Goal: Task Accomplishment & Management: Manage account settings

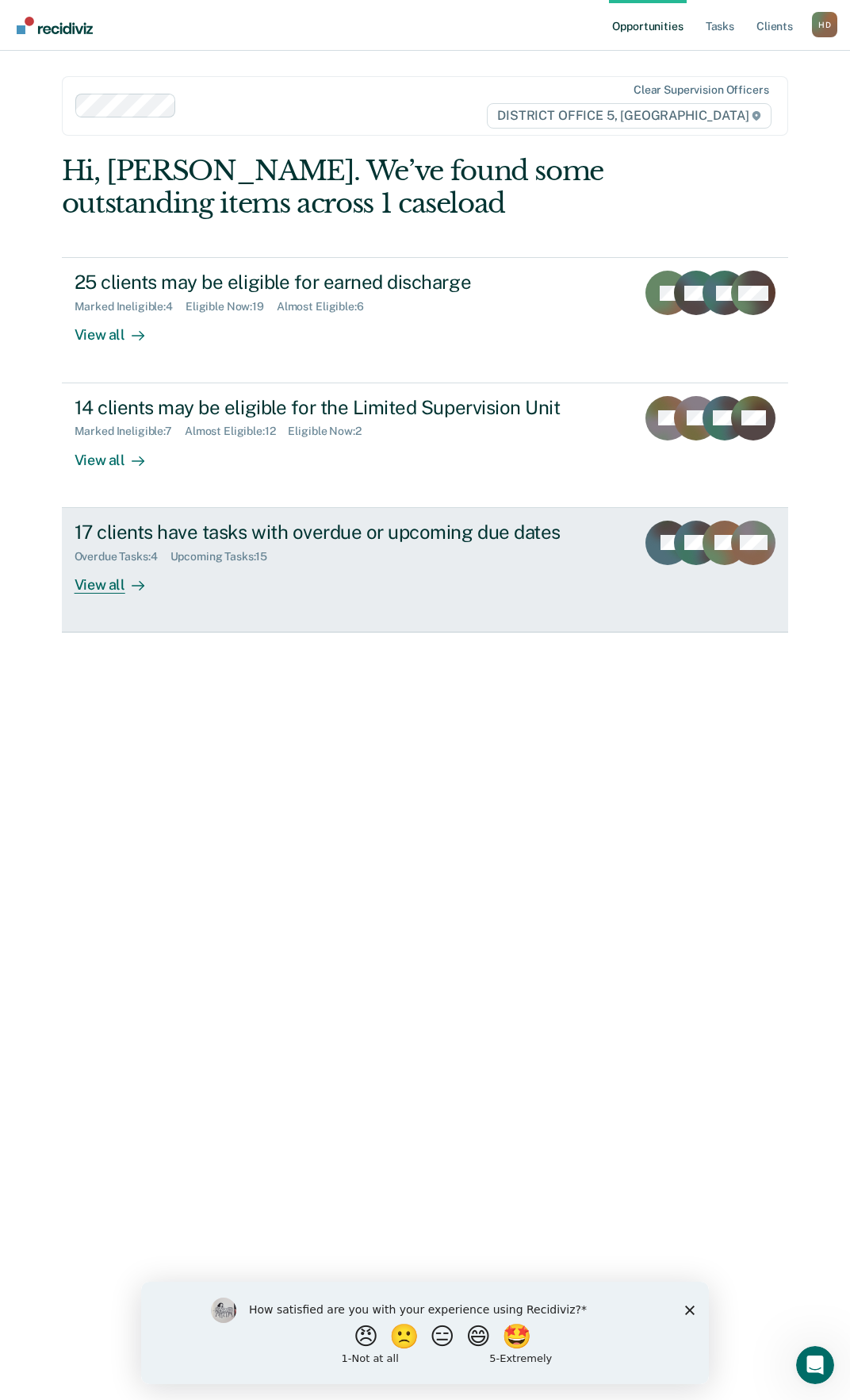
click at [121, 592] on div "View all" at bounding box center [119, 578] width 89 height 31
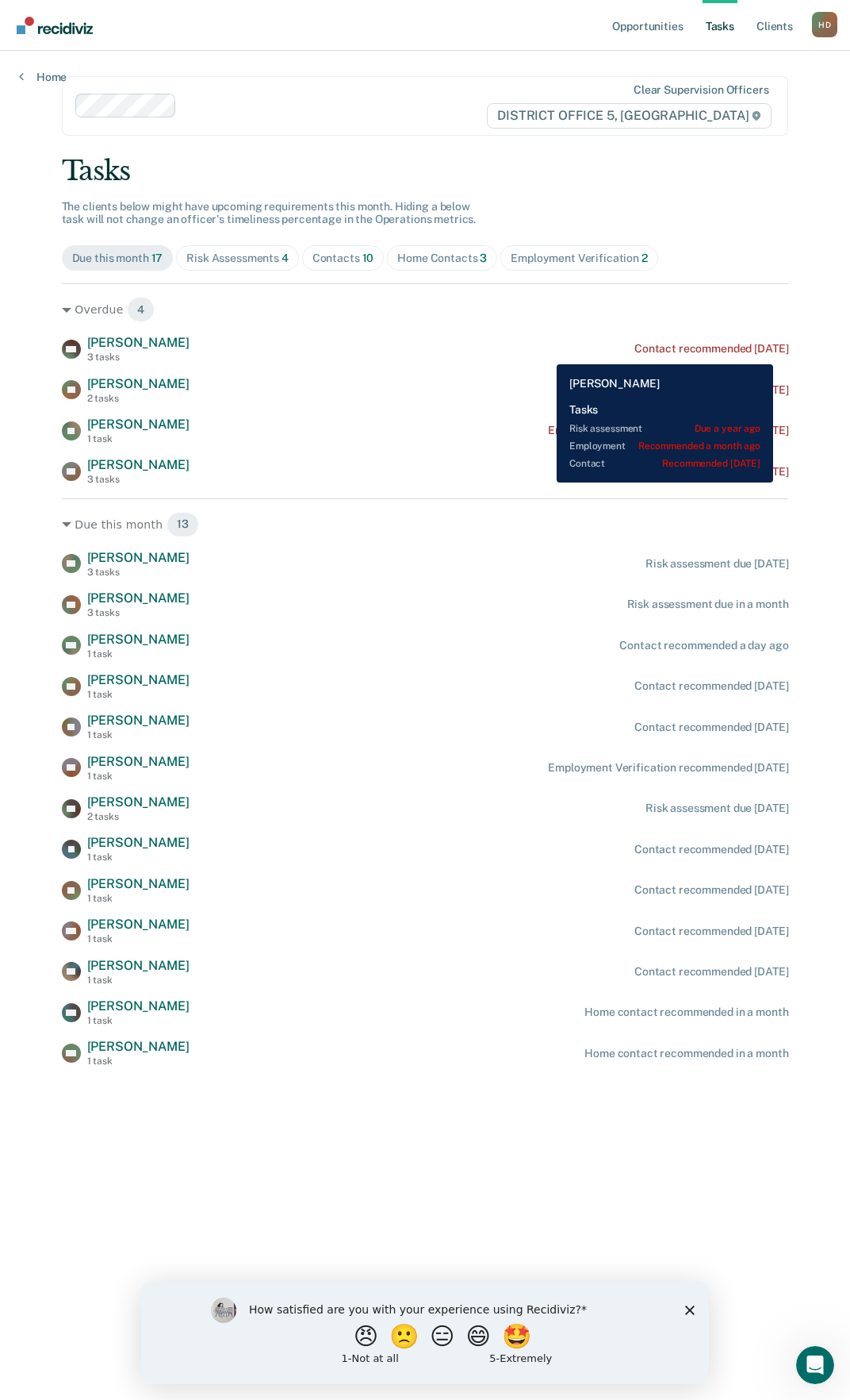
click at [775, 352] on div "Contact recommended [DATE]" at bounding box center [711, 348] width 154 height 14
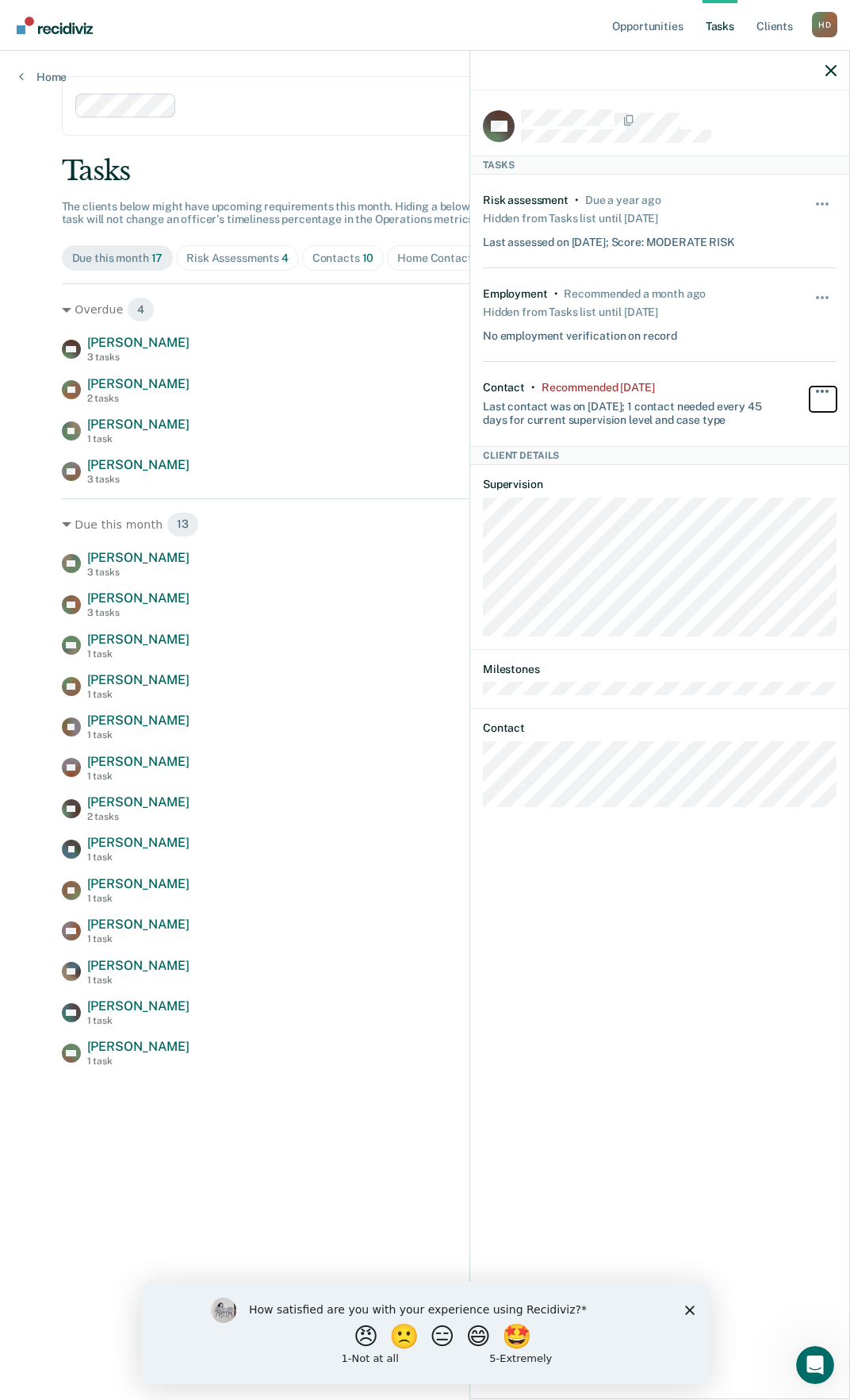
click at [832, 388] on button "button" at bounding box center [823, 399] width 27 height 25
click at [783, 488] on button "30 days" at bounding box center [779, 491] width 114 height 25
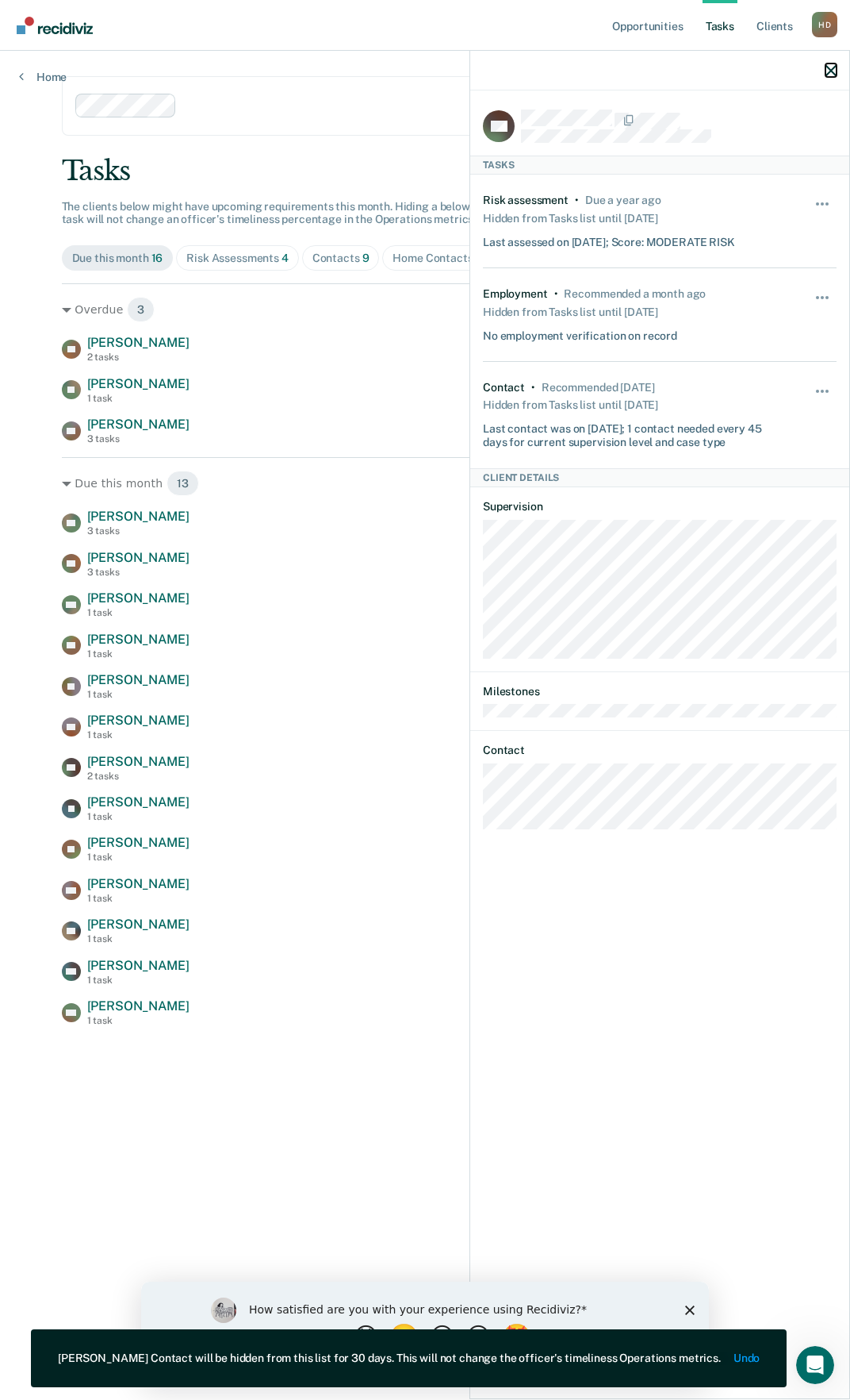
click at [833, 68] on icon "button" at bounding box center [831, 70] width 11 height 11
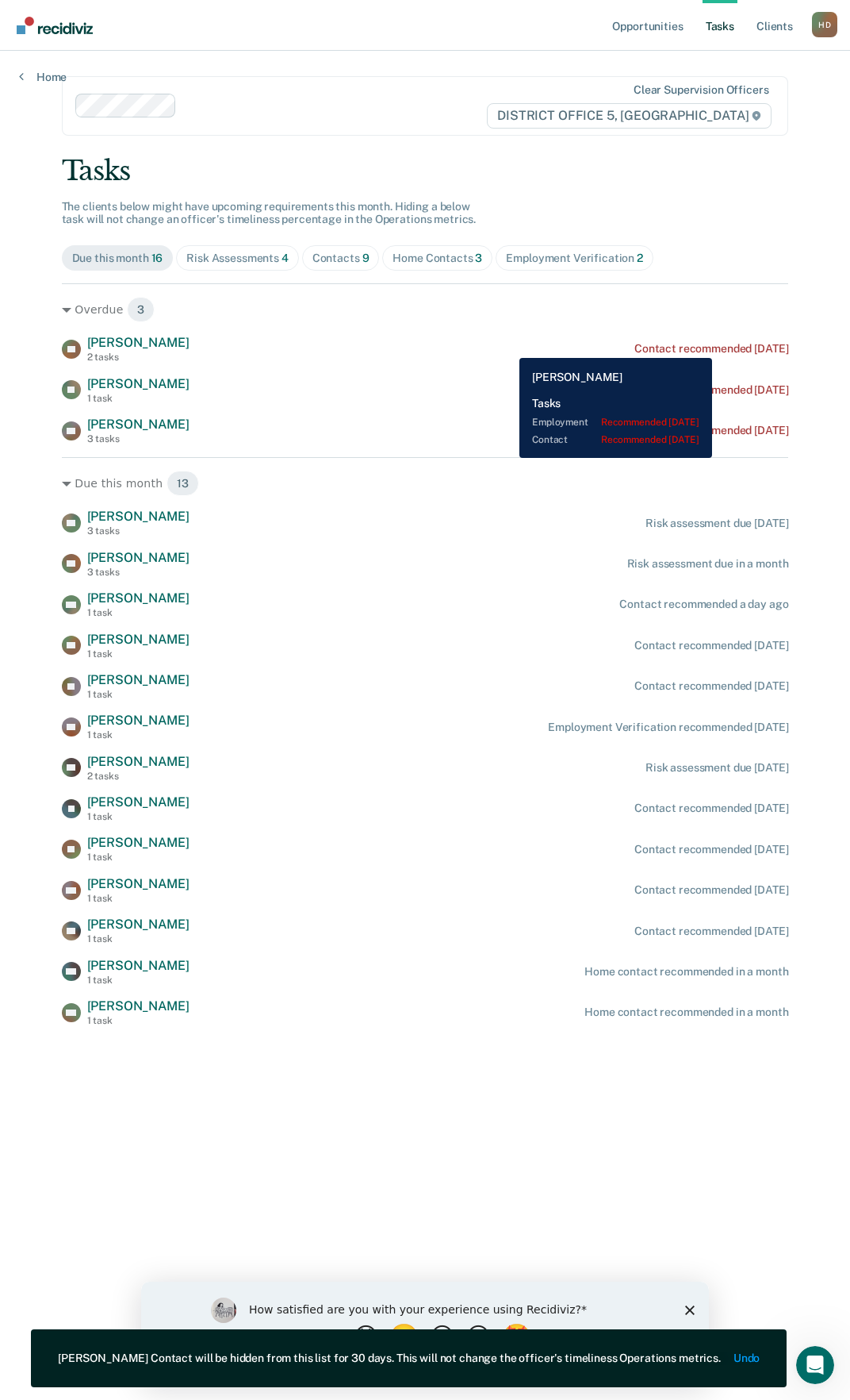
click at [743, 346] on div "Contact recommended [DATE]" at bounding box center [711, 348] width 154 height 14
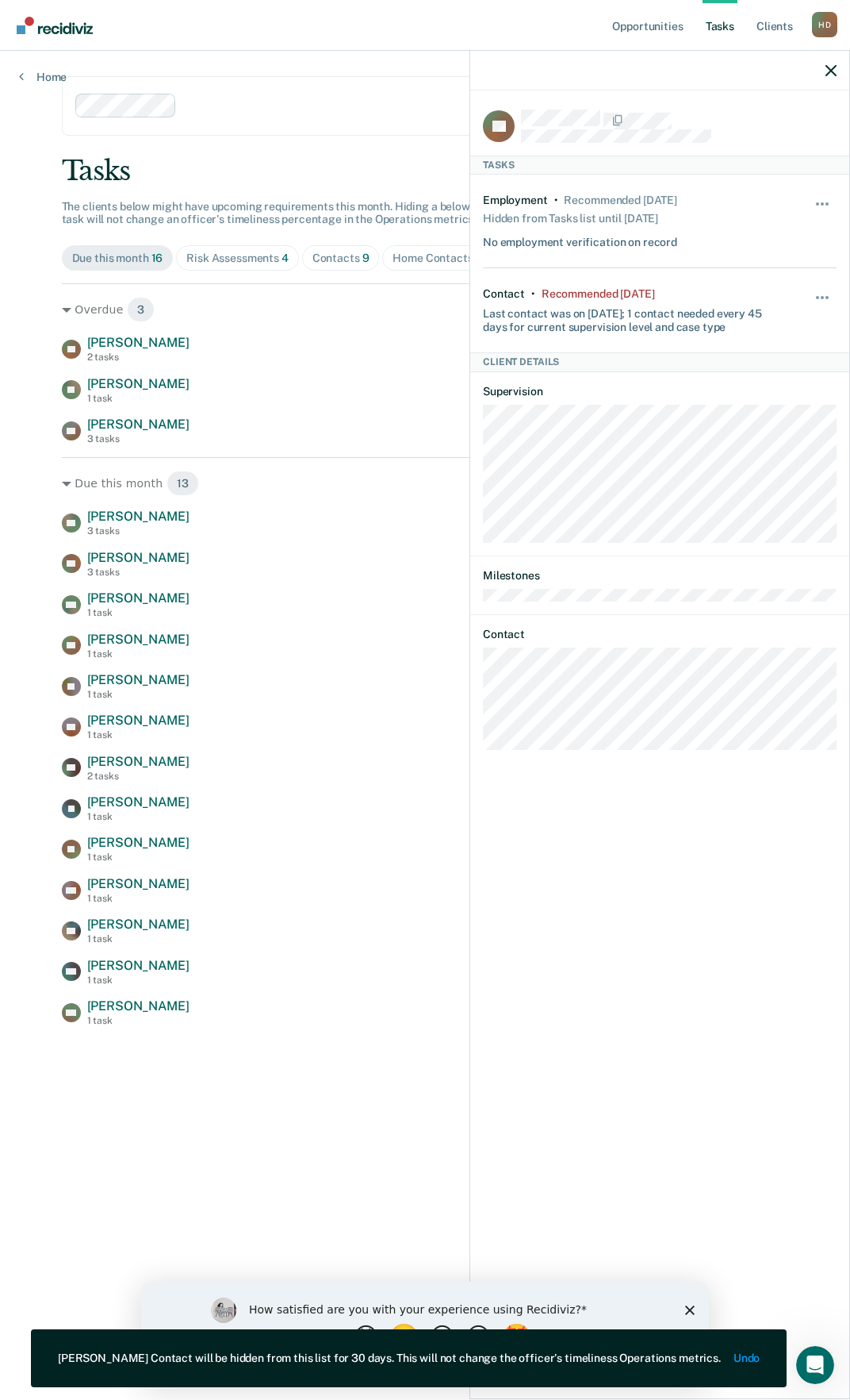
click at [829, 289] on div "Hide from tasks list for... 7 days 30 days 90 days" at bounding box center [823, 311] width 27 height 46
click at [819, 301] on button "button" at bounding box center [823, 306] width 27 height 25
click at [784, 391] on button "30 days" at bounding box center [779, 399] width 114 height 25
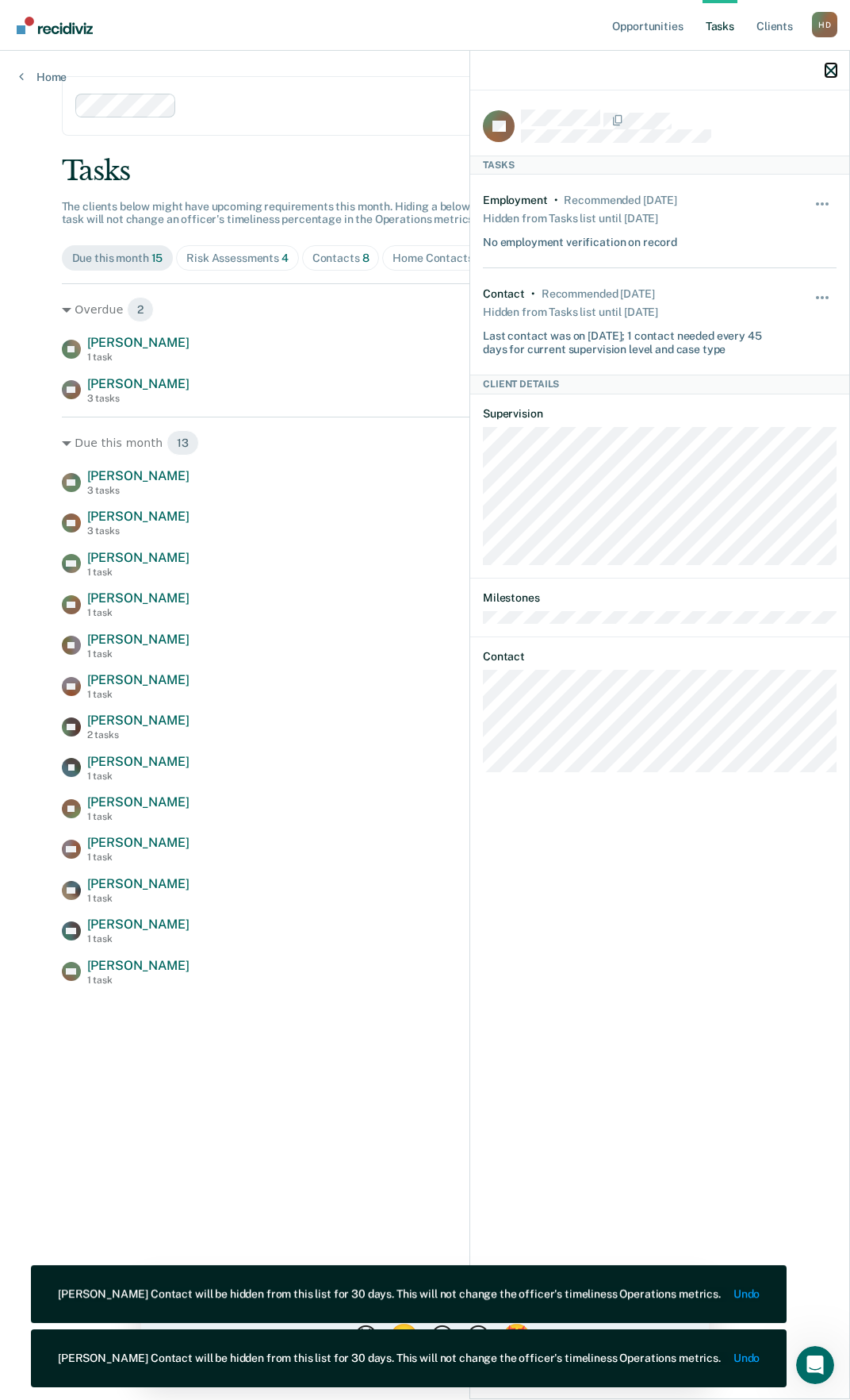
click at [826, 65] on icon "button" at bounding box center [831, 70] width 11 height 11
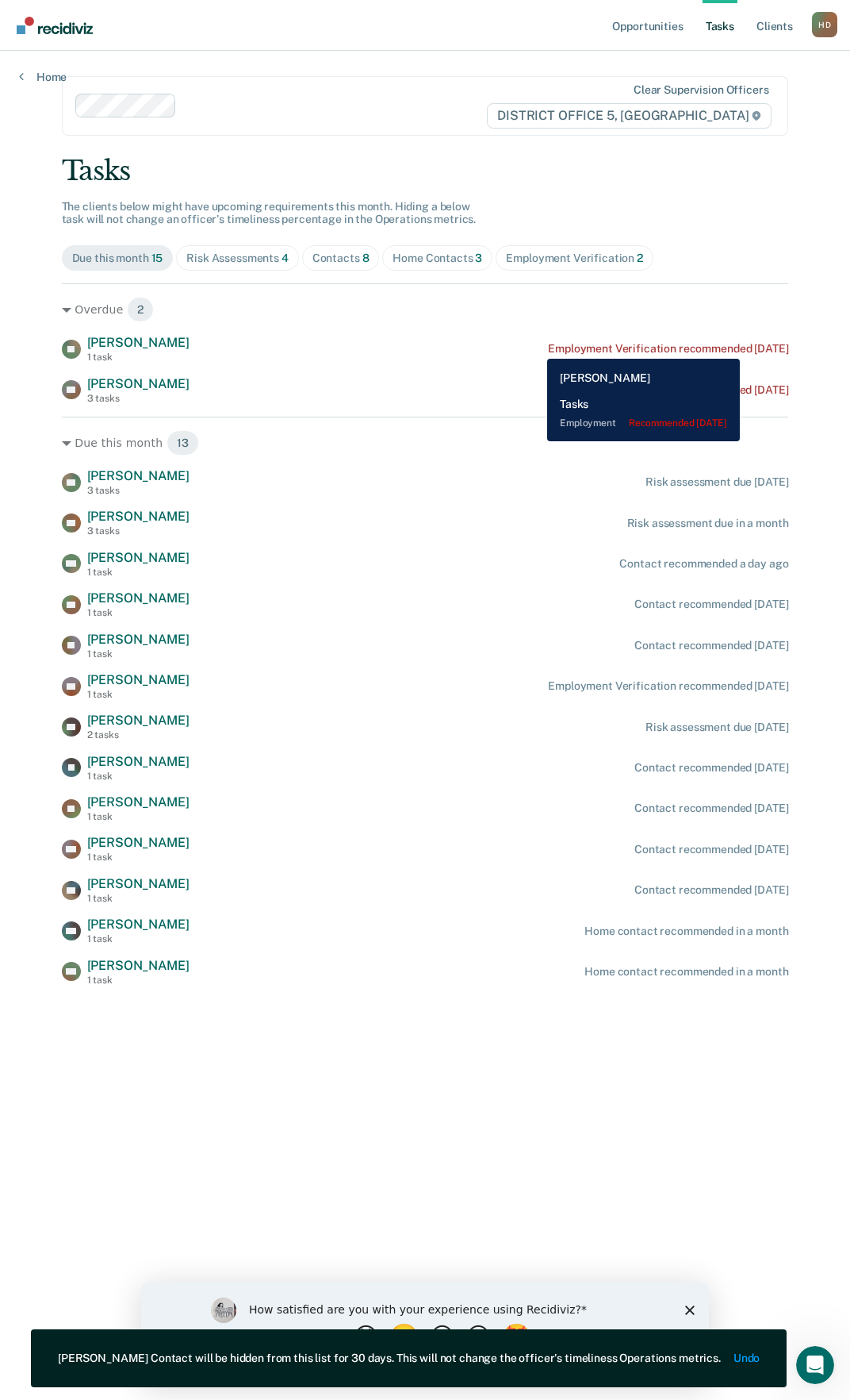
click at [759, 346] on div "Employment Verification recommended [DATE]" at bounding box center [668, 348] width 241 height 14
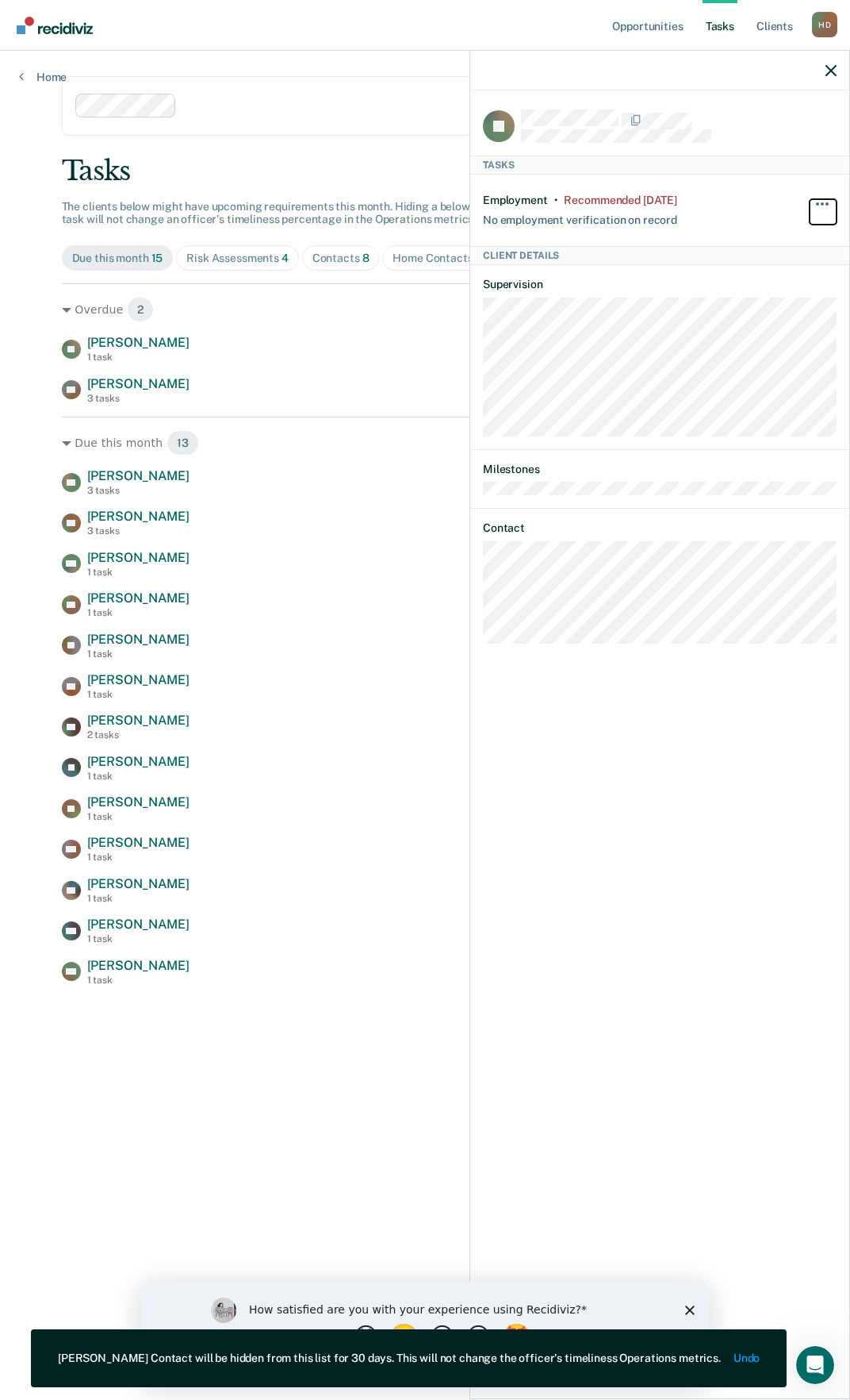
click at [831, 203] on button "button" at bounding box center [823, 212] width 27 height 25
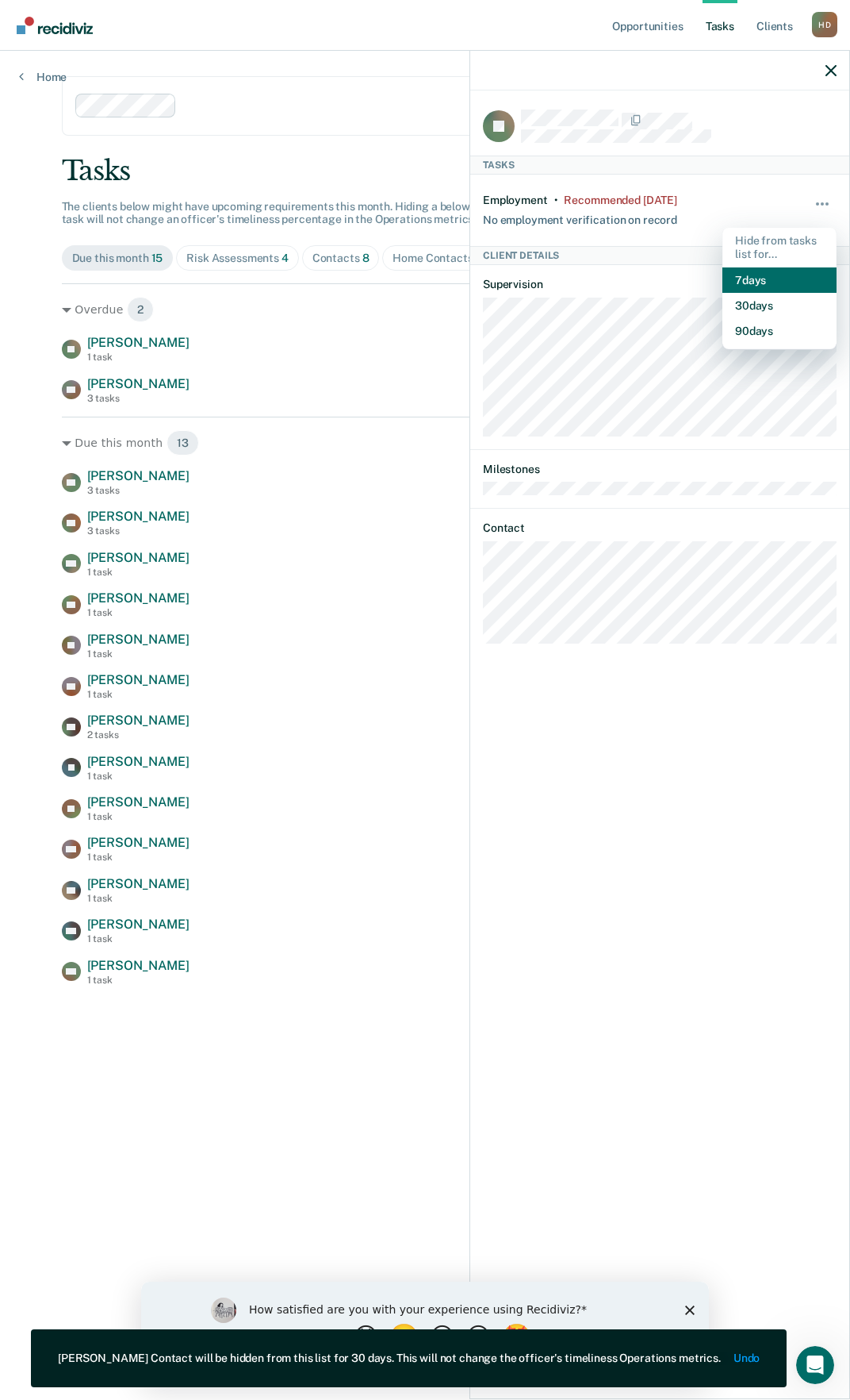
click at [773, 281] on button "7 days" at bounding box center [779, 280] width 114 height 25
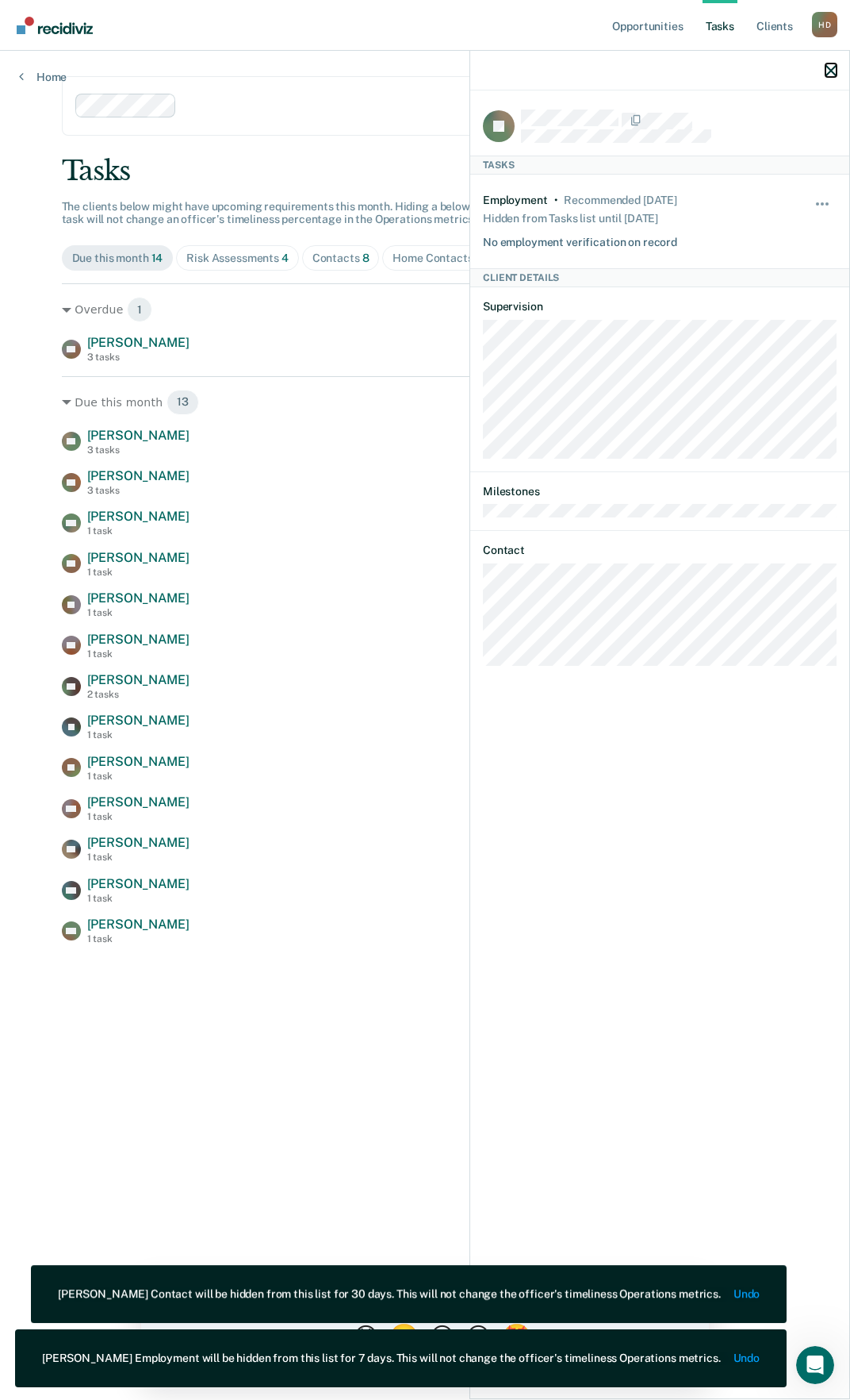
click at [826, 72] on icon "button" at bounding box center [831, 70] width 11 height 11
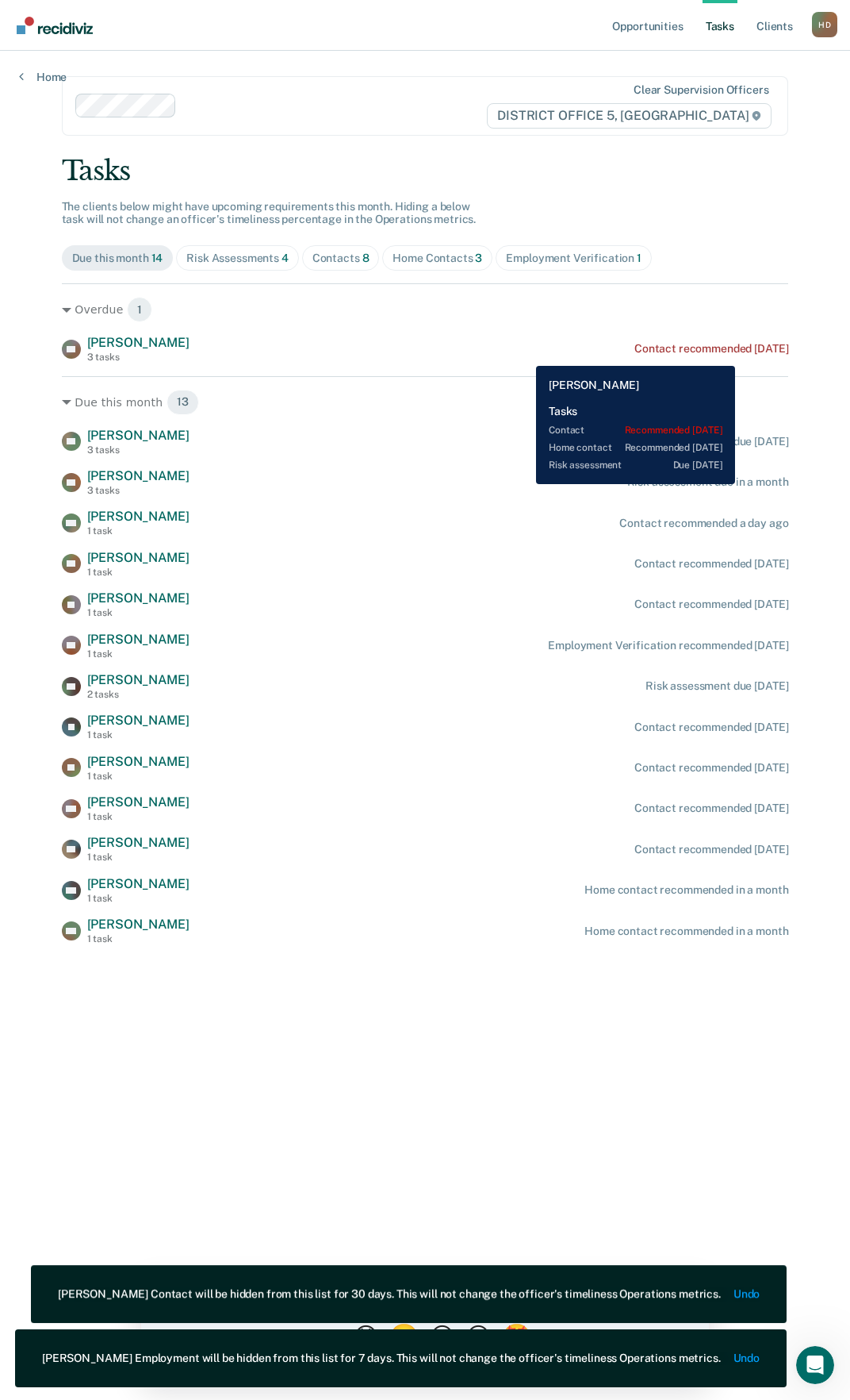
click at [749, 354] on div "Contact recommended [DATE]" at bounding box center [711, 348] width 154 height 14
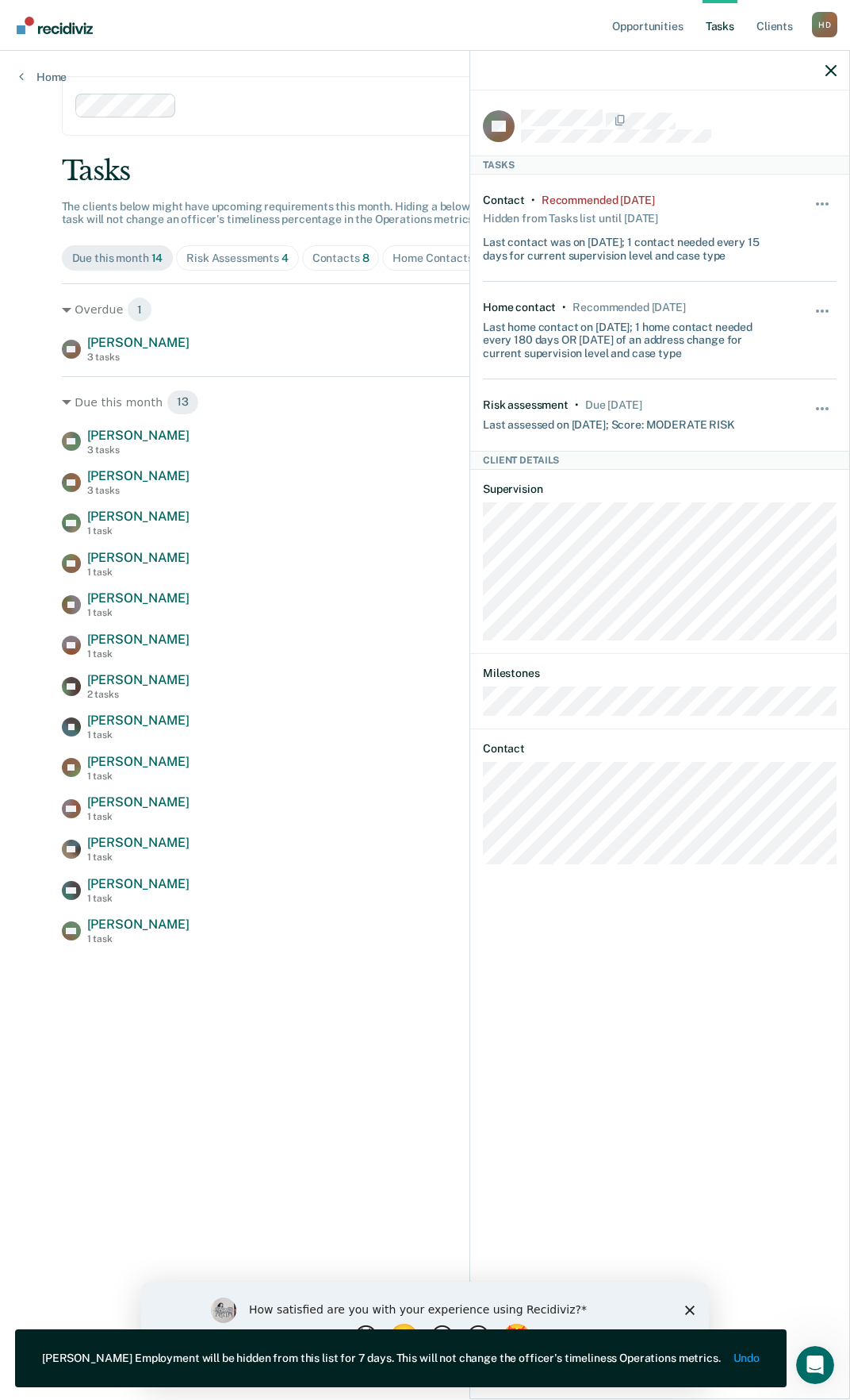
click at [827, 195] on div "Hide from tasks list for... 7 days 30 days 90 days" at bounding box center [823, 227] width 27 height 69
click at [826, 203] on span "button" at bounding box center [827, 203] width 3 height 3
click at [786, 304] on button "30 days" at bounding box center [779, 306] width 114 height 25
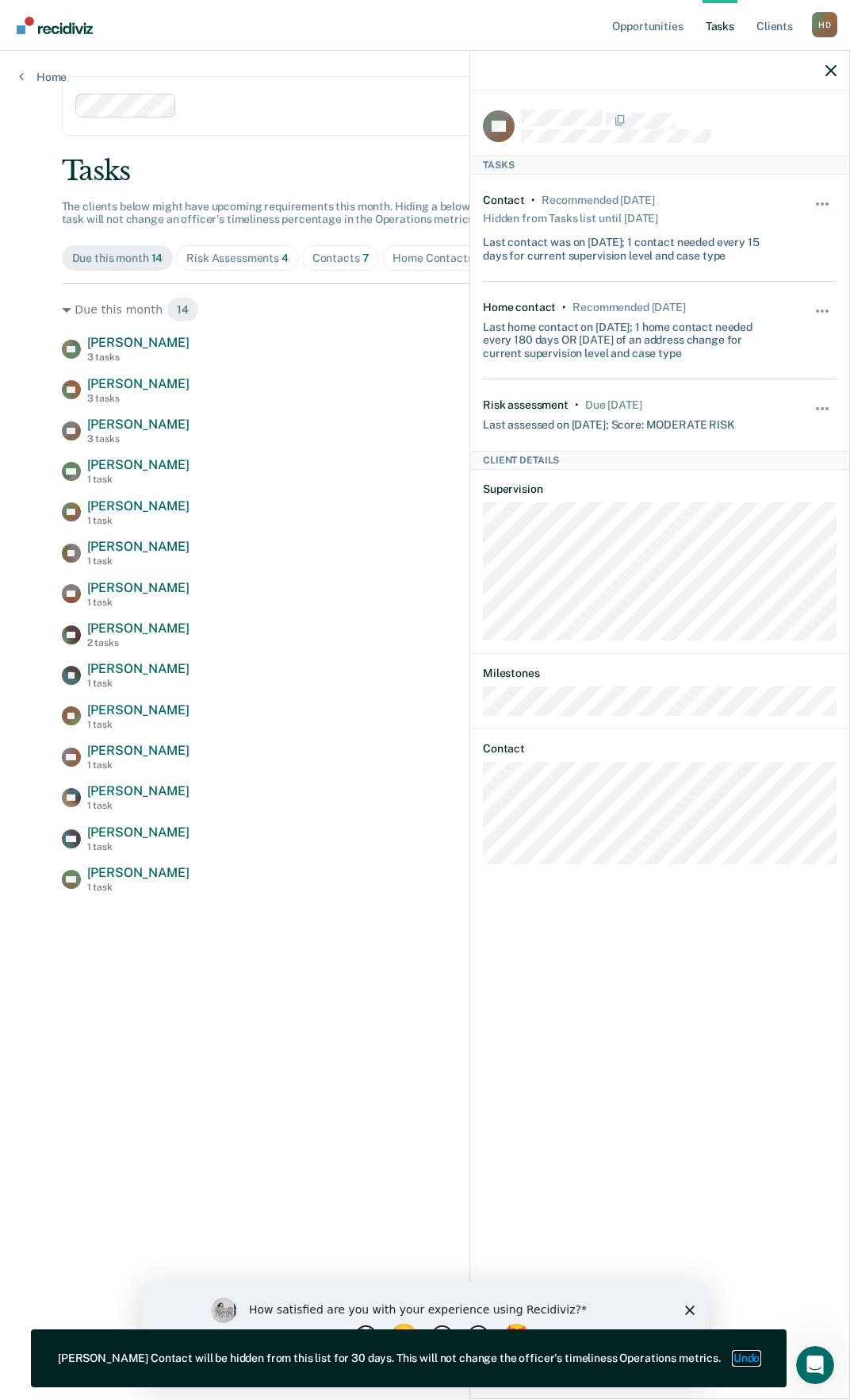
click at [745, 1352] on button "Undo" at bounding box center [747, 1358] width 26 height 14
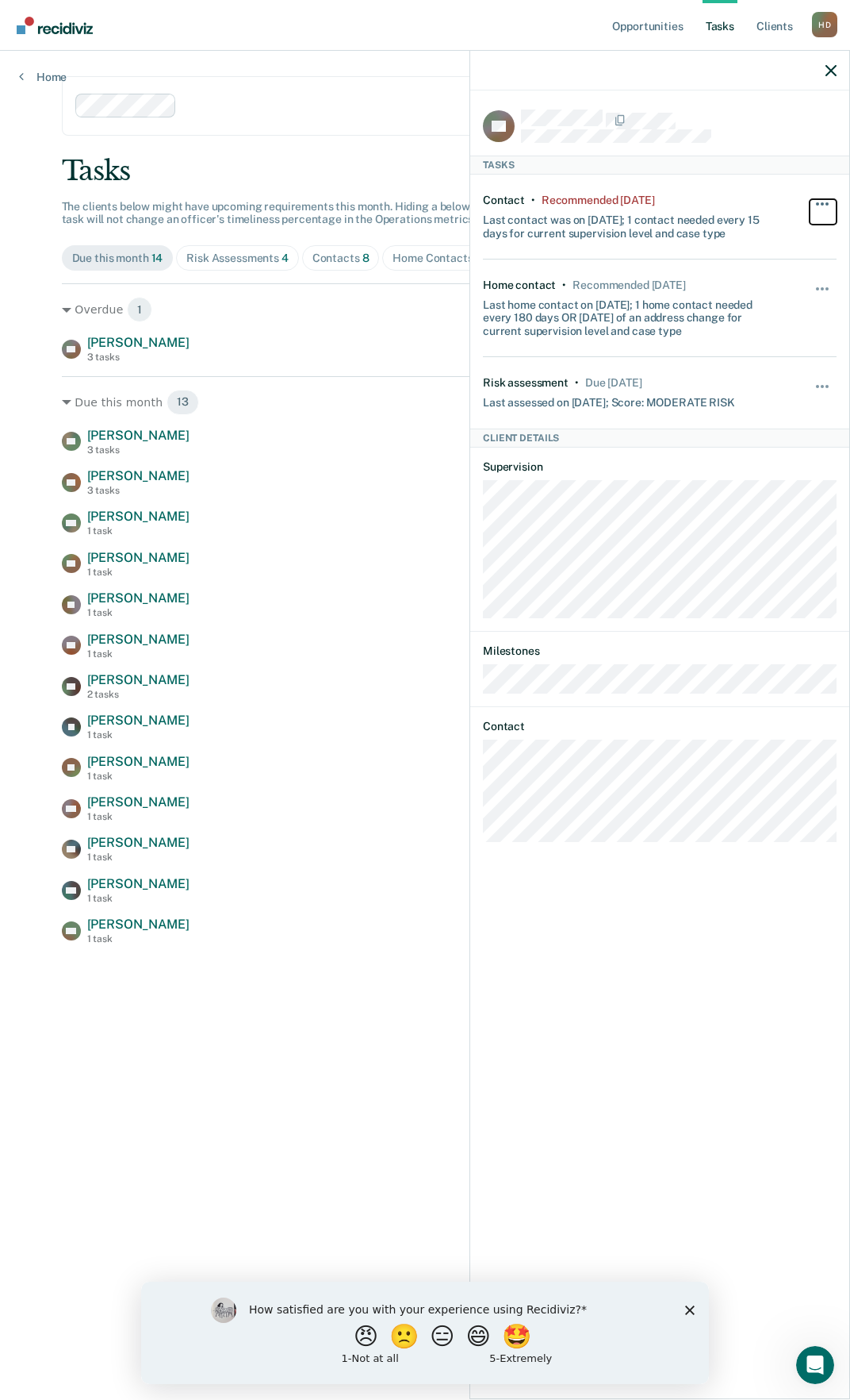
click at [828, 205] on button "button" at bounding box center [823, 212] width 27 height 25
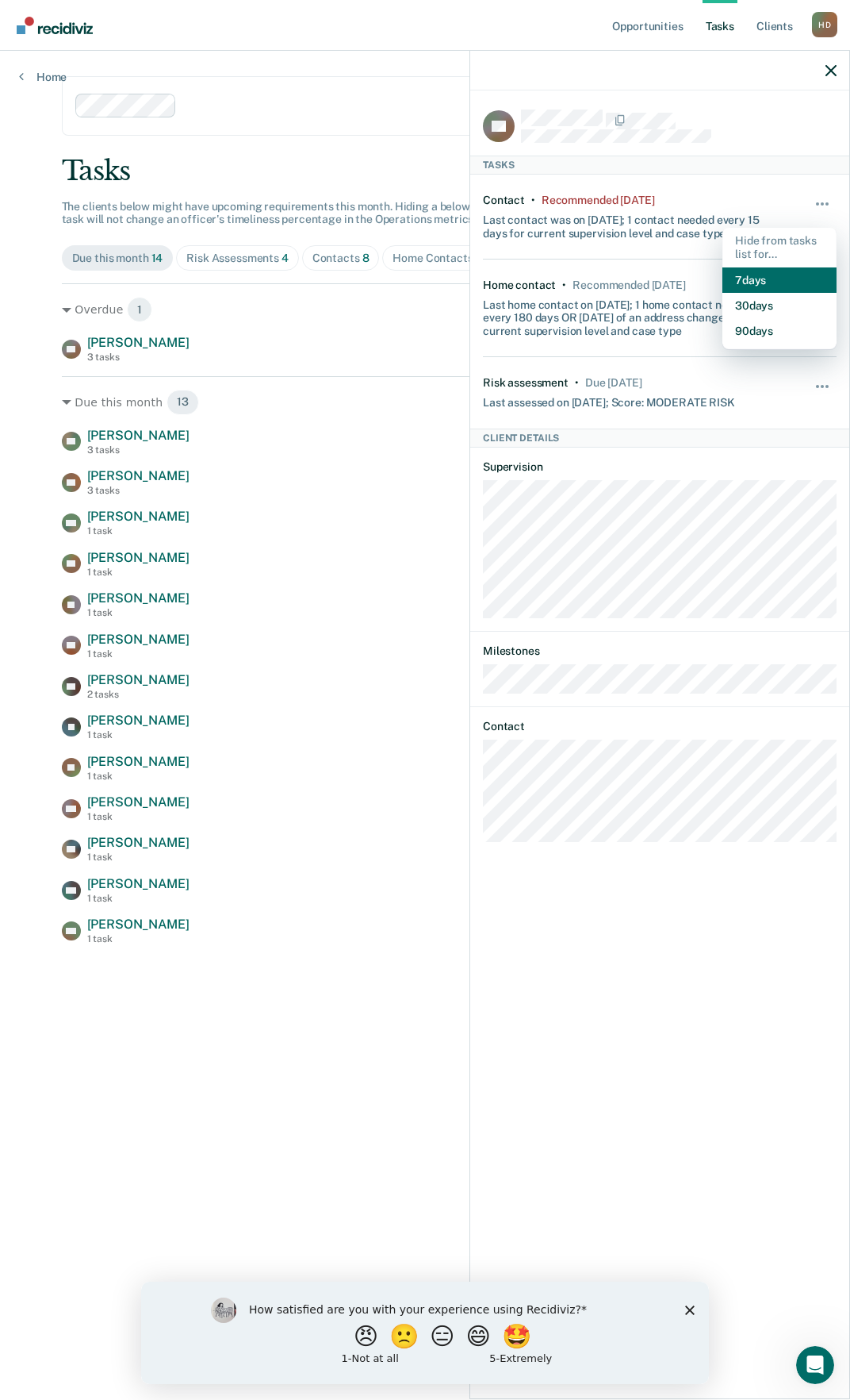
click at [795, 270] on button "7 days" at bounding box center [779, 280] width 114 height 25
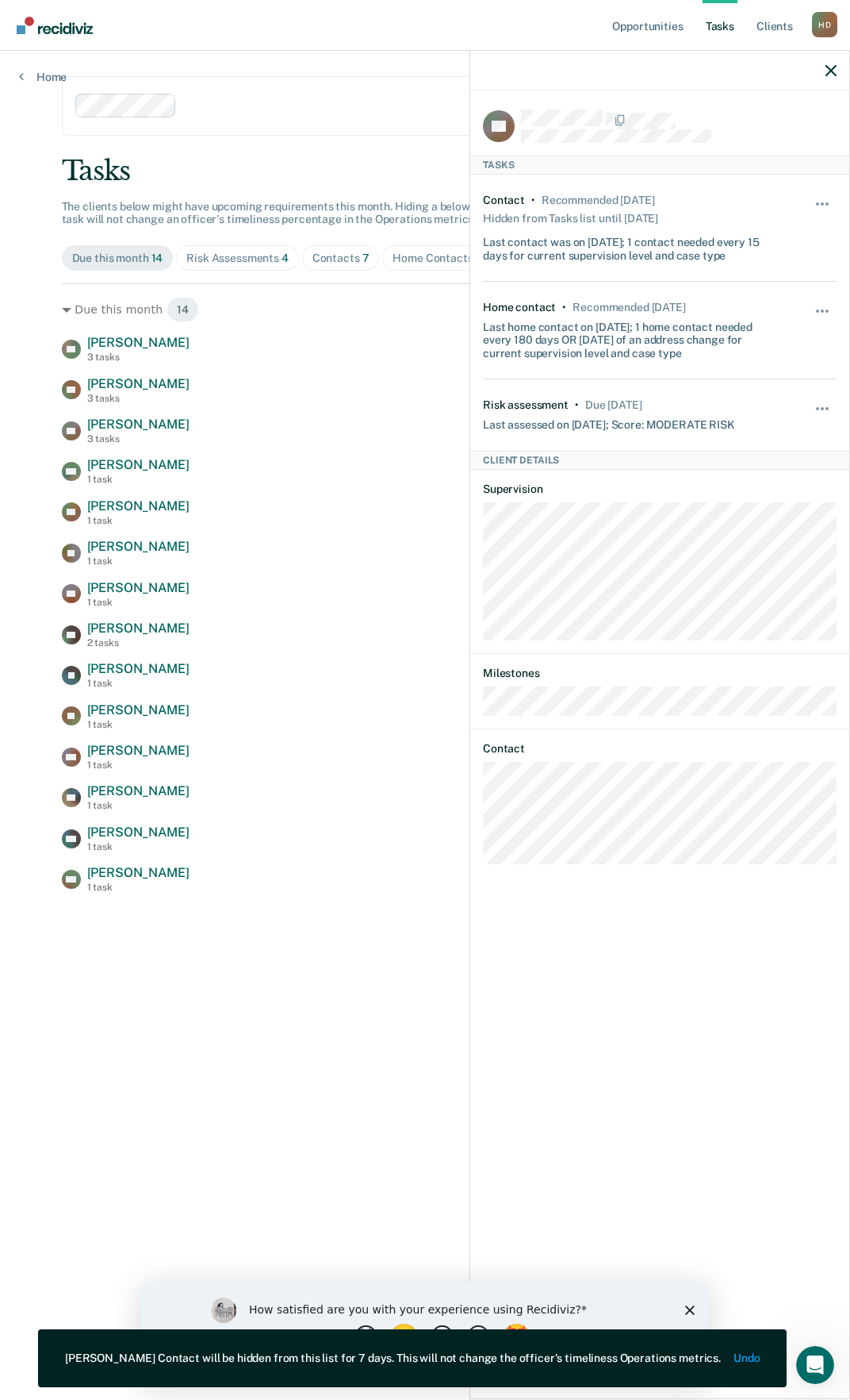
click at [837, 69] on div at bounding box center [659, 70] width 379 height 40
click at [832, 69] on icon "button" at bounding box center [831, 70] width 11 height 11
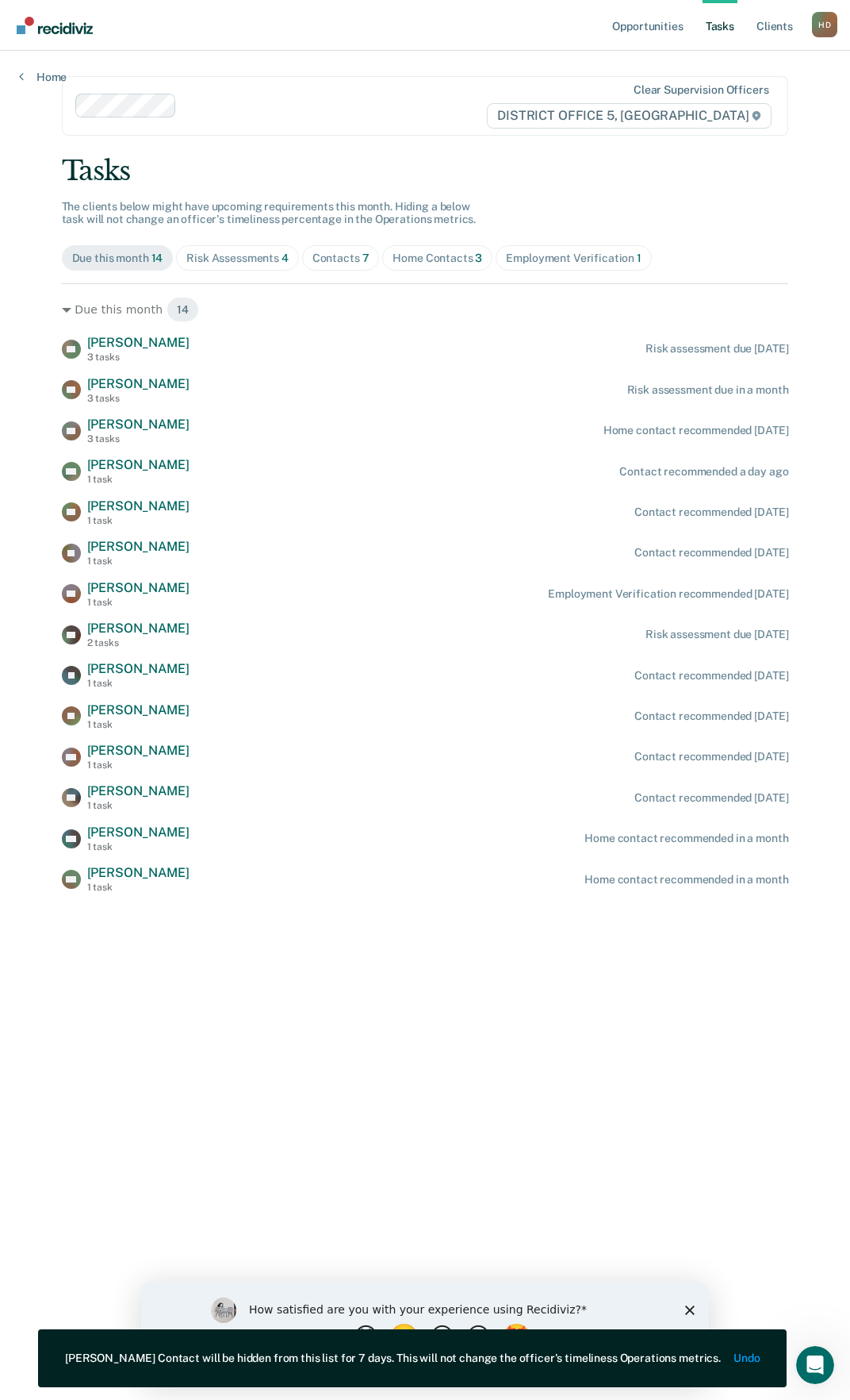
drag, startPoint x: 319, startPoint y: 256, endPoint x: 341, endPoint y: 222, distance: 40.5
click at [319, 256] on div "Contacts 7" at bounding box center [340, 258] width 57 height 14
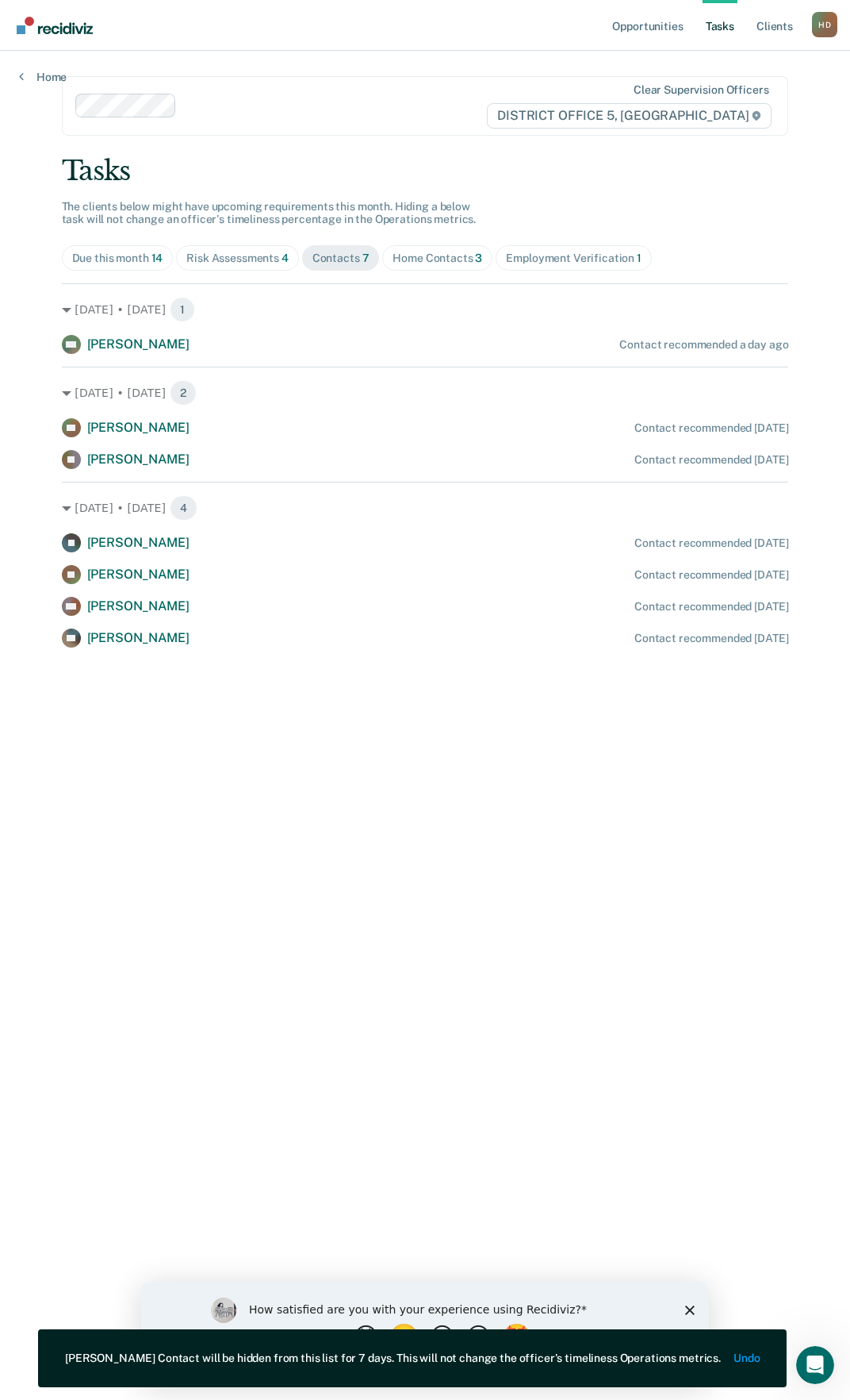
click at [455, 252] on div "Home Contacts 3" at bounding box center [437, 258] width 90 height 14
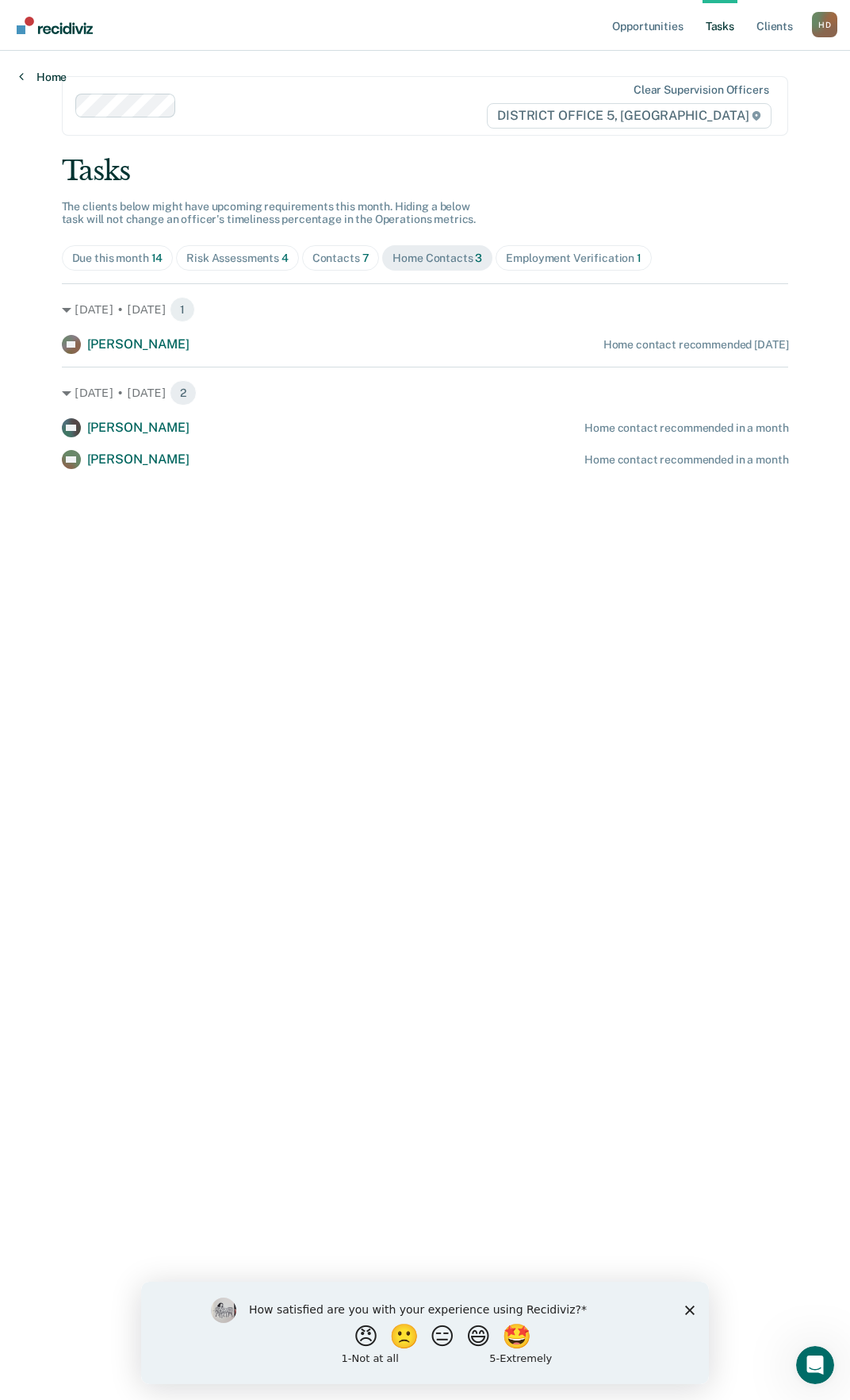
click at [46, 74] on link "Home" at bounding box center [43, 76] width 47 height 15
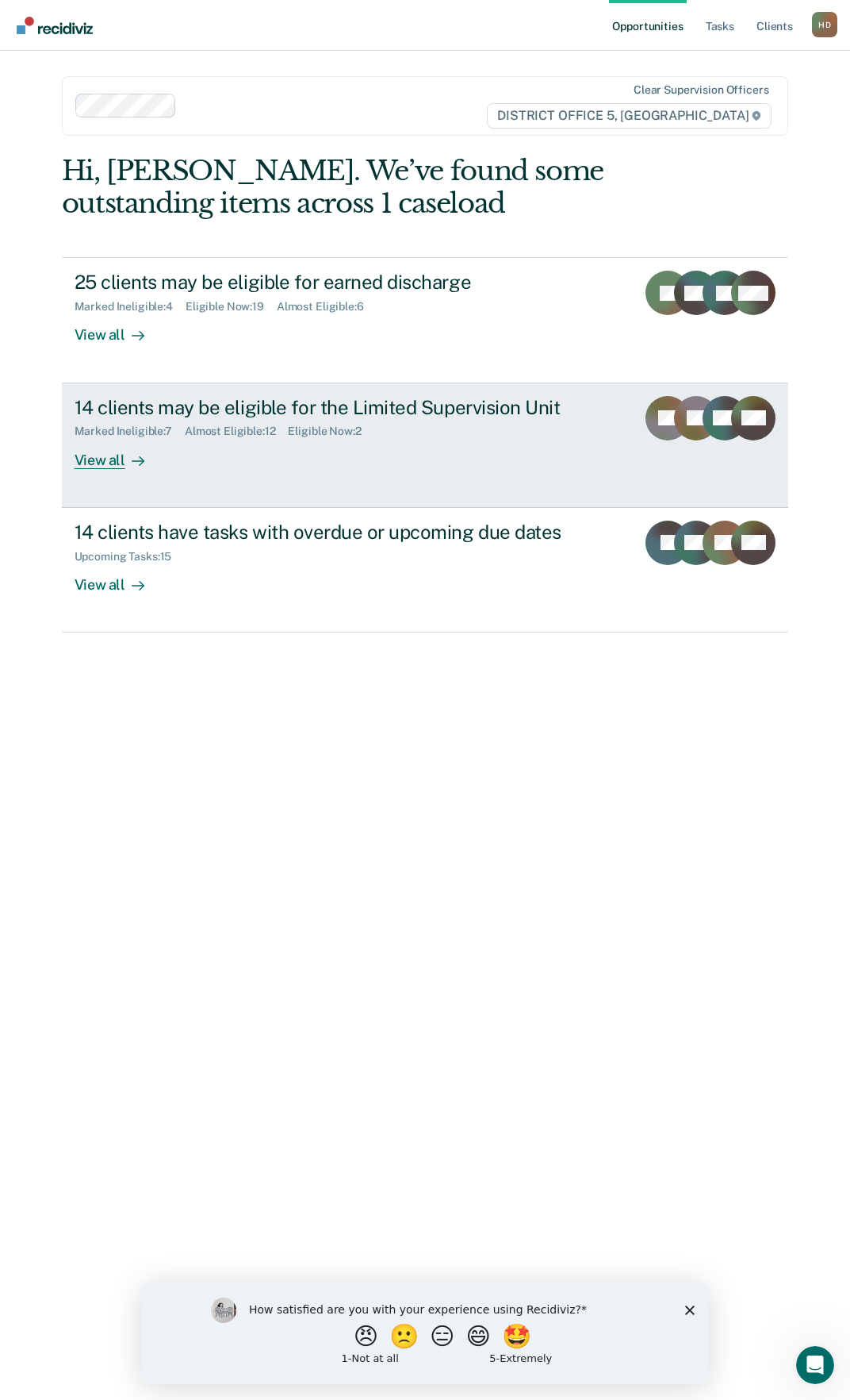
click at [172, 444] on div "14 clients may be eligible for the Limited Supervision Unit Marked Ineligible :…" at bounding box center [368, 432] width 588 height 73
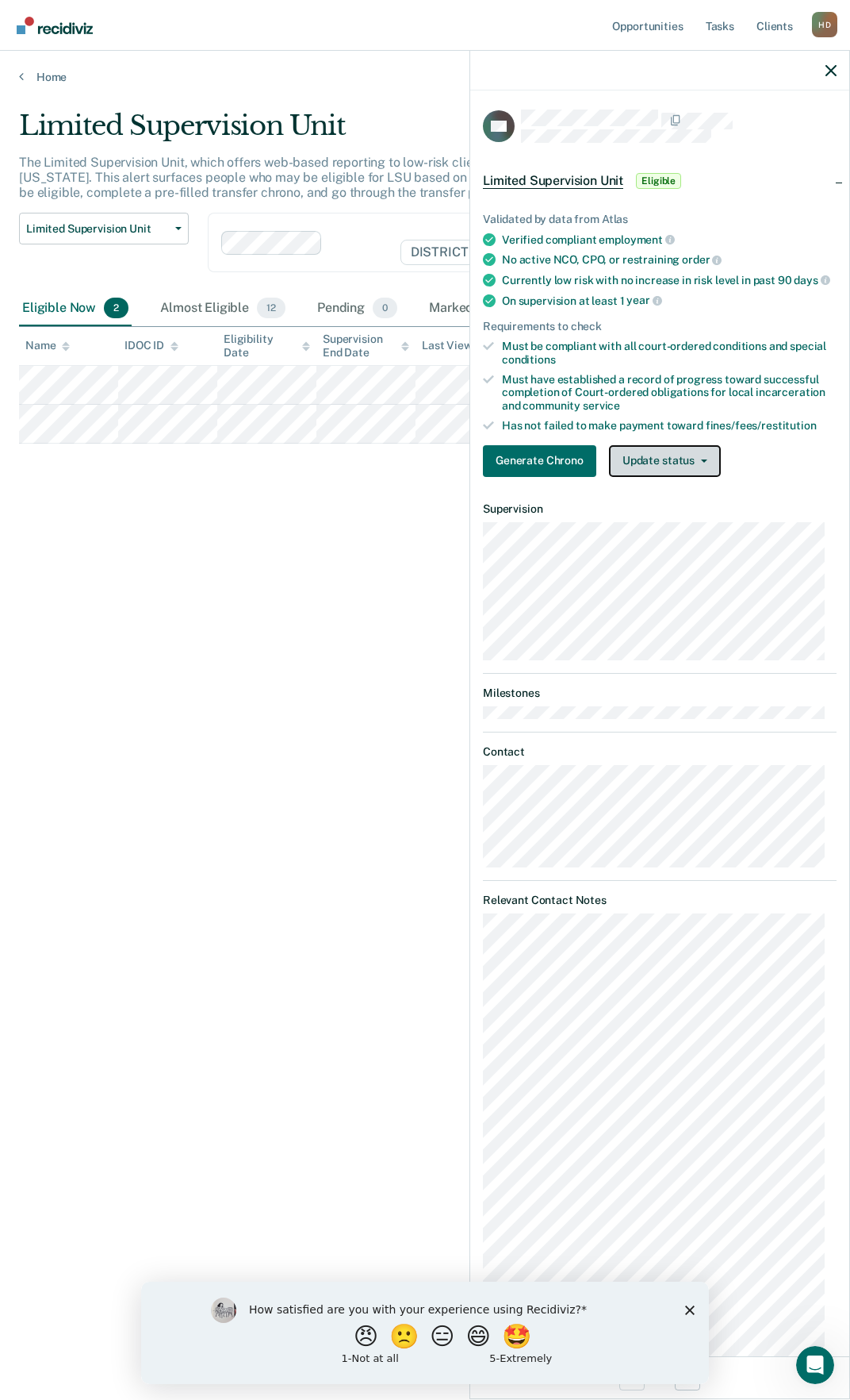
click at [715, 477] on button "Update status" at bounding box center [665, 461] width 112 height 32
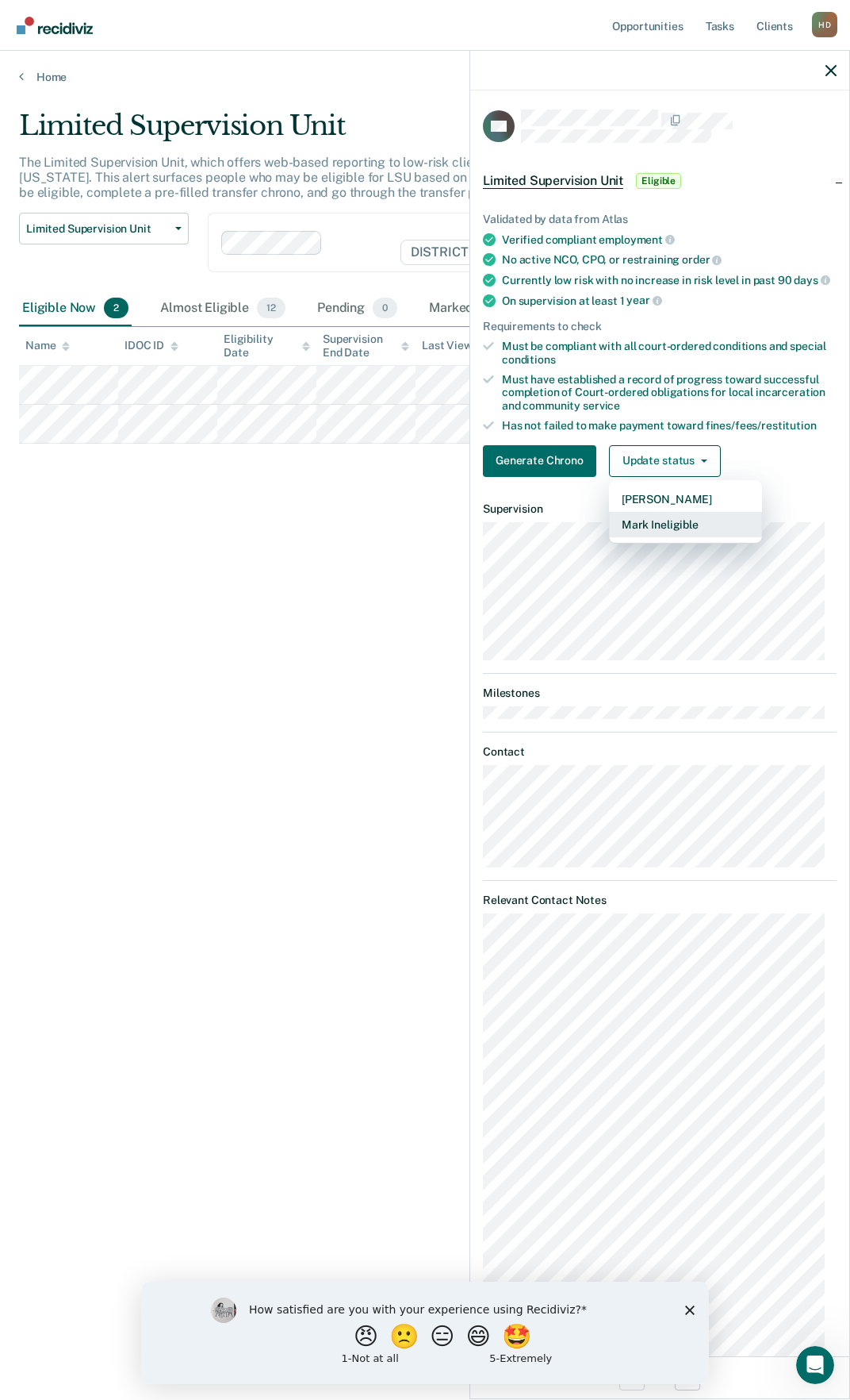
click at [694, 537] on button "Mark Ineligible" at bounding box center [686, 524] width 153 height 25
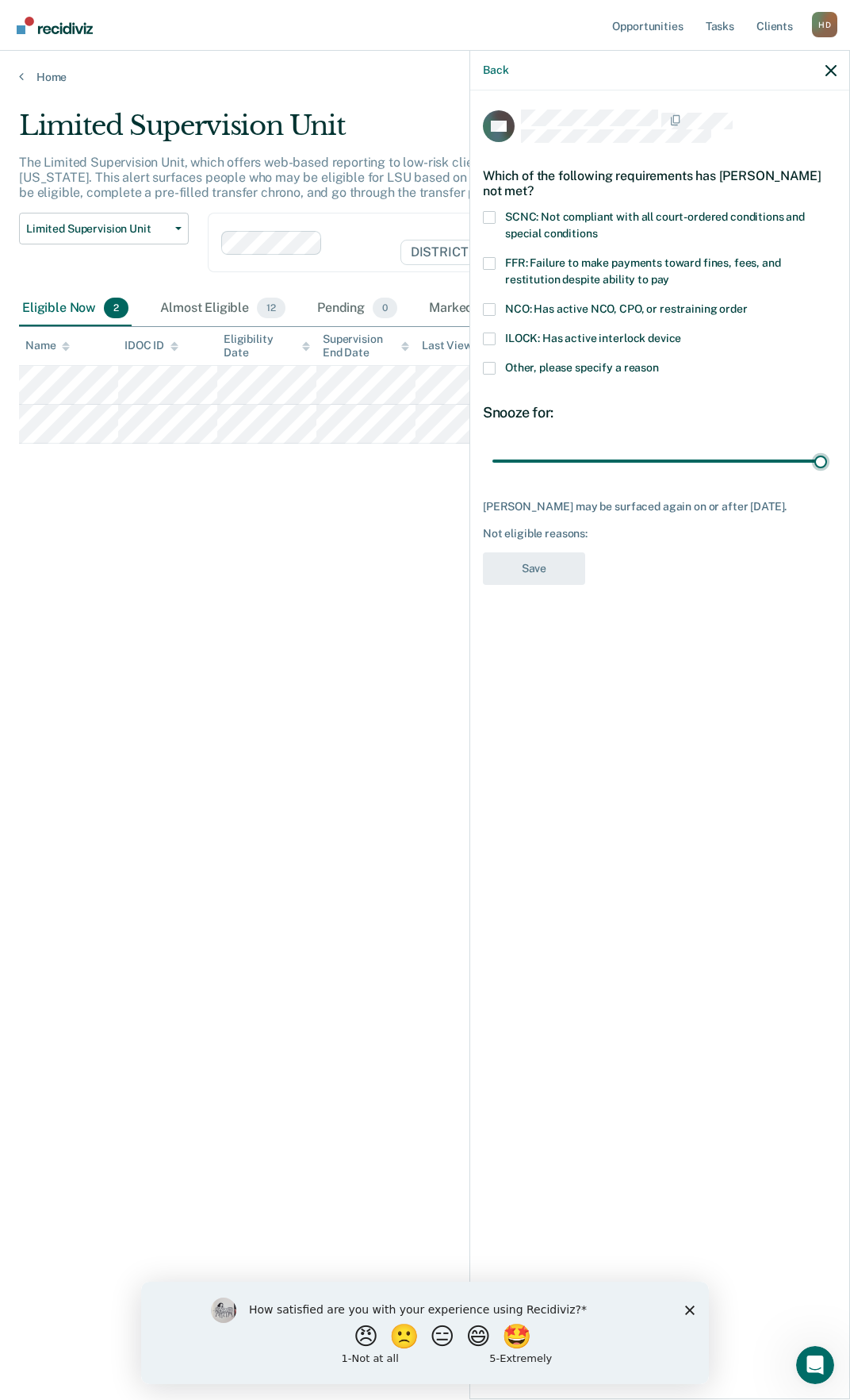
drag, startPoint x: 606, startPoint y: 457, endPoint x: 845, endPoint y: 464, distance: 239.1
type input "90"
click at [827, 466] on input "range" at bounding box center [659, 461] width 335 height 28
click at [503, 366] on label "Other, please specify a reason" at bounding box center [659, 370] width 354 height 16
click at [659, 362] on input "Other, please specify a reason" at bounding box center [659, 362] width 0 height 0
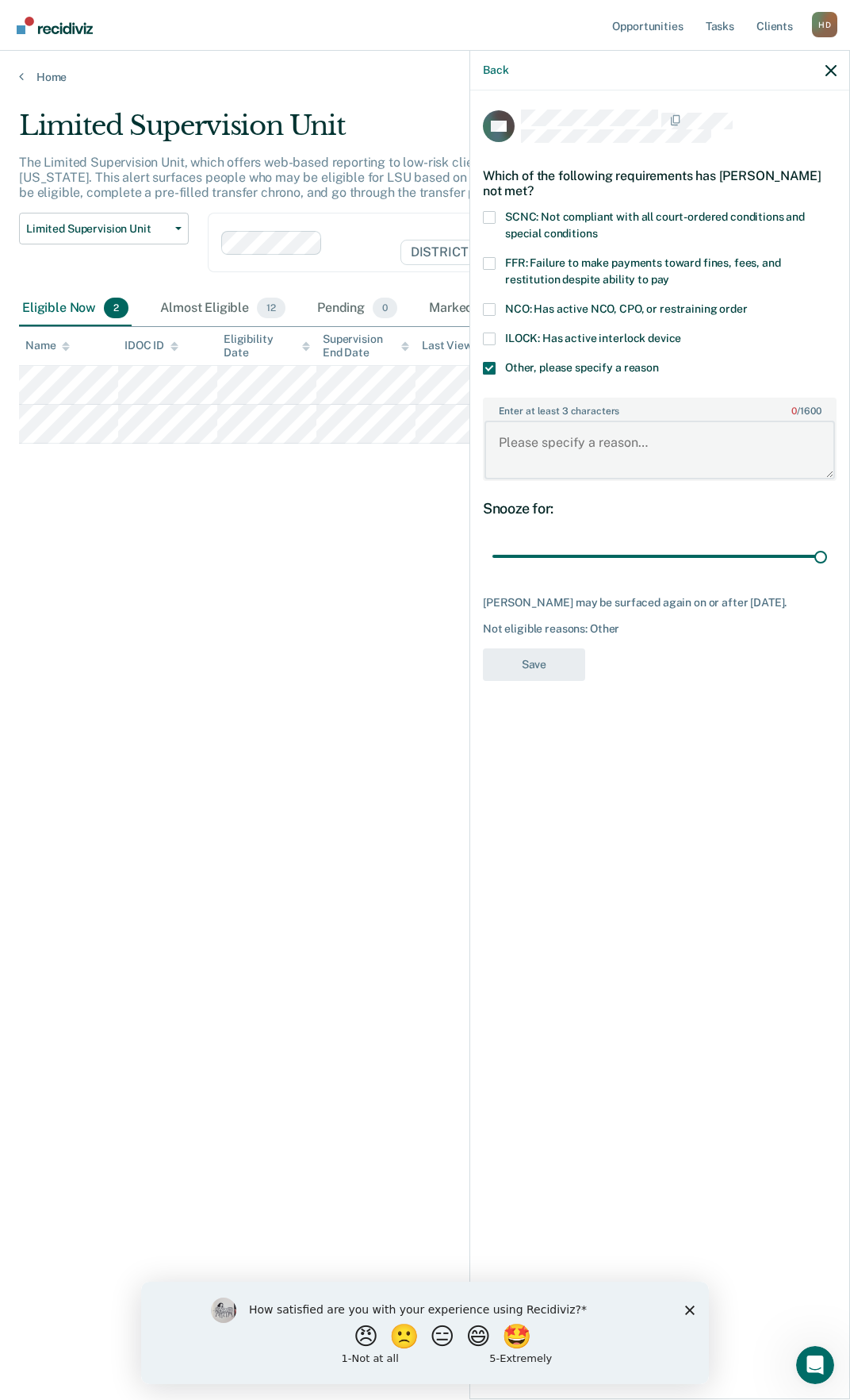
click at [572, 441] on textarea "Enter at least 3 characters 0 / 1600" at bounding box center [659, 450] width 351 height 59
type textarea "Placed back on probation [DATE]"
click at [513, 672] on button "Save" at bounding box center [534, 665] width 103 height 33
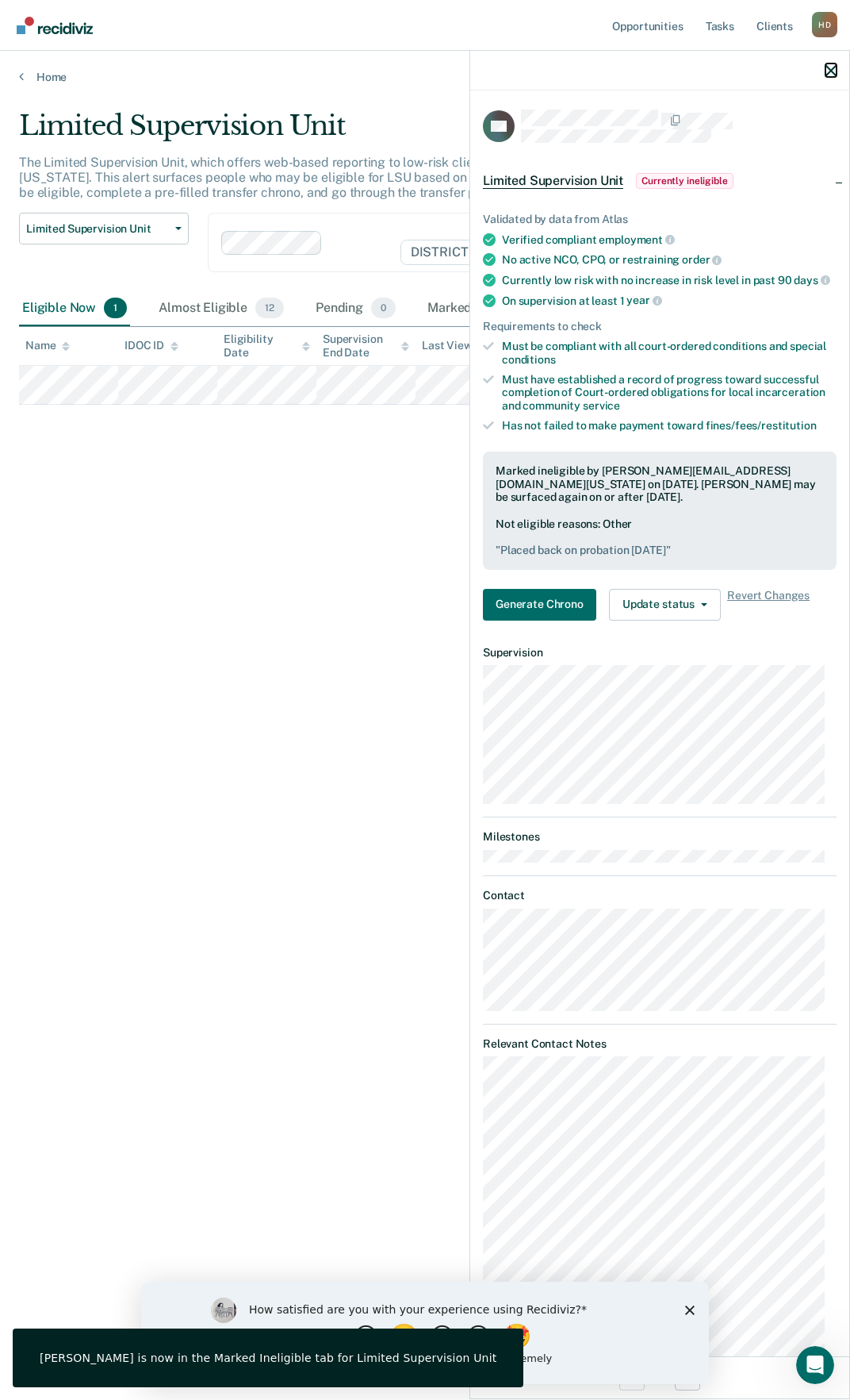
click at [835, 74] on icon "button" at bounding box center [831, 70] width 11 height 11
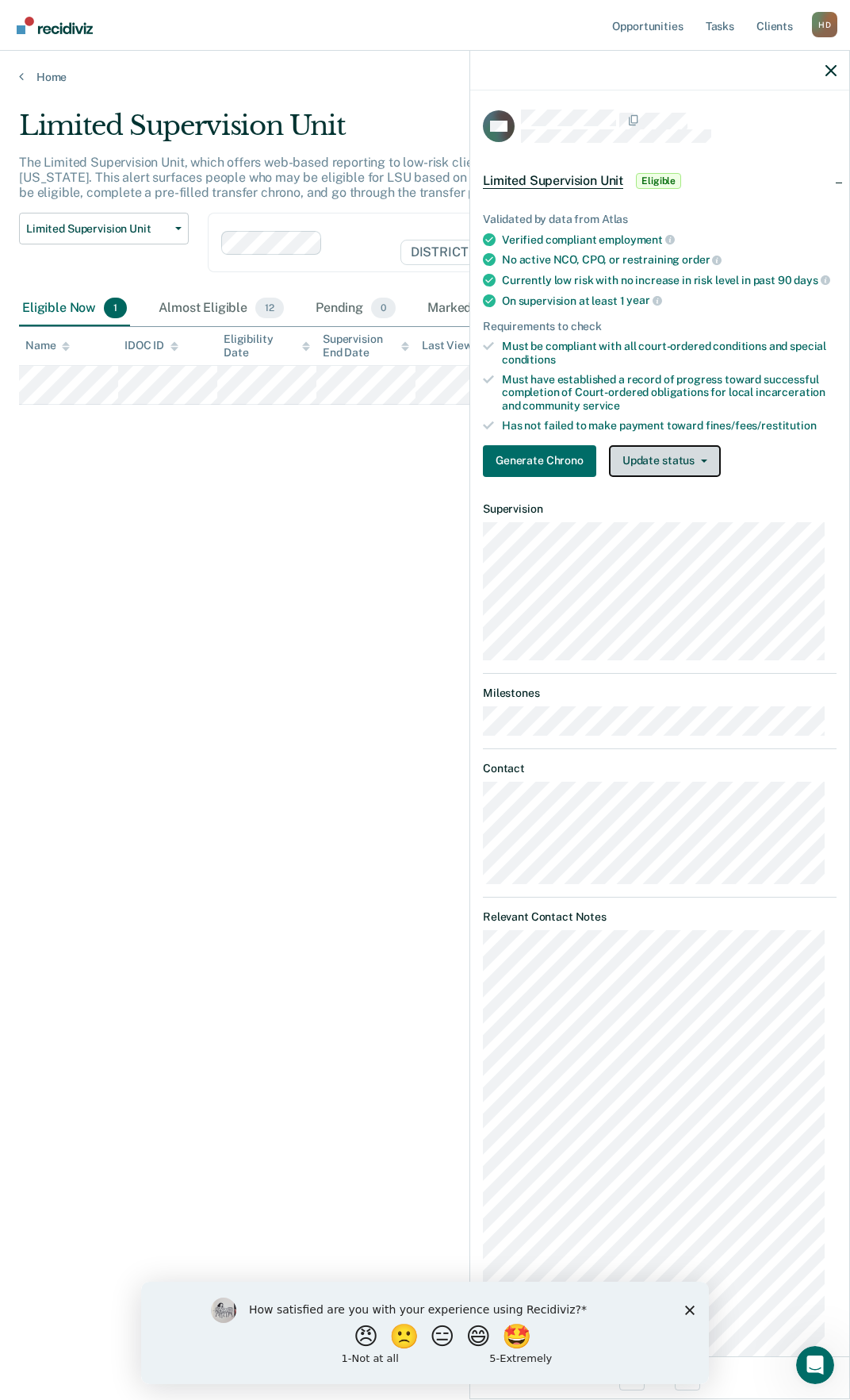
click at [634, 470] on button "Update status" at bounding box center [665, 461] width 112 height 32
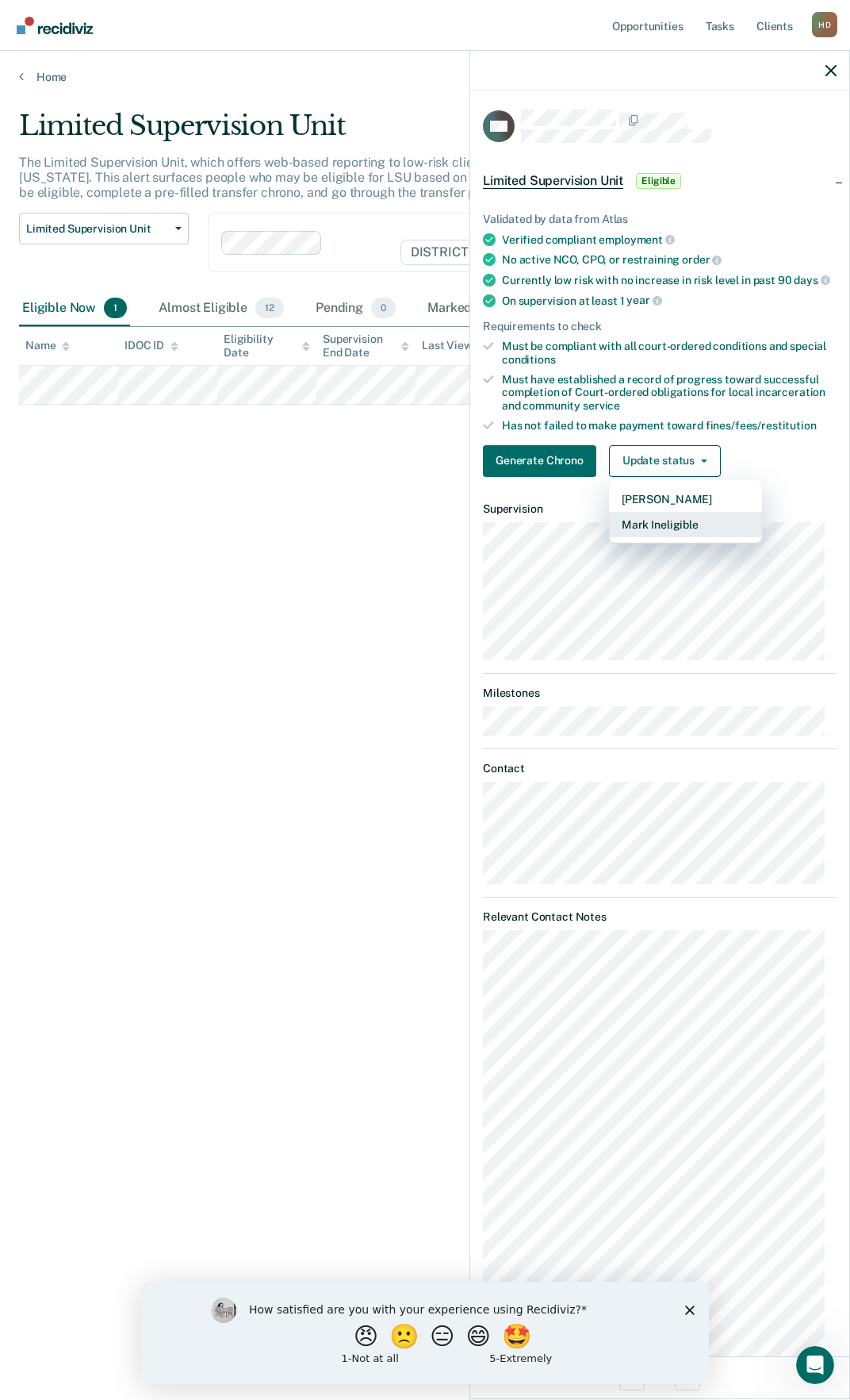
click at [653, 536] on button "Mark Ineligible" at bounding box center [686, 524] width 153 height 25
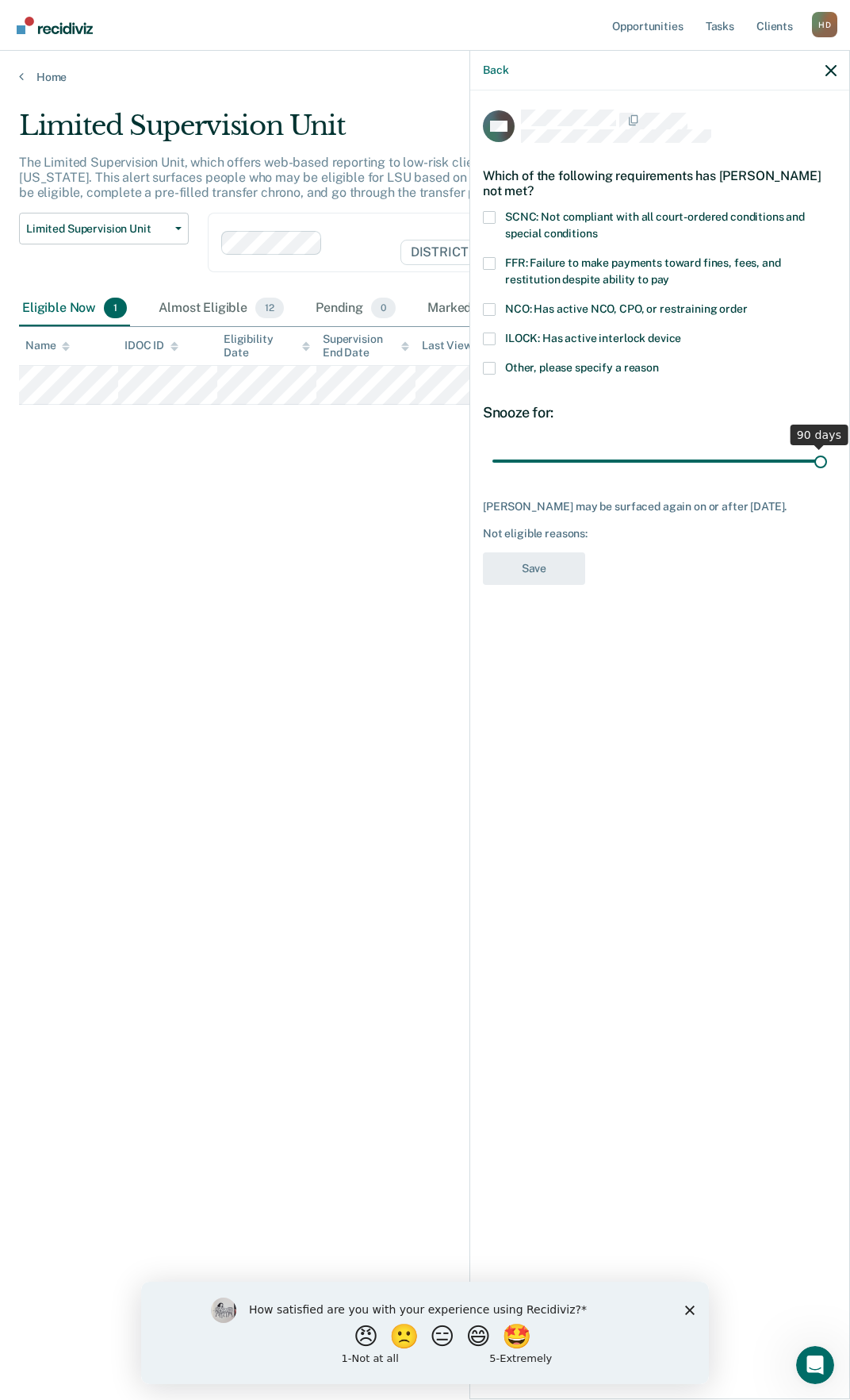
drag, startPoint x: 602, startPoint y: 458, endPoint x: 781, endPoint y: 453, distance: 179.1
type input "90"
click at [827, 455] on input "range" at bounding box center [659, 461] width 335 height 28
click at [560, 367] on span "Other, please specify a reason" at bounding box center [581, 367] width 154 height 13
click at [659, 362] on input "Other, please specify a reason" at bounding box center [659, 362] width 0 height 0
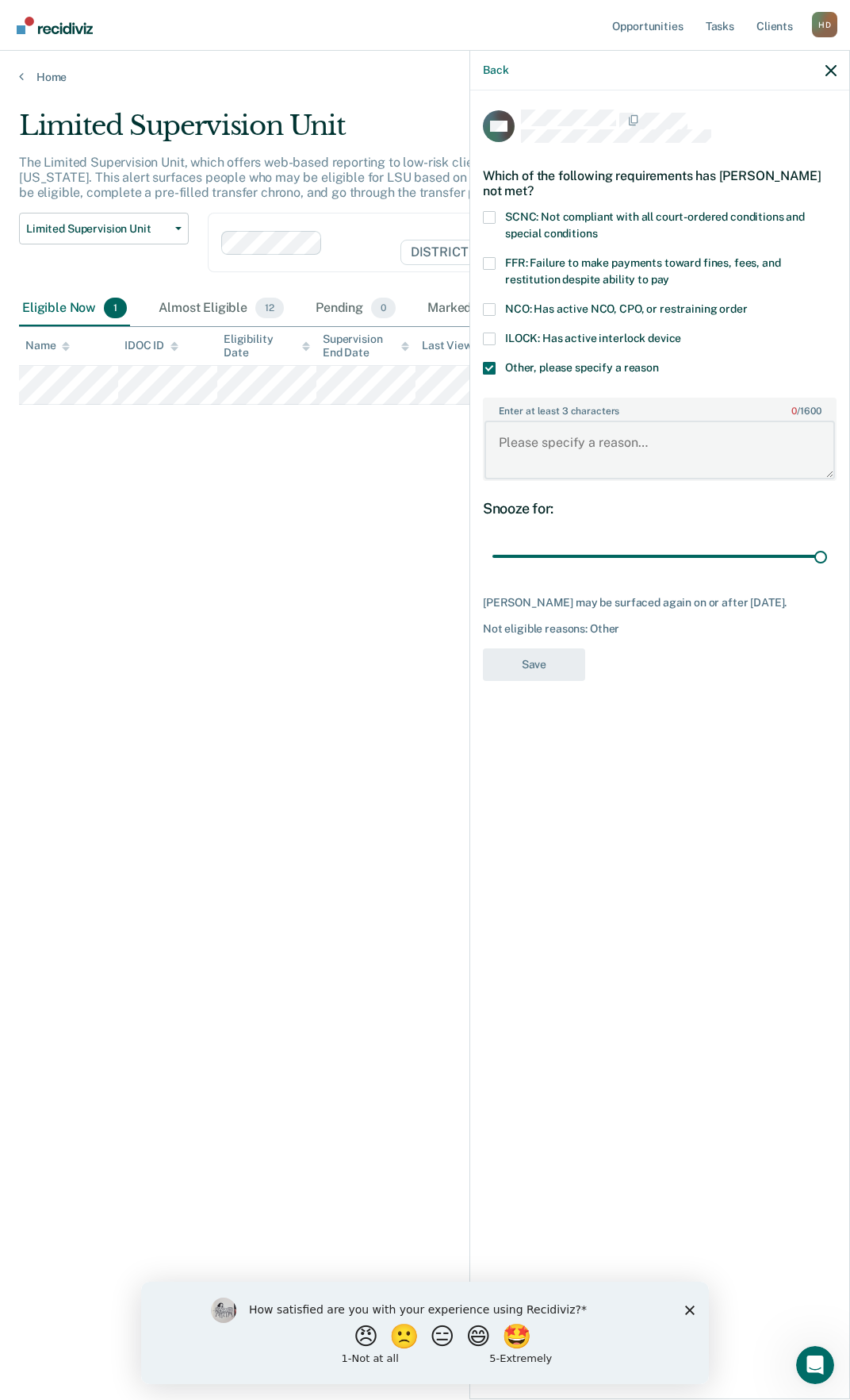
click at [573, 455] on textarea "Enter at least 3 characters 0 / 1600" at bounding box center [659, 450] width 351 height 59
type textarea "Pending substance abuse treatment"
click at [553, 660] on button "Save" at bounding box center [534, 665] width 103 height 33
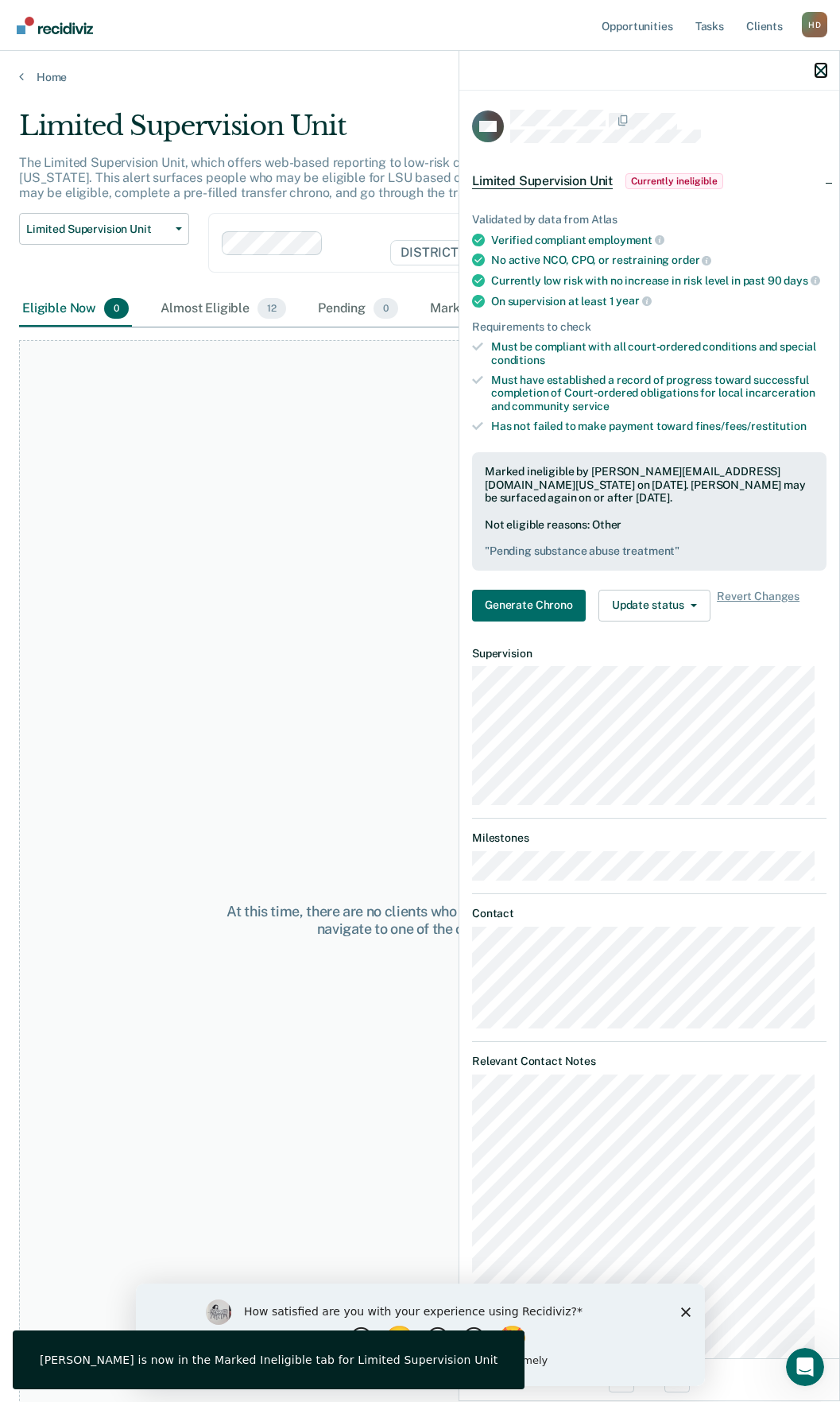
click at [823, 67] on icon "button" at bounding box center [820, 70] width 11 height 11
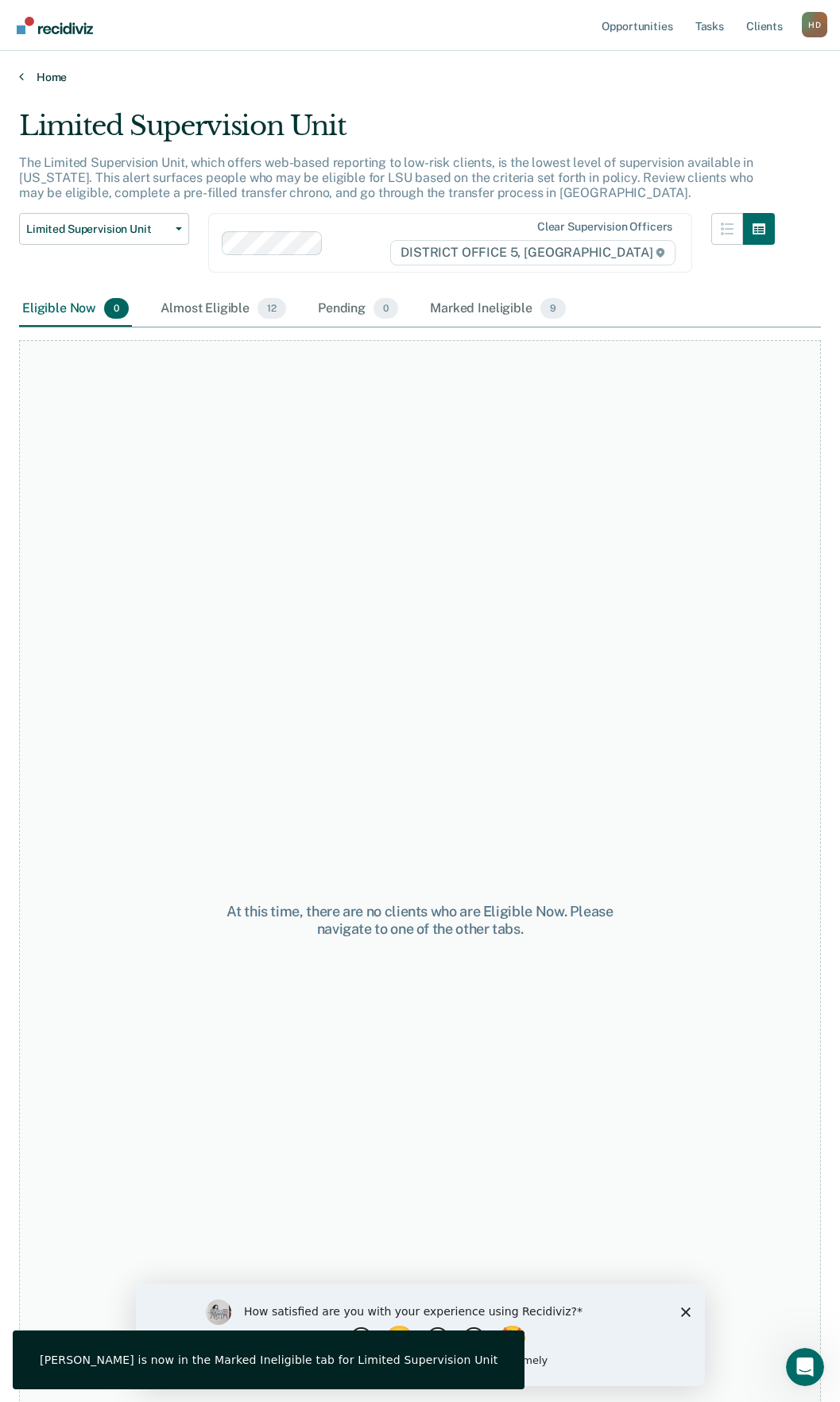
click at [27, 76] on link "Home" at bounding box center [420, 77] width 802 height 15
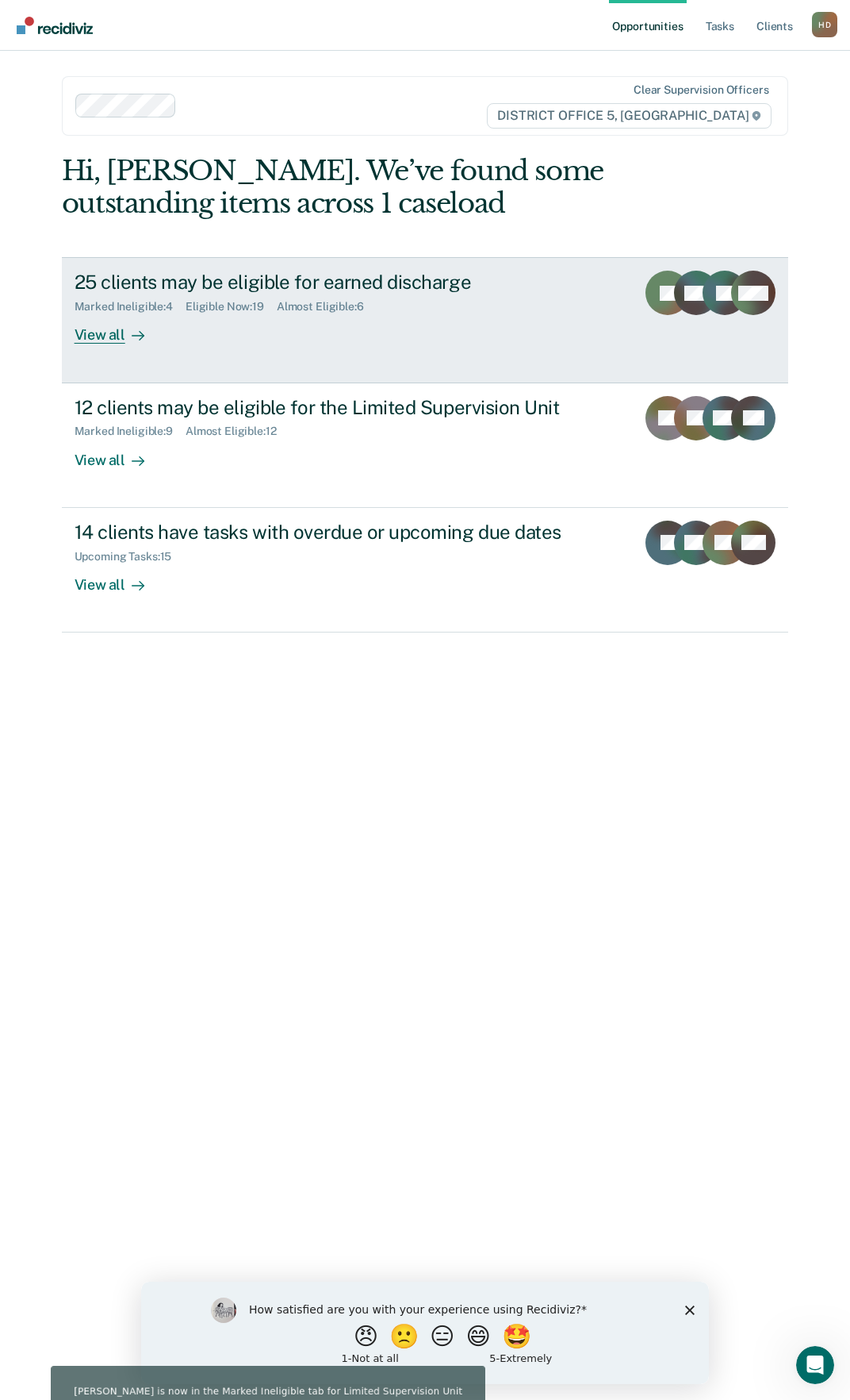
click at [108, 332] on div "View all" at bounding box center [119, 329] width 89 height 31
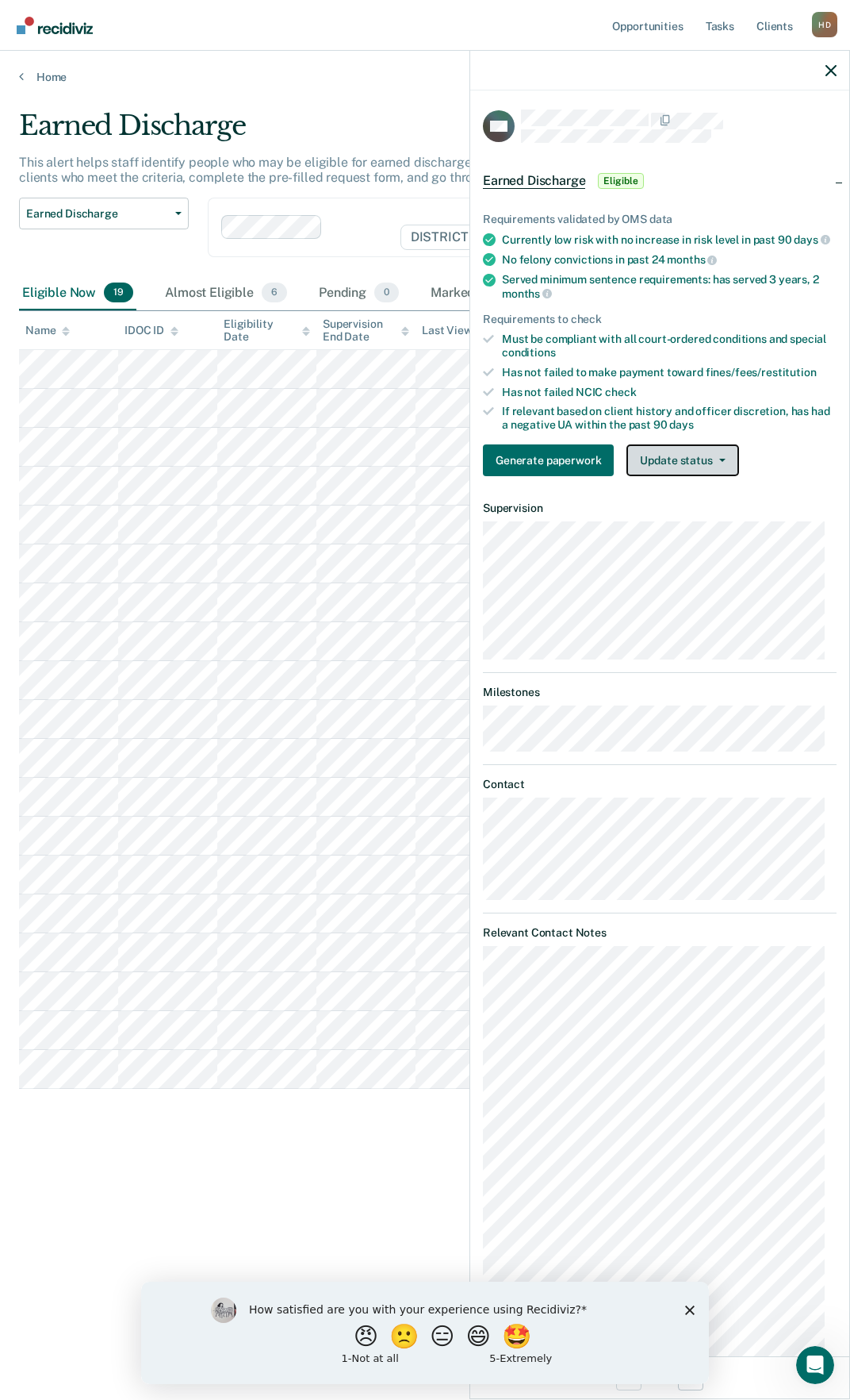
click at [682, 471] on button "Update status" at bounding box center [683, 460] width 112 height 32
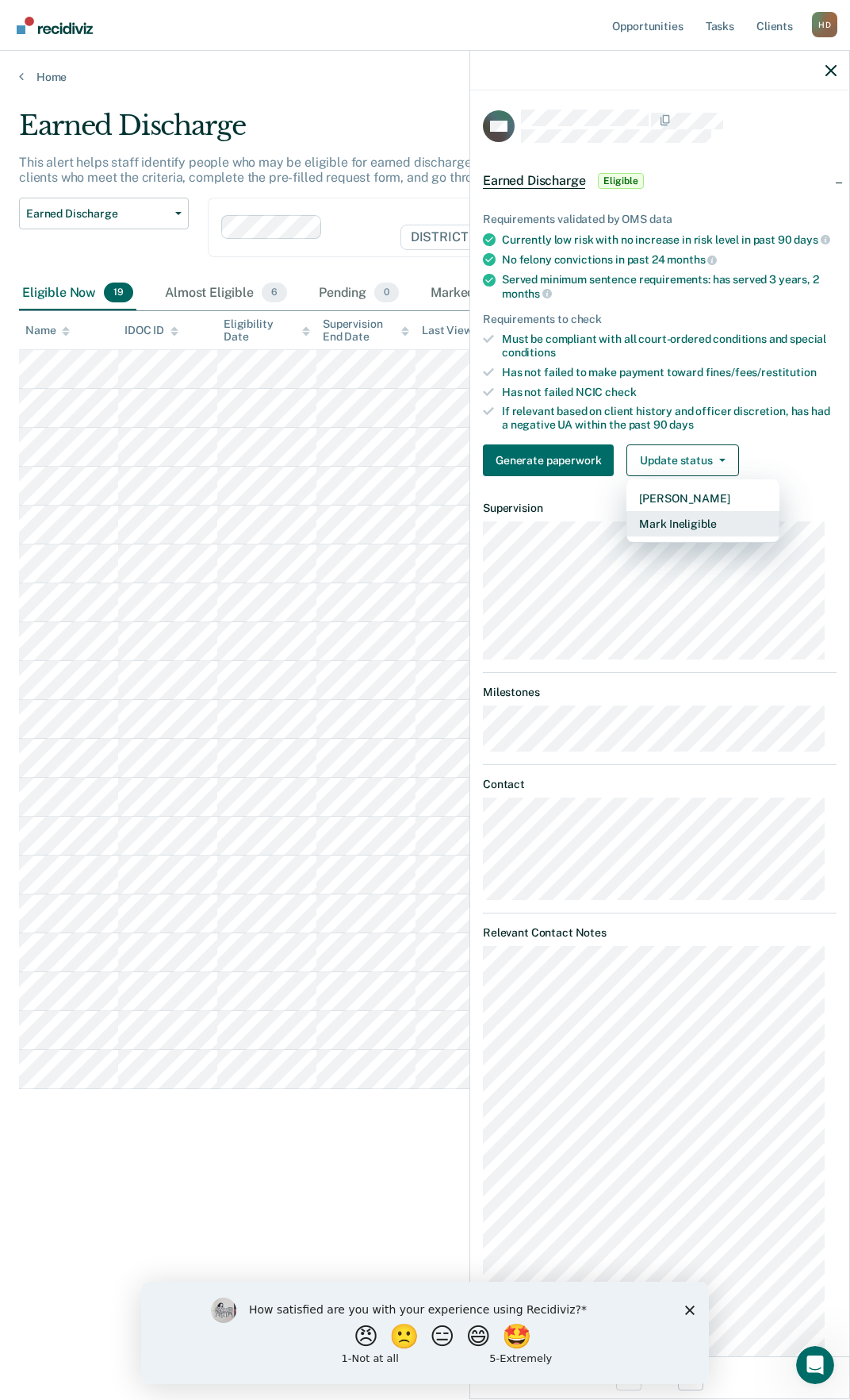
click at [683, 536] on button "Mark Ineligible" at bounding box center [703, 523] width 153 height 25
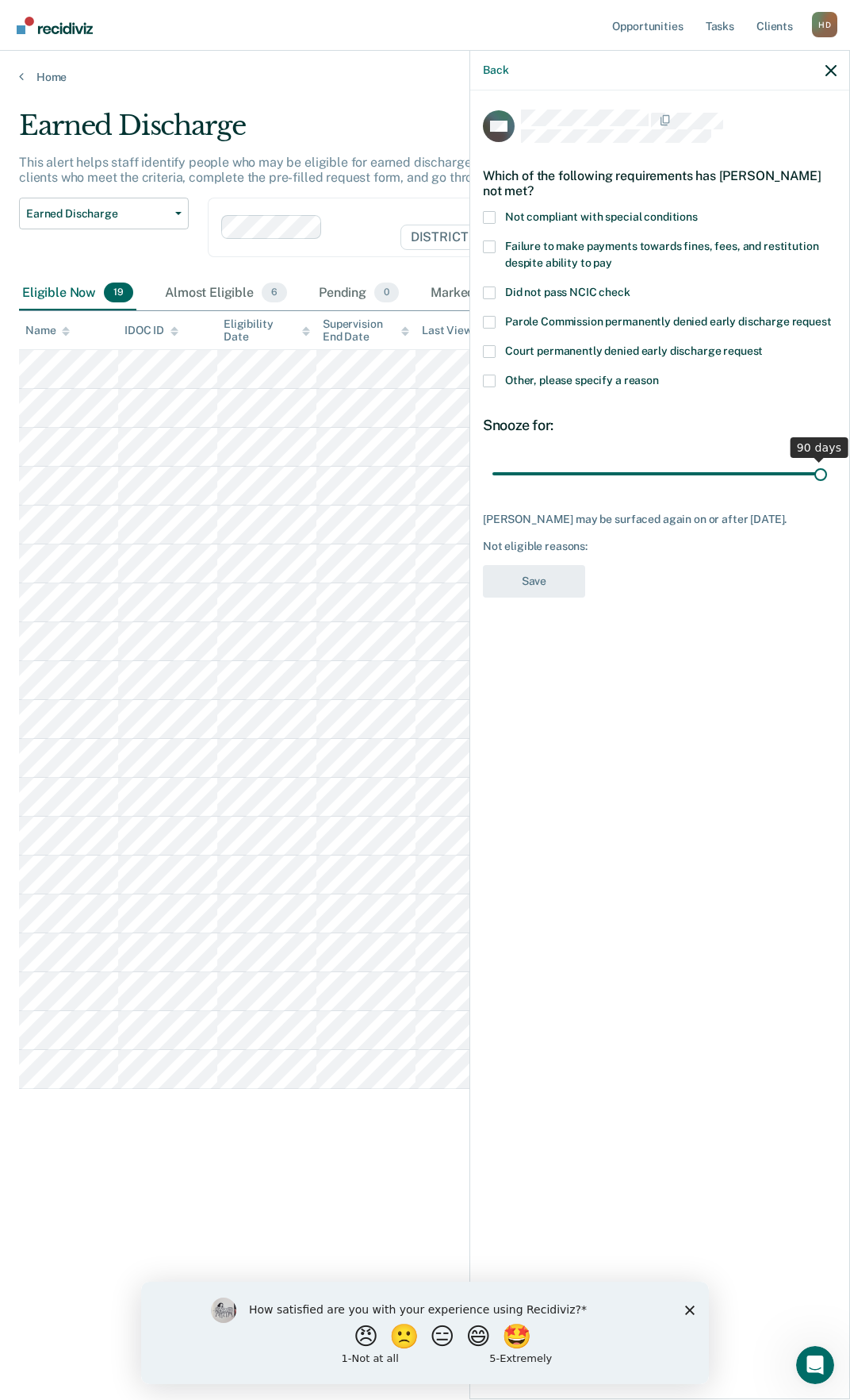
drag, startPoint x: 603, startPoint y: 467, endPoint x: 714, endPoint y: 417, distance: 121.7
type input "90"
click at [827, 467] on input "range" at bounding box center [659, 473] width 335 height 28
click at [580, 378] on span "Other, please specify a reason" at bounding box center [581, 379] width 154 height 13
click at [659, 374] on input "Other, please specify a reason" at bounding box center [659, 374] width 0 height 0
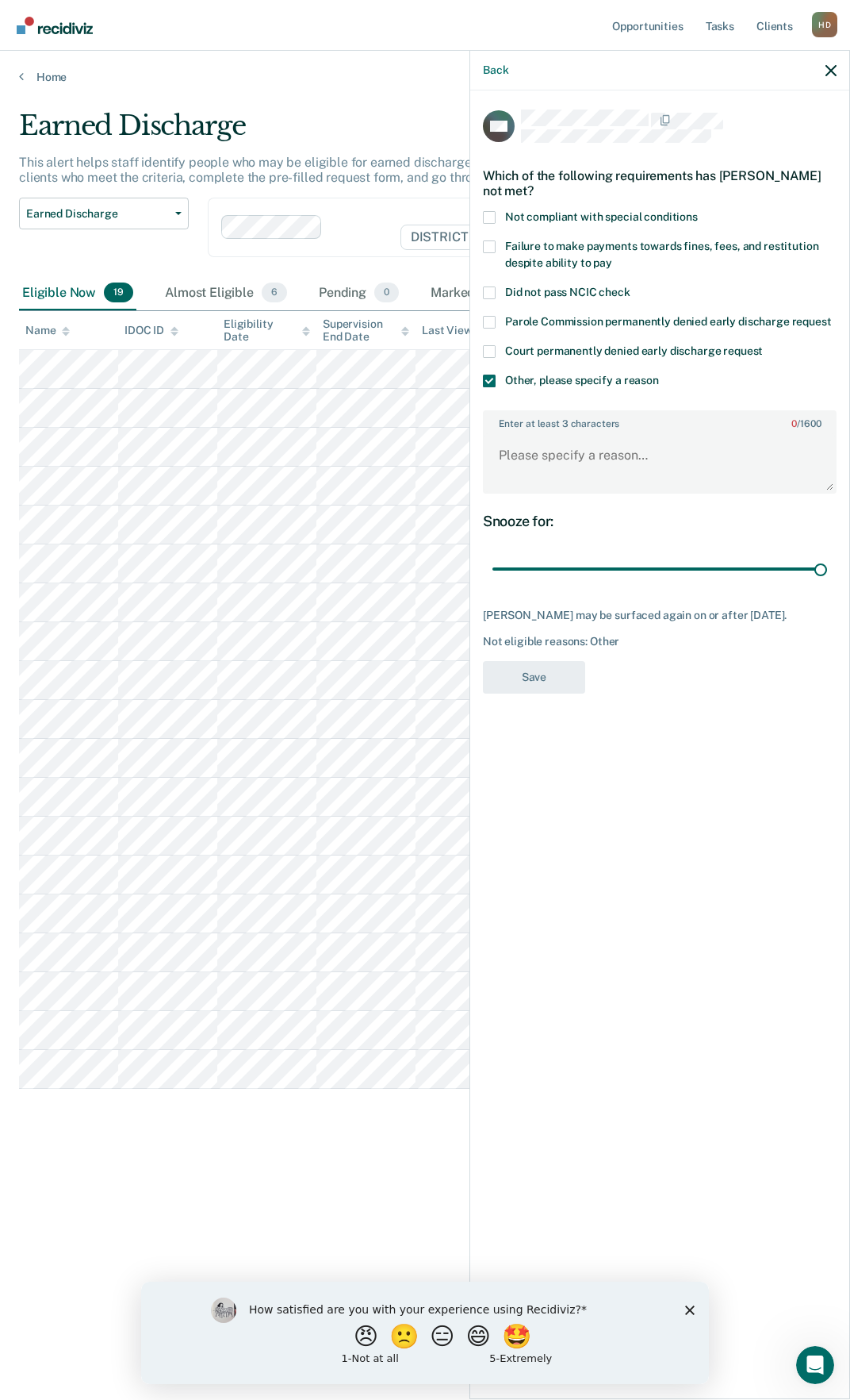
click at [559, 253] on label "Failure to make payments towards fines, fees, and restitution despite ability t…" at bounding box center [659, 257] width 354 height 33
click at [612, 257] on input "Failure to make payments towards fines, fees, and restitution despite ability t…" at bounding box center [612, 257] width 0 height 0
click at [562, 212] on span "Not compliant with special conditions" at bounding box center [601, 216] width 192 height 13
click at [698, 211] on input "Not compliant with special conditions" at bounding box center [698, 211] width 0 height 0
click at [619, 373] on span "Other, please specify a reason" at bounding box center [581, 379] width 154 height 13
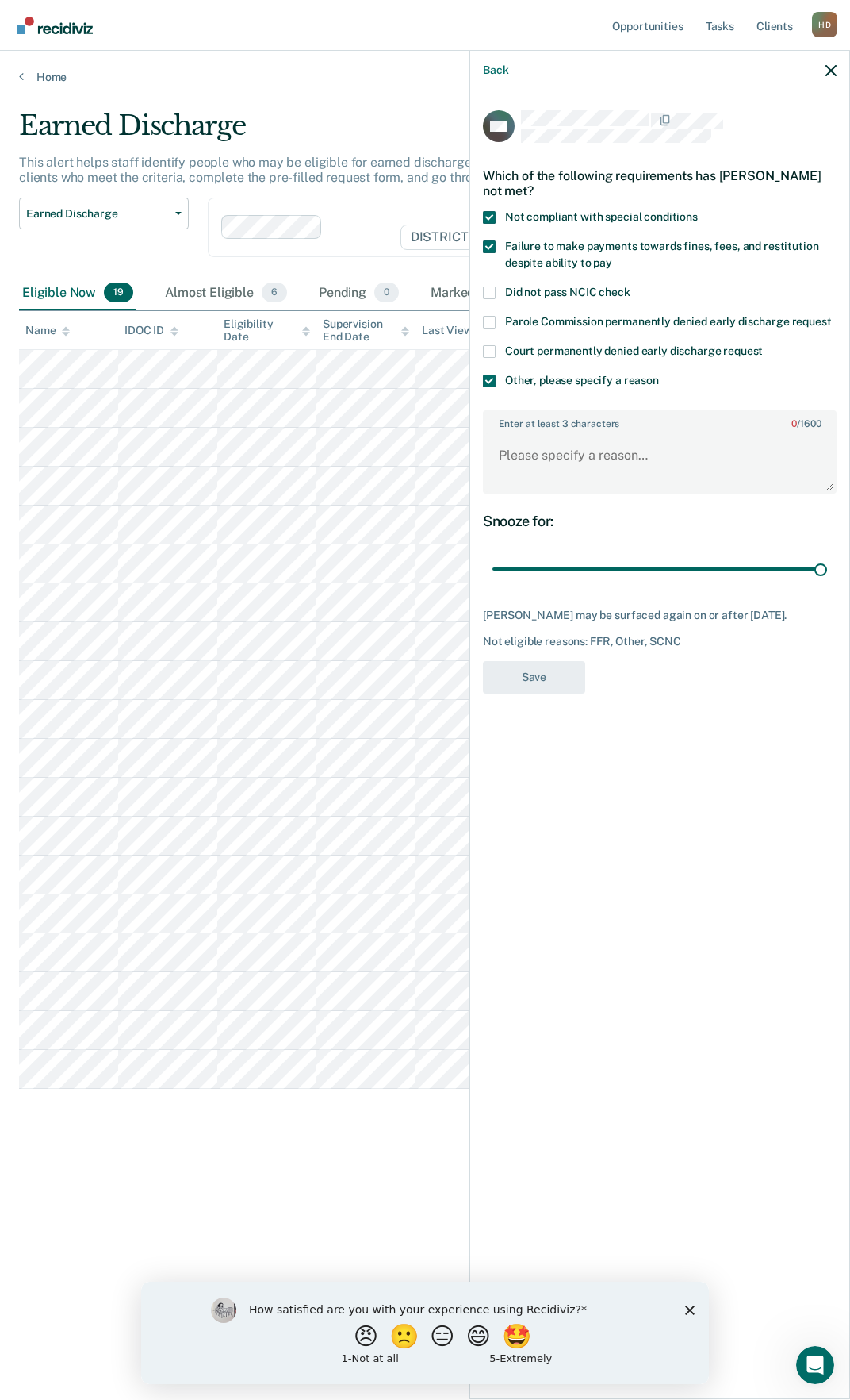
click at [659, 374] on input "Other, please specify a reason" at bounding box center [659, 374] width 0 height 0
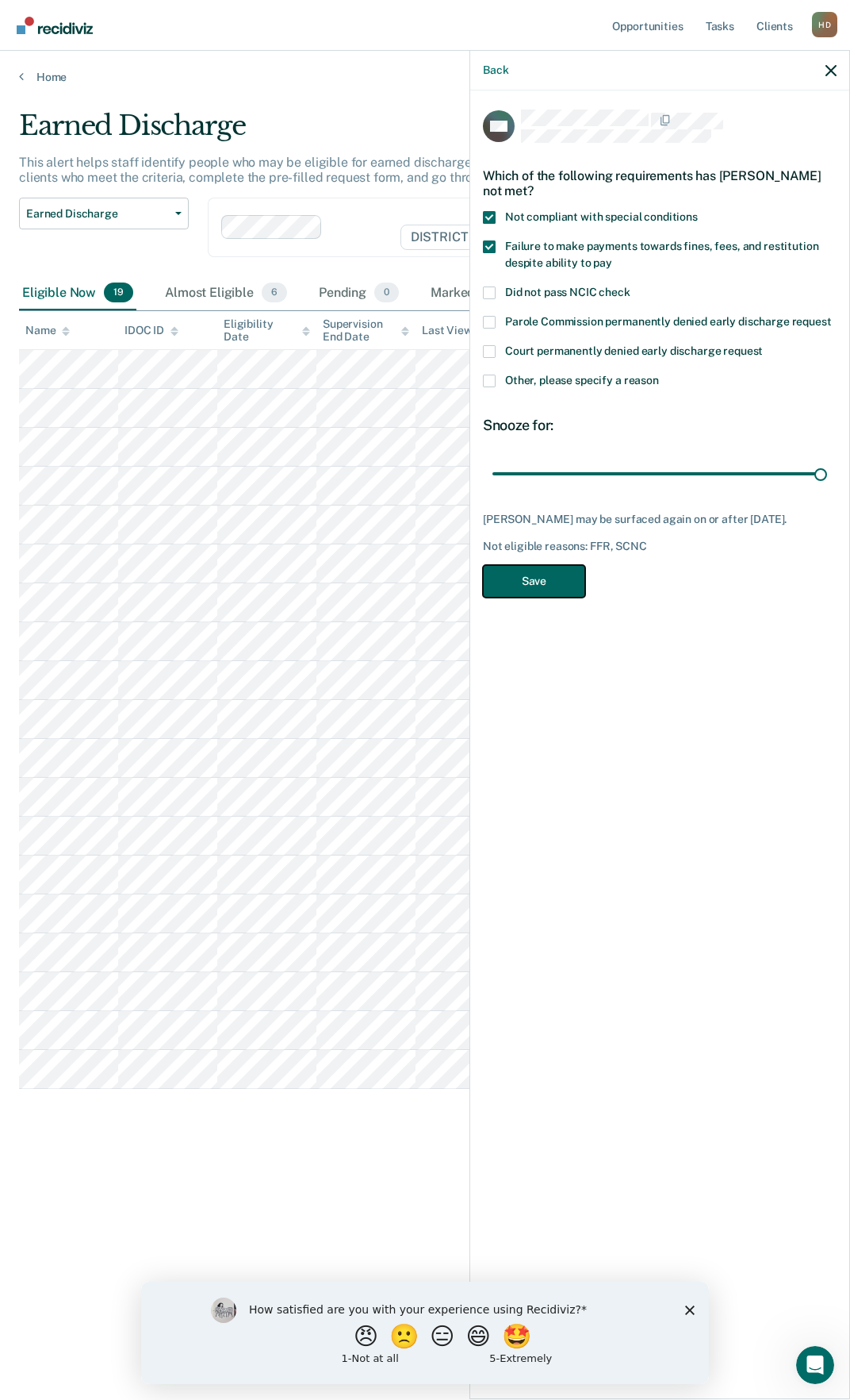
click at [551, 591] on button "Save" at bounding box center [534, 581] width 103 height 33
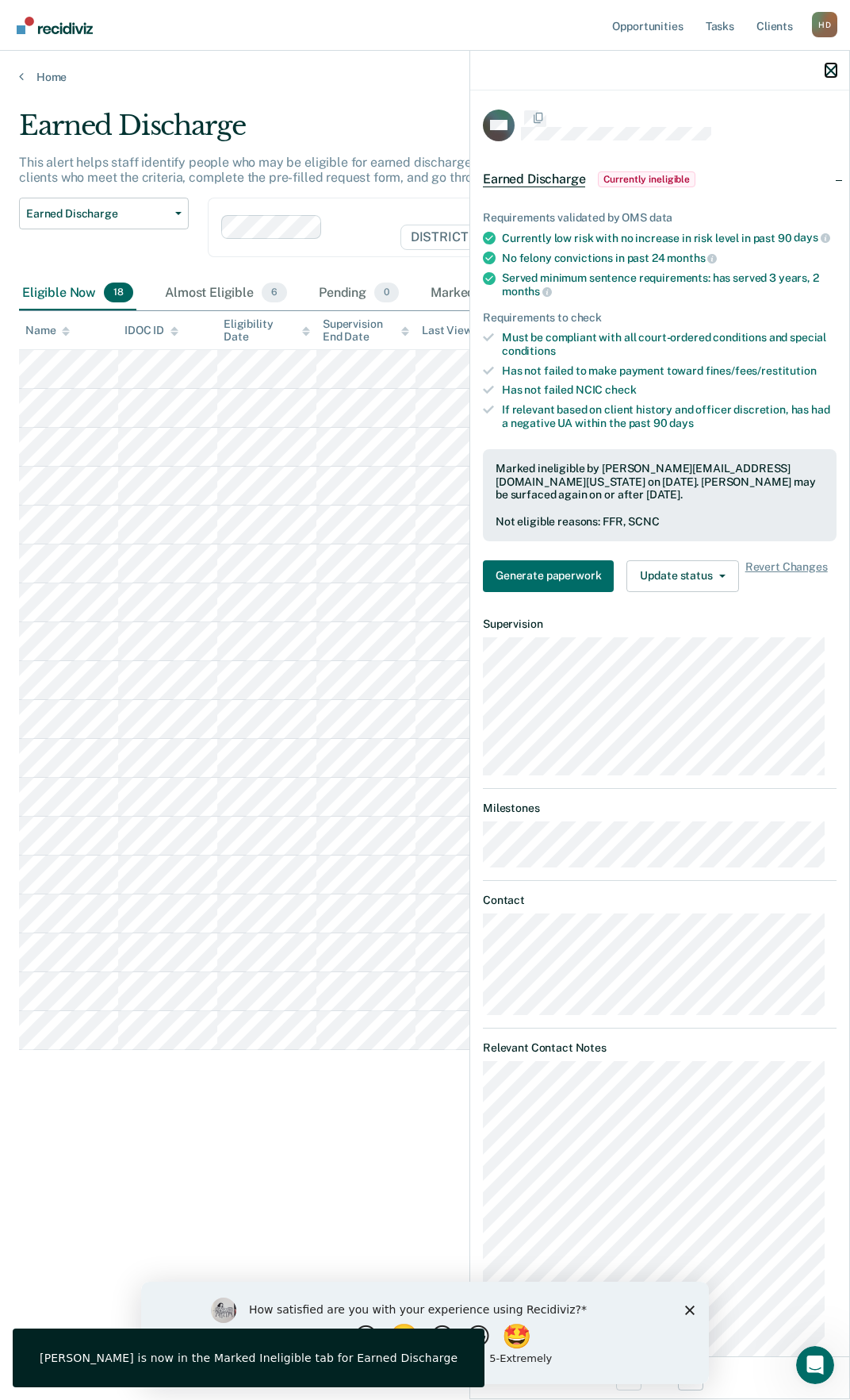
click at [830, 73] on icon "button" at bounding box center [831, 70] width 11 height 11
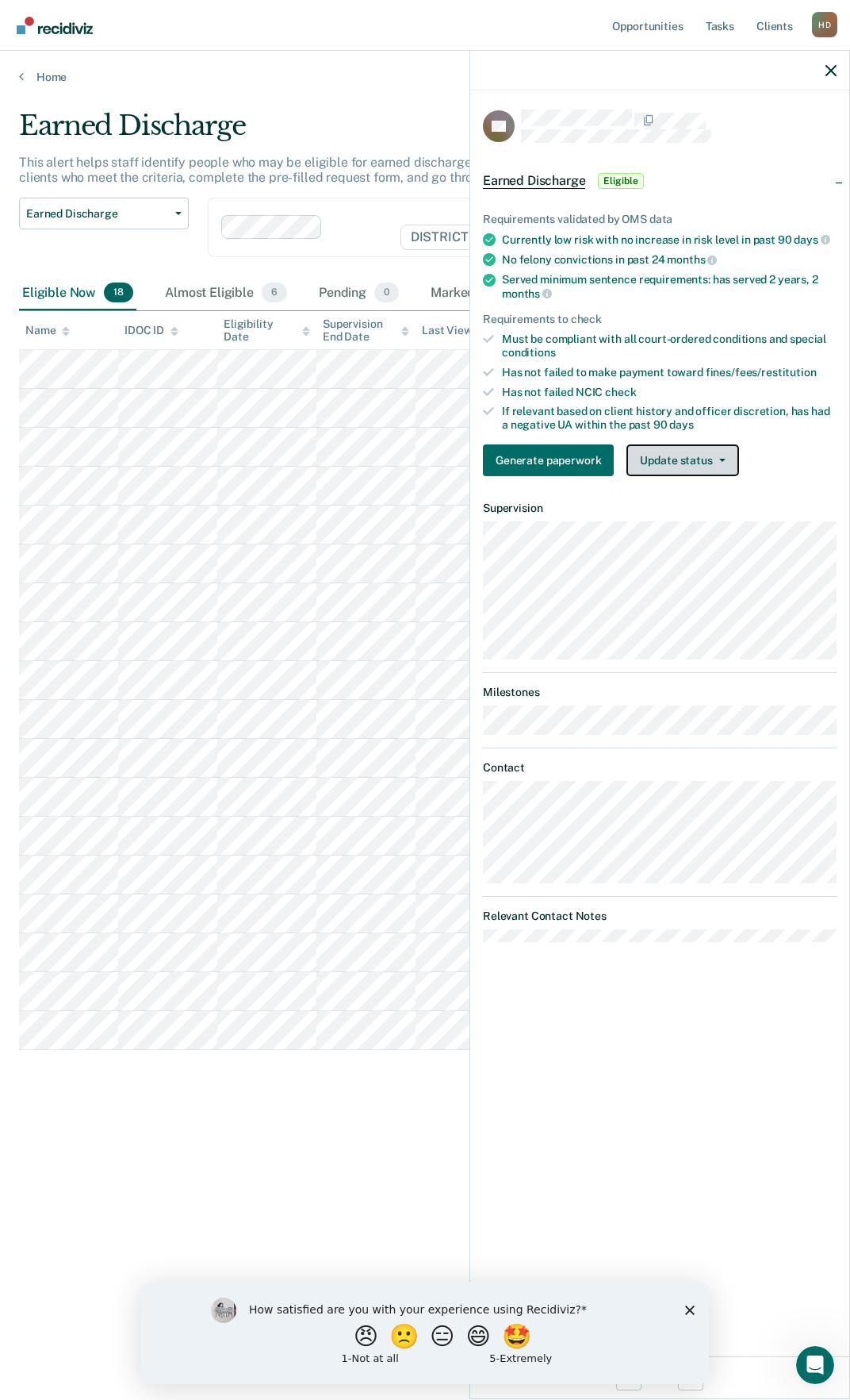
click at [708, 461] on button "Update status" at bounding box center [683, 460] width 112 height 32
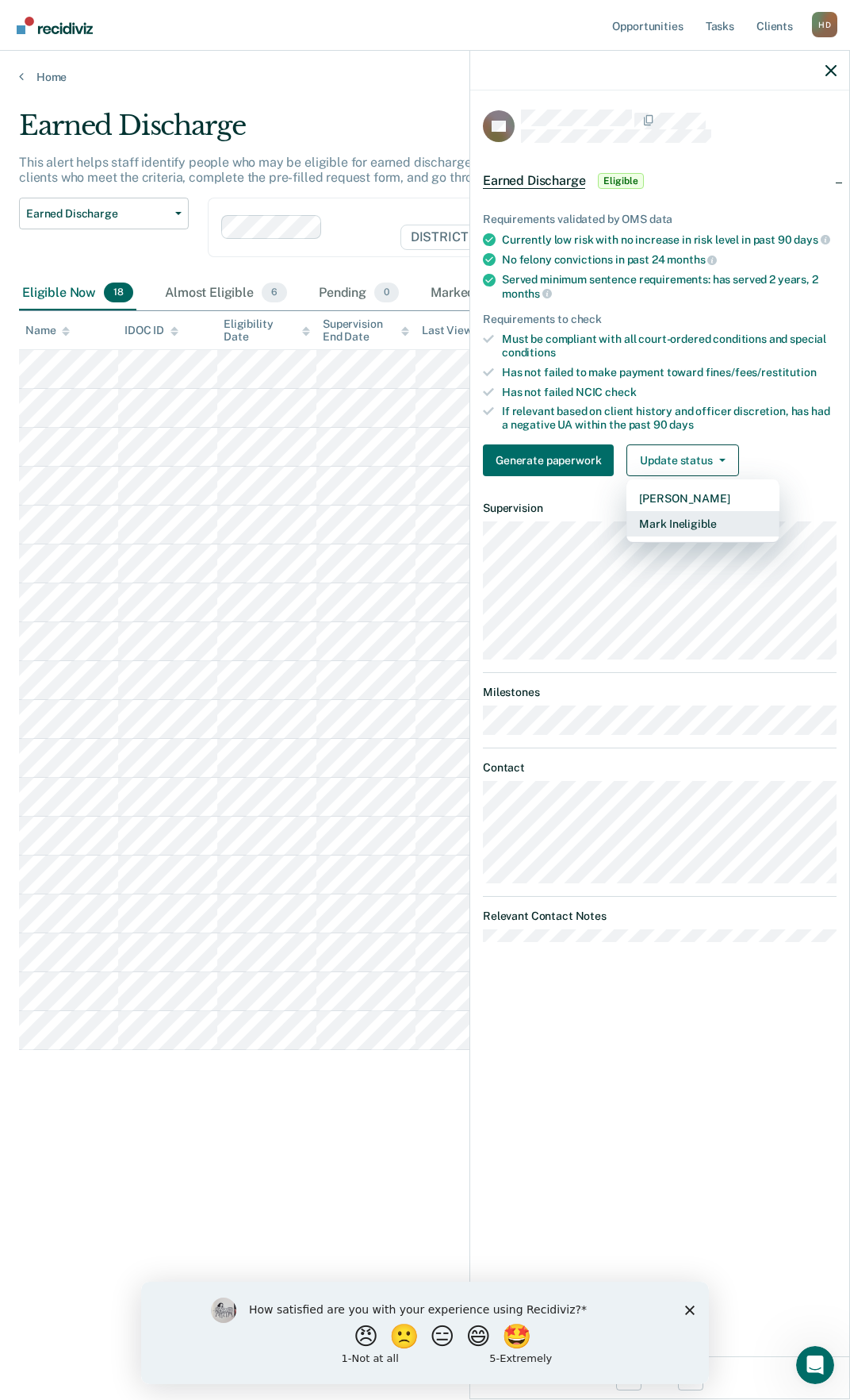
click at [697, 521] on button "Mark Ineligible" at bounding box center [703, 523] width 153 height 25
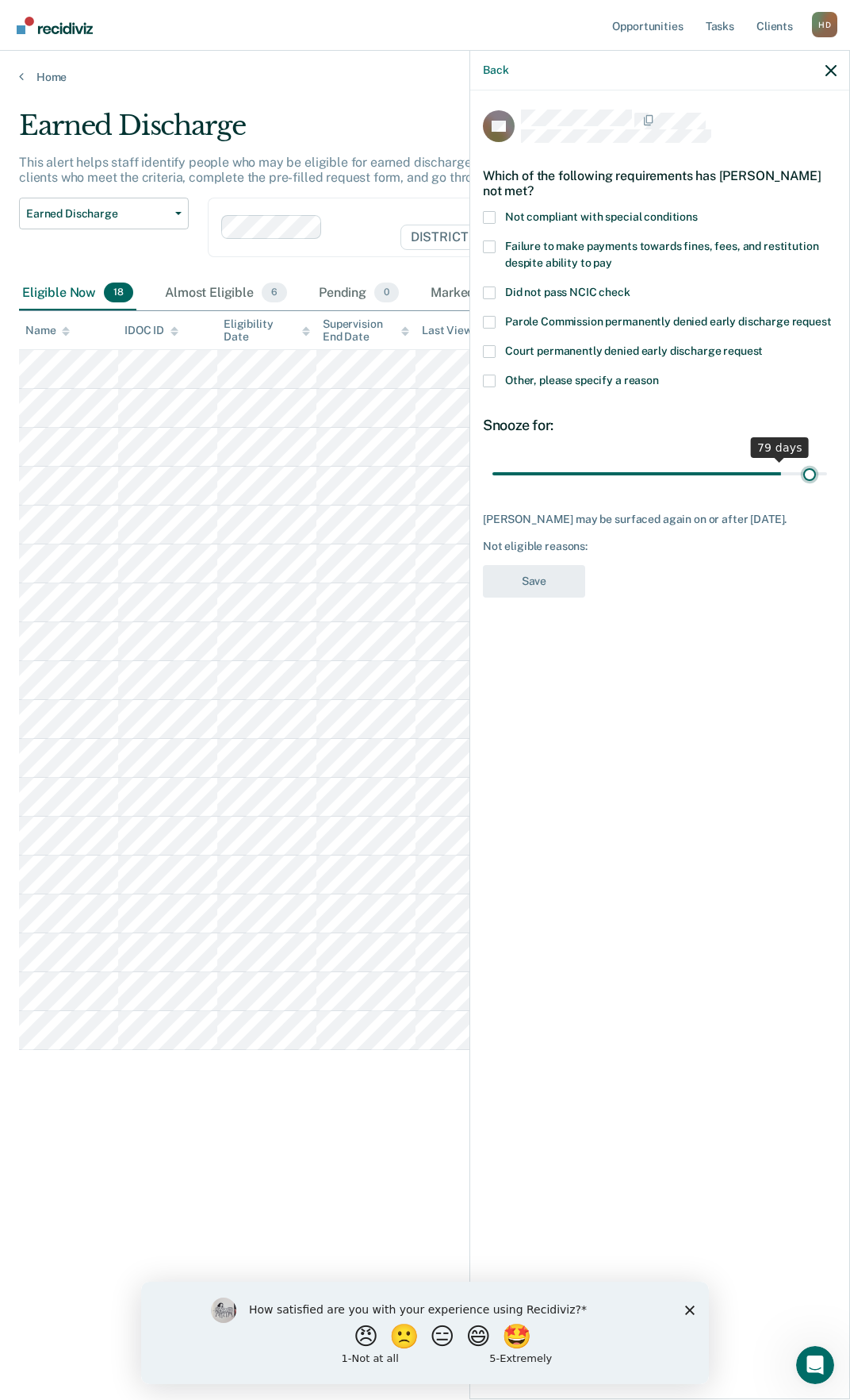
drag, startPoint x: 604, startPoint y: 474, endPoint x: 835, endPoint y: 447, distance: 232.6
click at [812, 460] on input "range" at bounding box center [659, 473] width 335 height 28
click at [496, 241] on label "Failure to make payments towards fines, fees, and restitution despite ability t…" at bounding box center [659, 257] width 354 height 33
click at [612, 257] on input "Failure to make payments towards fines, fees, and restitution despite ability t…" at bounding box center [612, 257] width 0 height 0
drag, startPoint x: 816, startPoint y: 474, endPoint x: 847, endPoint y: 470, distance: 31.3
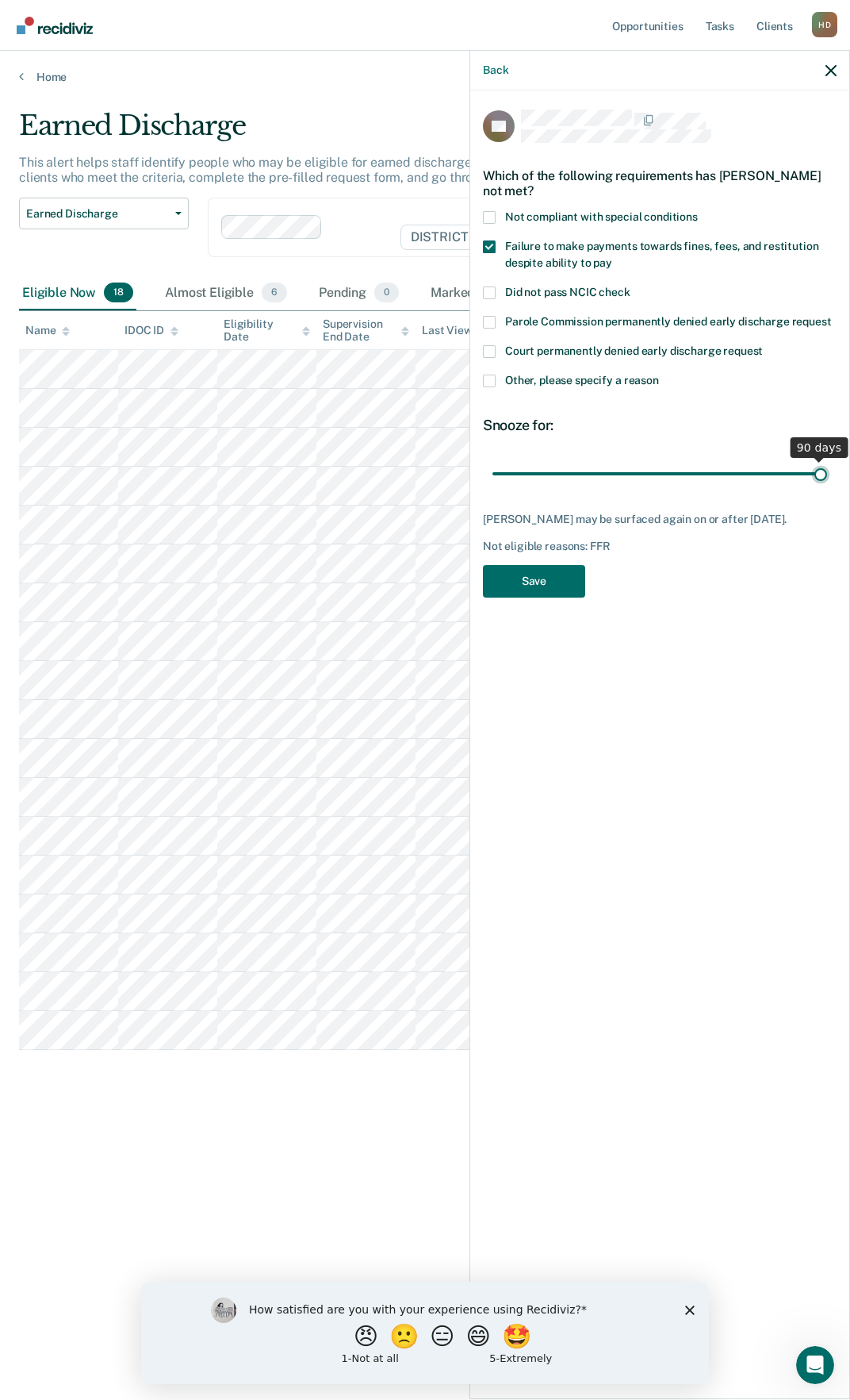
type input "90"
click at [827, 470] on input "range" at bounding box center [659, 473] width 335 height 28
click at [548, 598] on button "Save" at bounding box center [534, 581] width 103 height 33
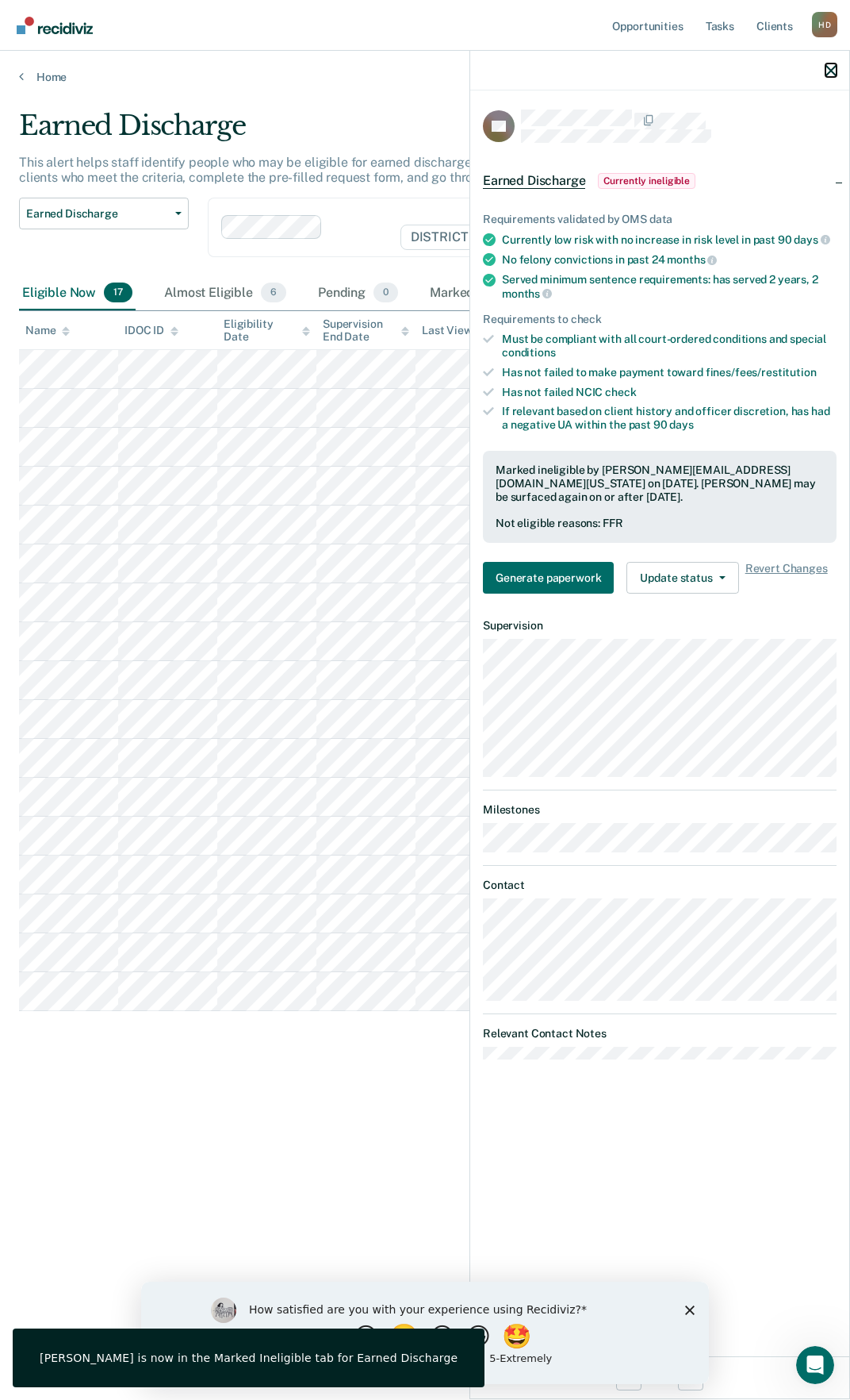
click at [835, 72] on icon "button" at bounding box center [831, 70] width 11 height 11
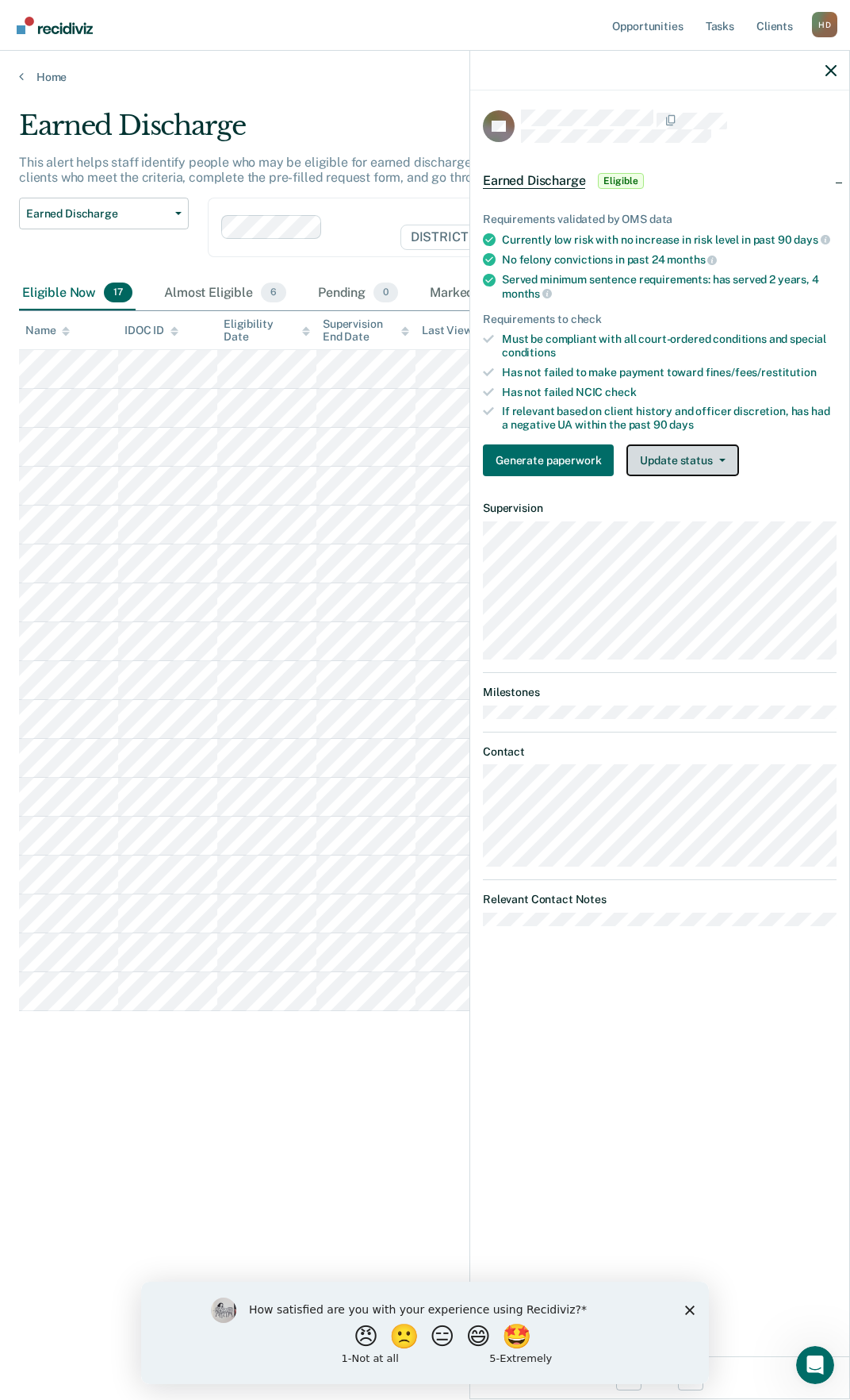
click at [716, 463] on button "Update status" at bounding box center [683, 460] width 112 height 32
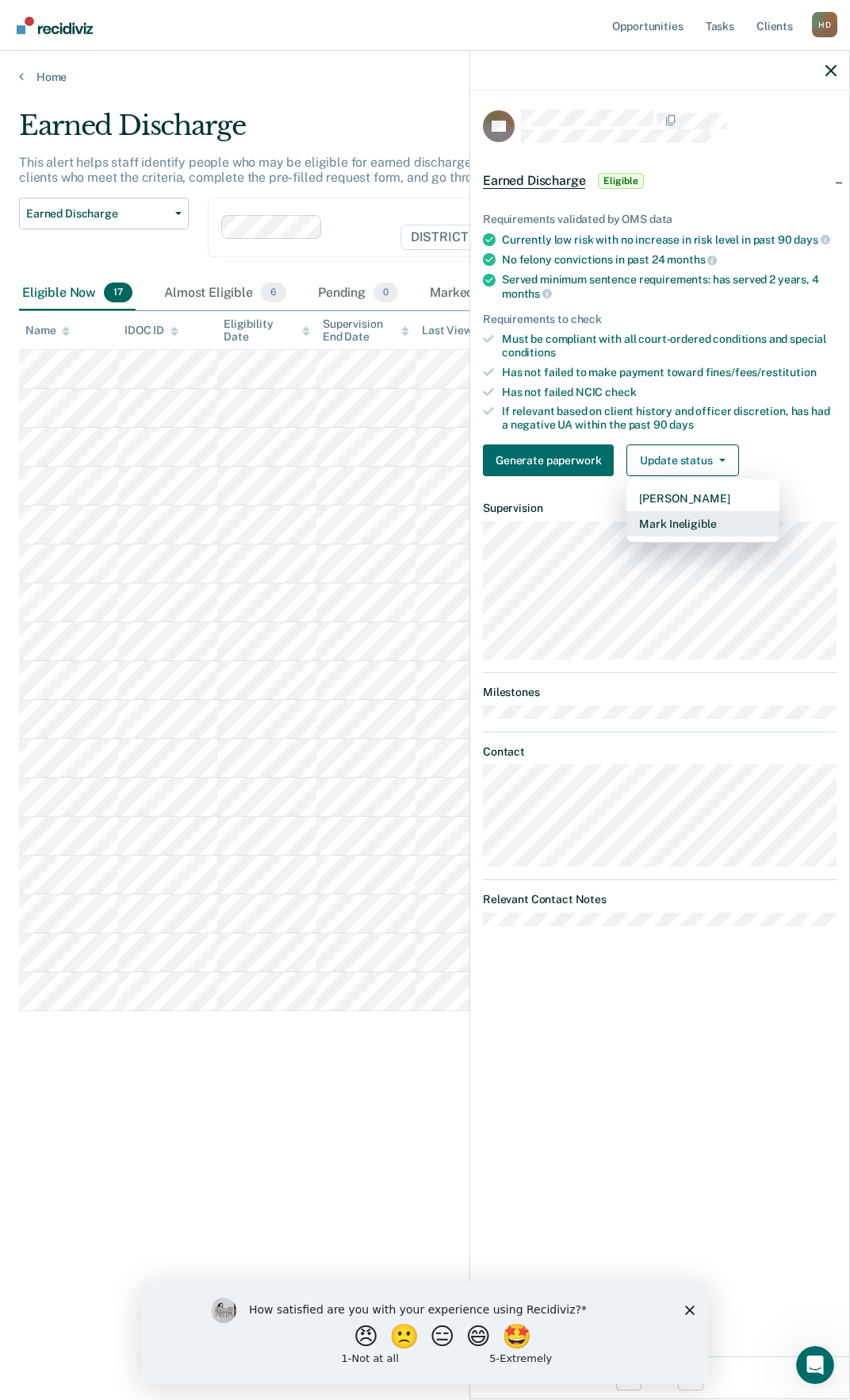
click at [714, 533] on button "Mark Ineligible" at bounding box center [703, 523] width 153 height 25
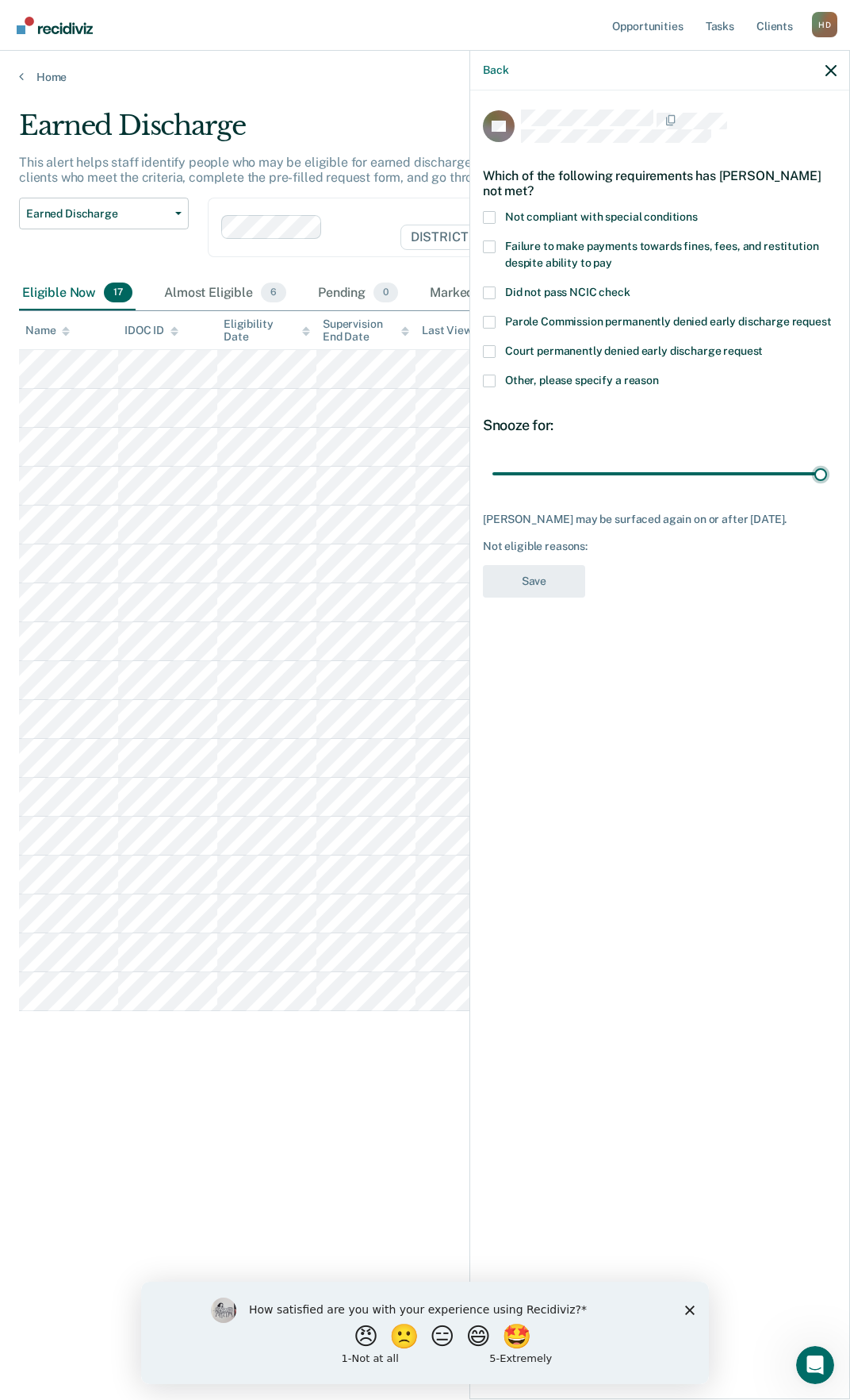
drag, startPoint x: 601, startPoint y: 475, endPoint x: 832, endPoint y: 460, distance: 231.5
type input "90"
click at [827, 462] on input "range" at bounding box center [659, 473] width 335 height 28
click at [540, 252] on label "Failure to make payments towards fines, fees, and restitution despite ability t…" at bounding box center [659, 257] width 354 height 33
click at [612, 257] on input "Failure to make payments towards fines, fees, and restitution despite ability t…" at bounding box center [612, 257] width 0 height 0
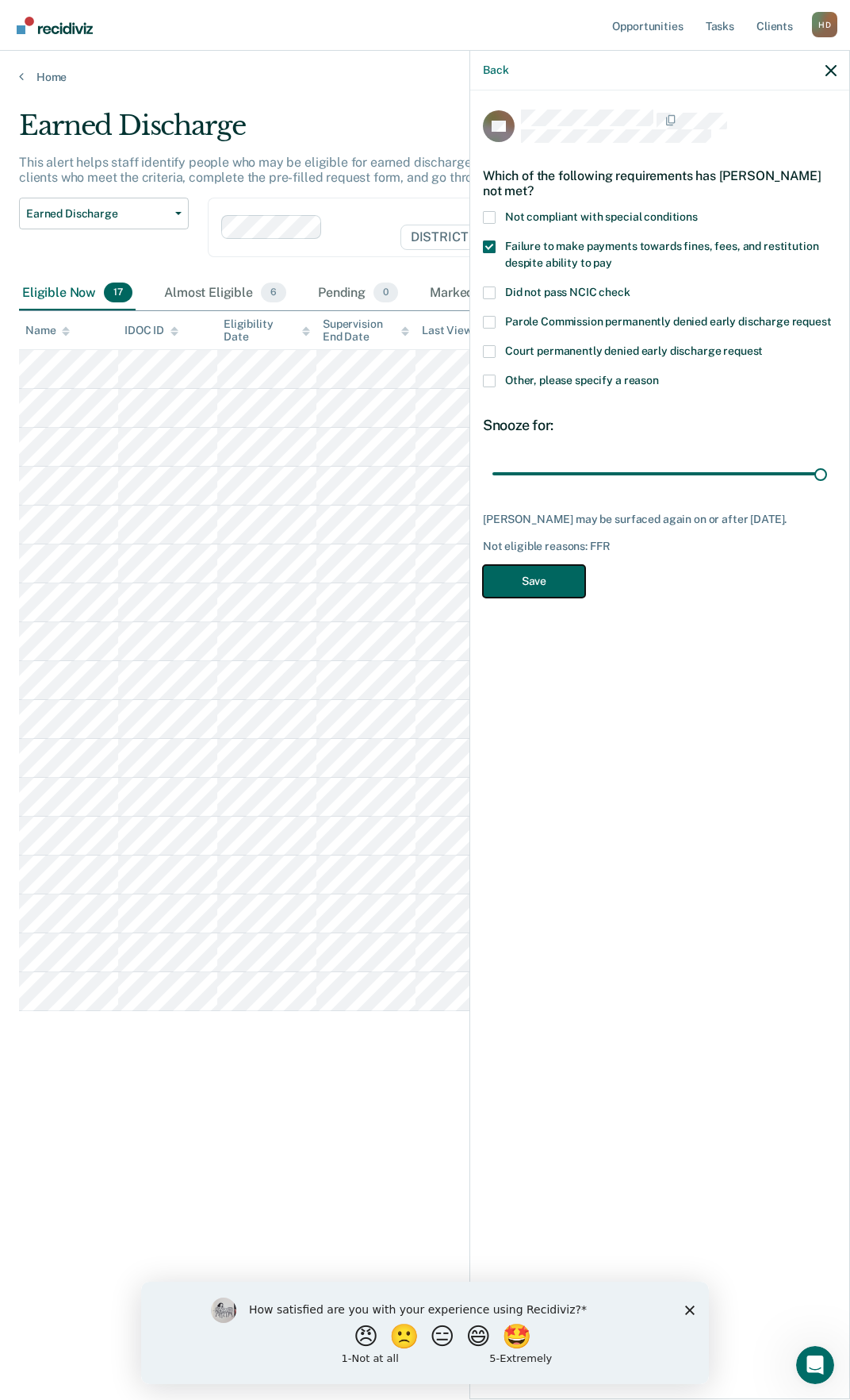
click at [519, 588] on button "Save" at bounding box center [534, 581] width 103 height 33
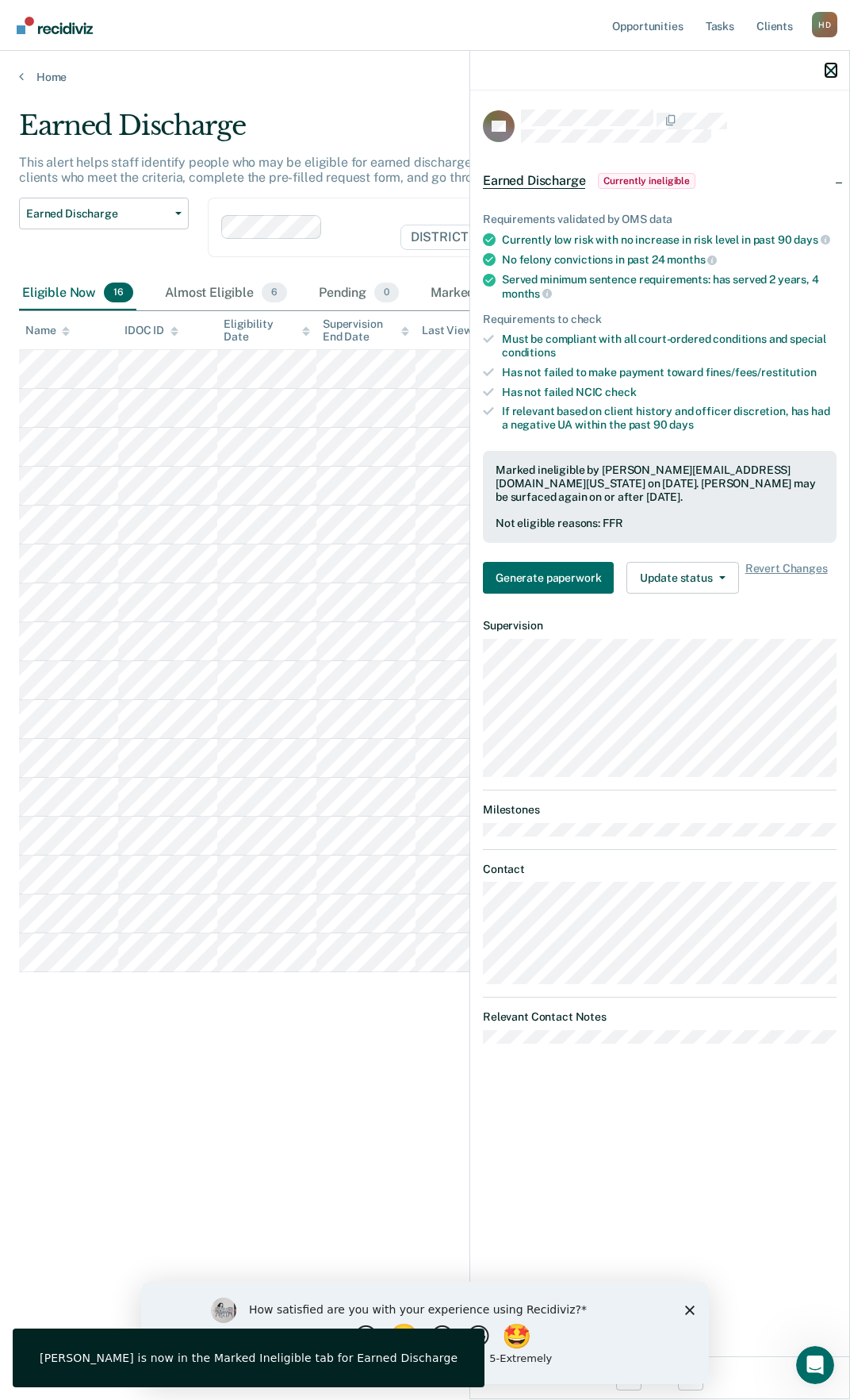
click at [827, 68] on icon "button" at bounding box center [831, 70] width 11 height 11
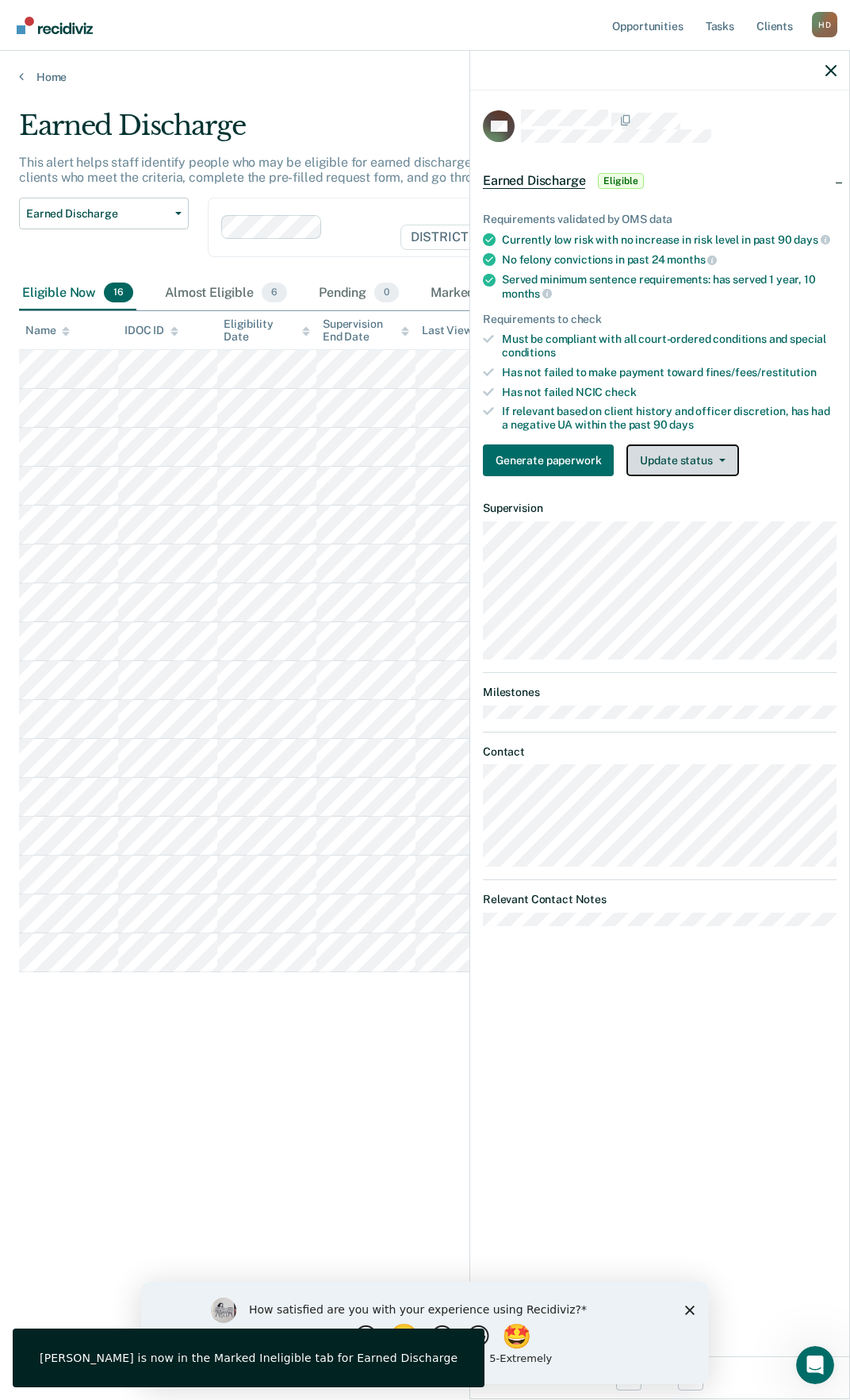
click at [699, 465] on button "Update status" at bounding box center [683, 460] width 112 height 32
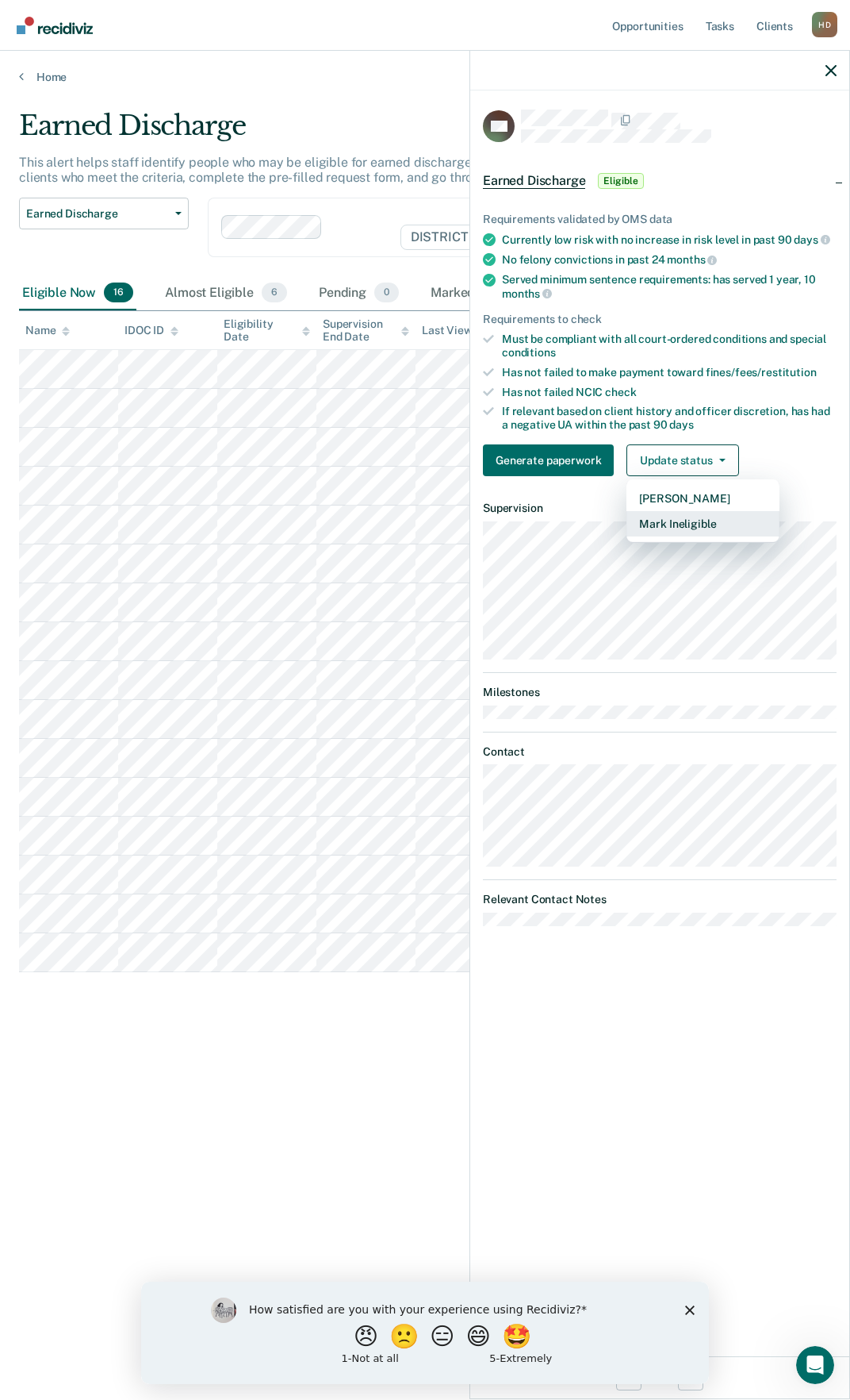
click at [692, 524] on button "Mark Ineligible" at bounding box center [703, 523] width 153 height 25
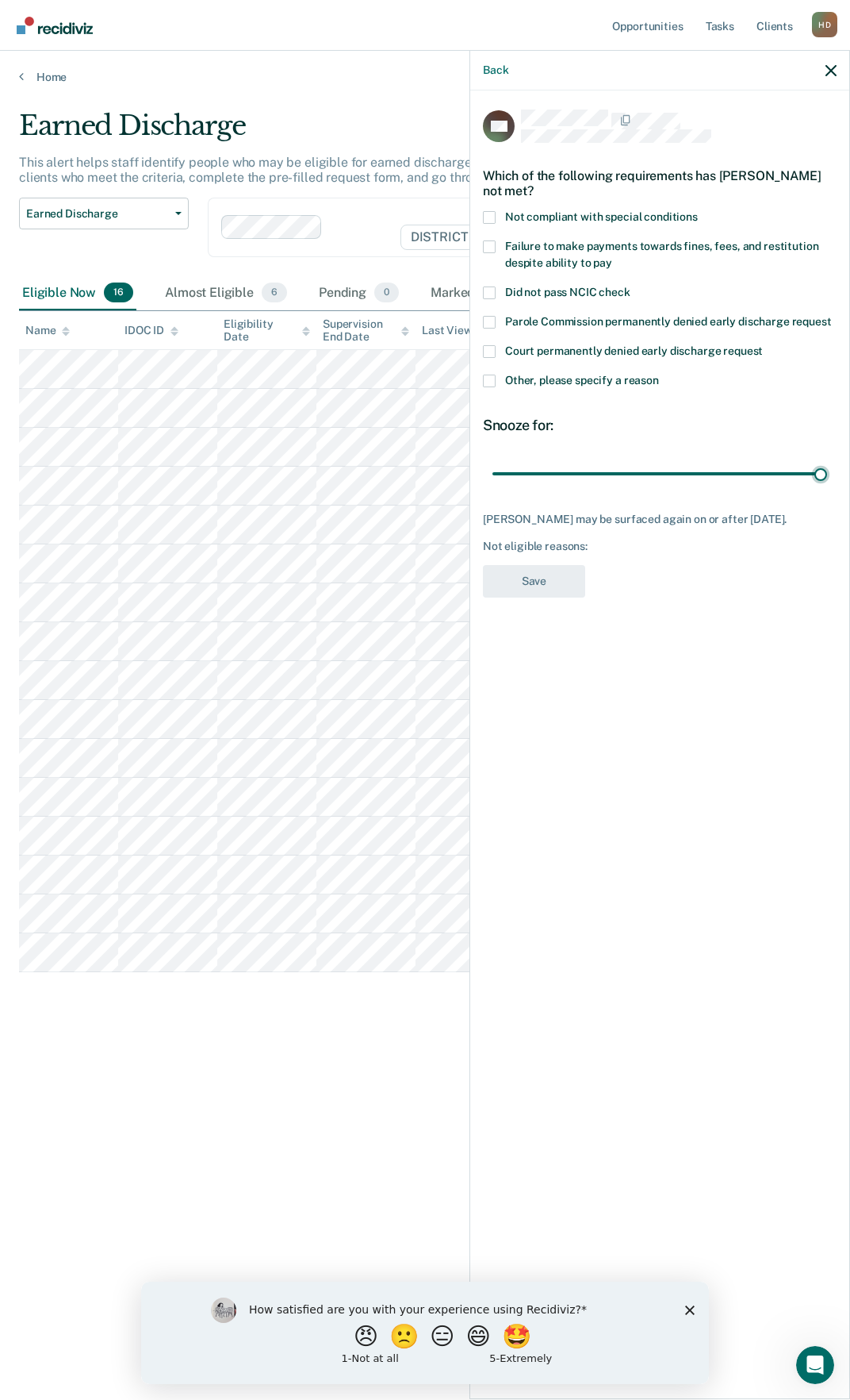
drag, startPoint x: 602, startPoint y: 473, endPoint x: 849, endPoint y: 463, distance: 247.2
type input "90"
click at [827, 469] on input "range" at bounding box center [659, 473] width 335 height 28
click at [533, 255] on span "Failure to make payments towards fines, fees, and restitution despite ability t…" at bounding box center [661, 254] width 313 height 29
click at [612, 257] on input "Failure to make payments towards fines, fees, and restitution despite ability t…" at bounding box center [612, 257] width 0 height 0
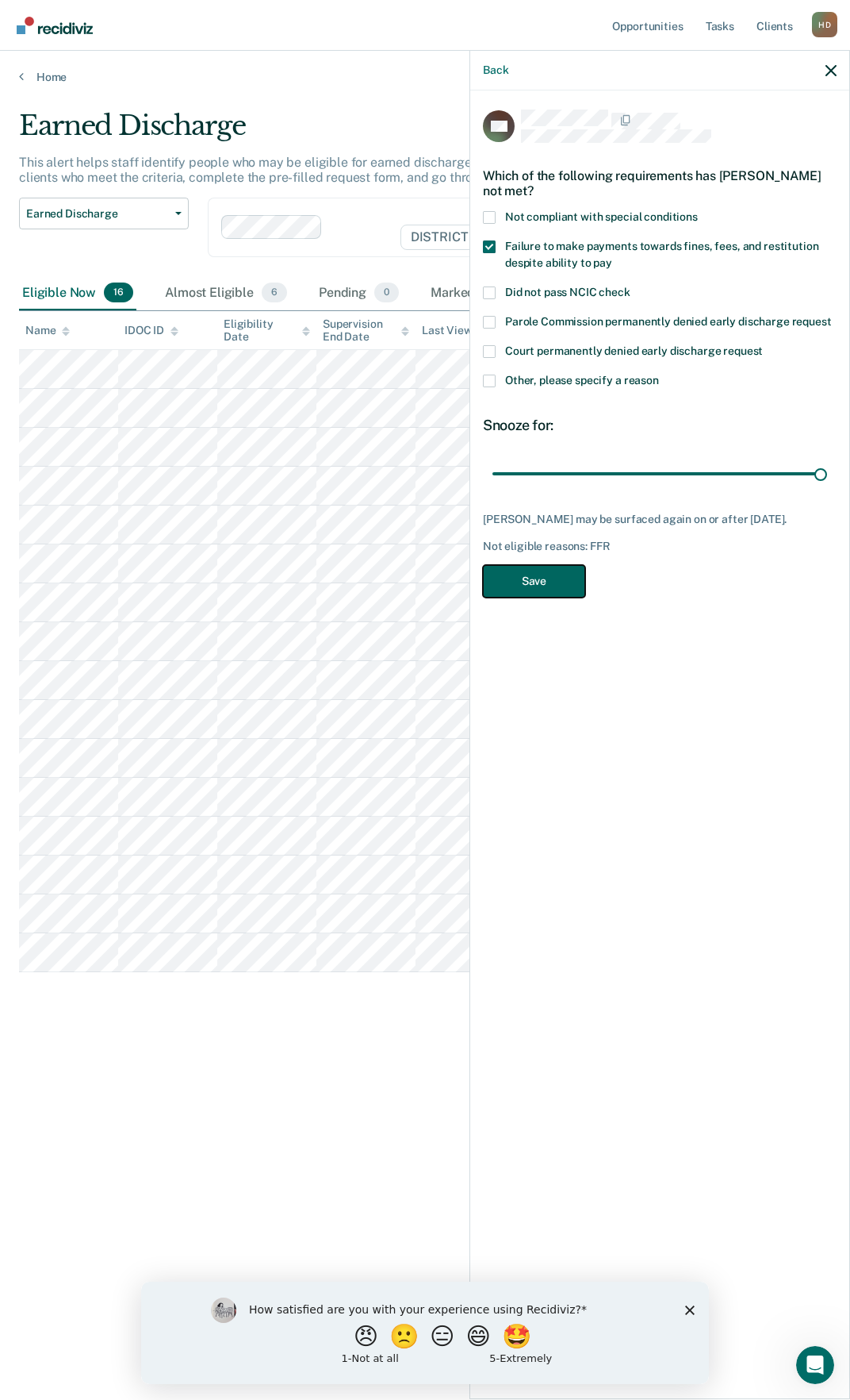
click at [532, 583] on button "Save" at bounding box center [534, 581] width 103 height 33
click at [826, 73] on icon "button" at bounding box center [831, 70] width 11 height 11
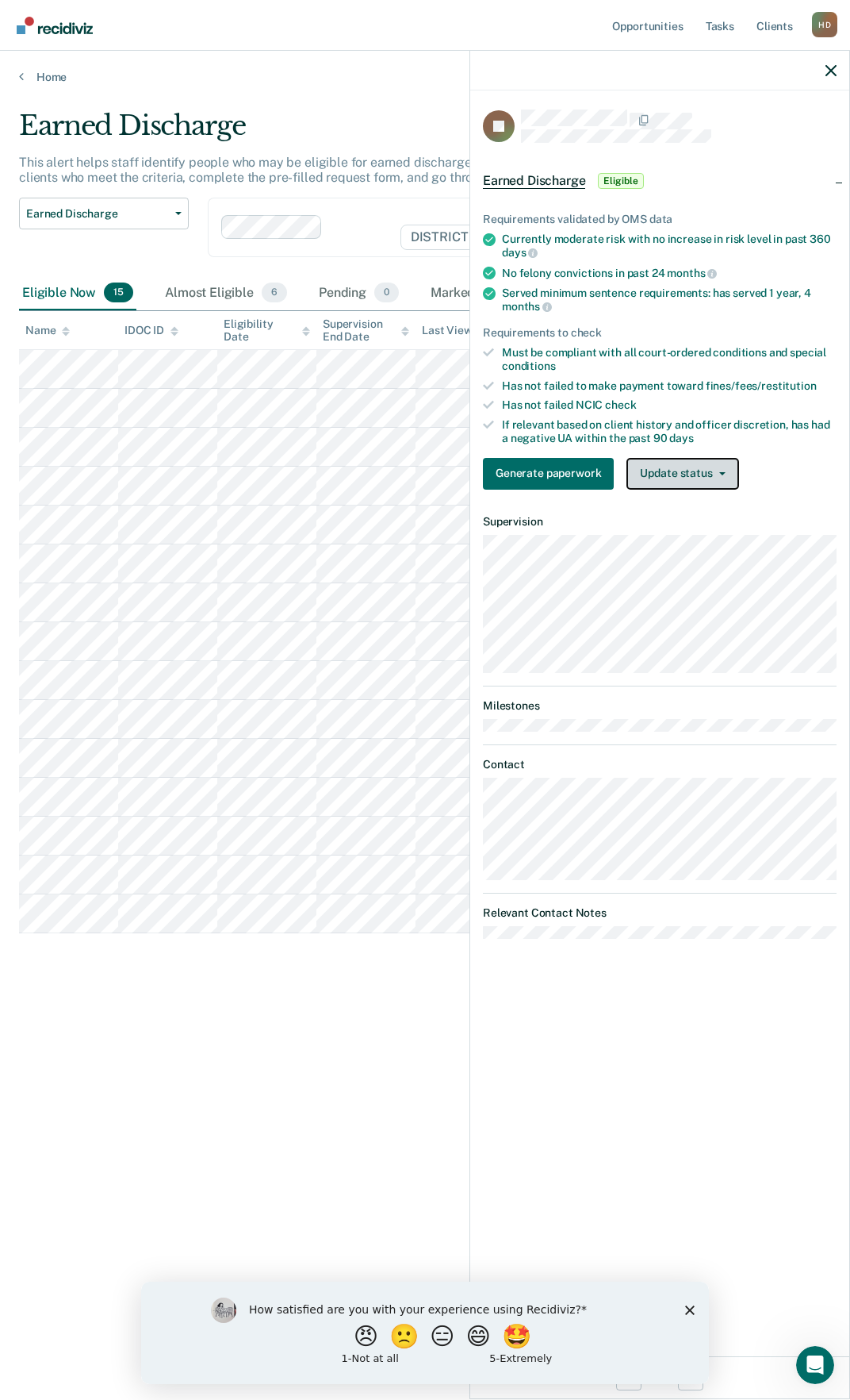
click at [701, 477] on button "Update status" at bounding box center [683, 473] width 112 height 32
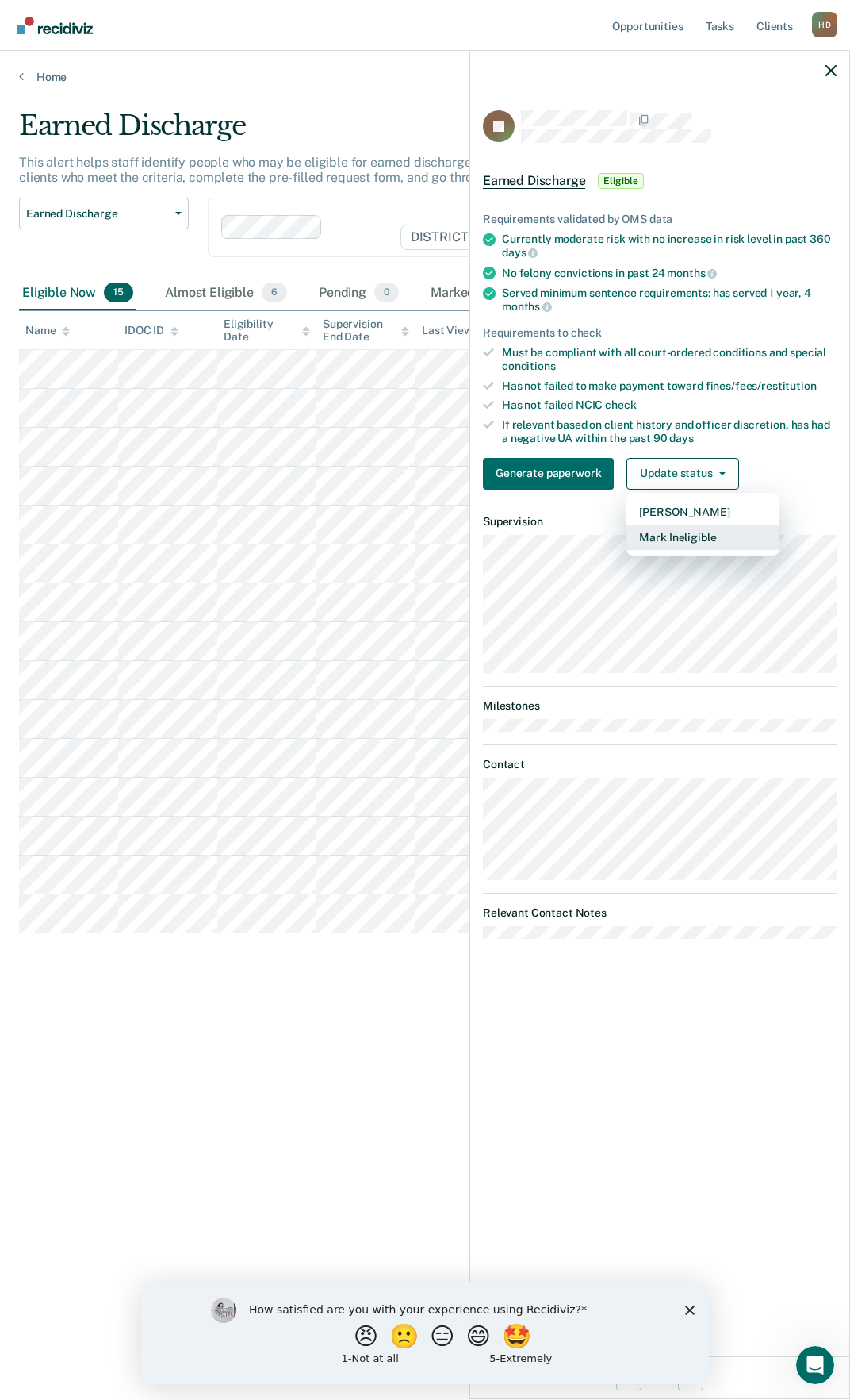
click at [699, 541] on button "Mark Ineligible" at bounding box center [703, 537] width 153 height 25
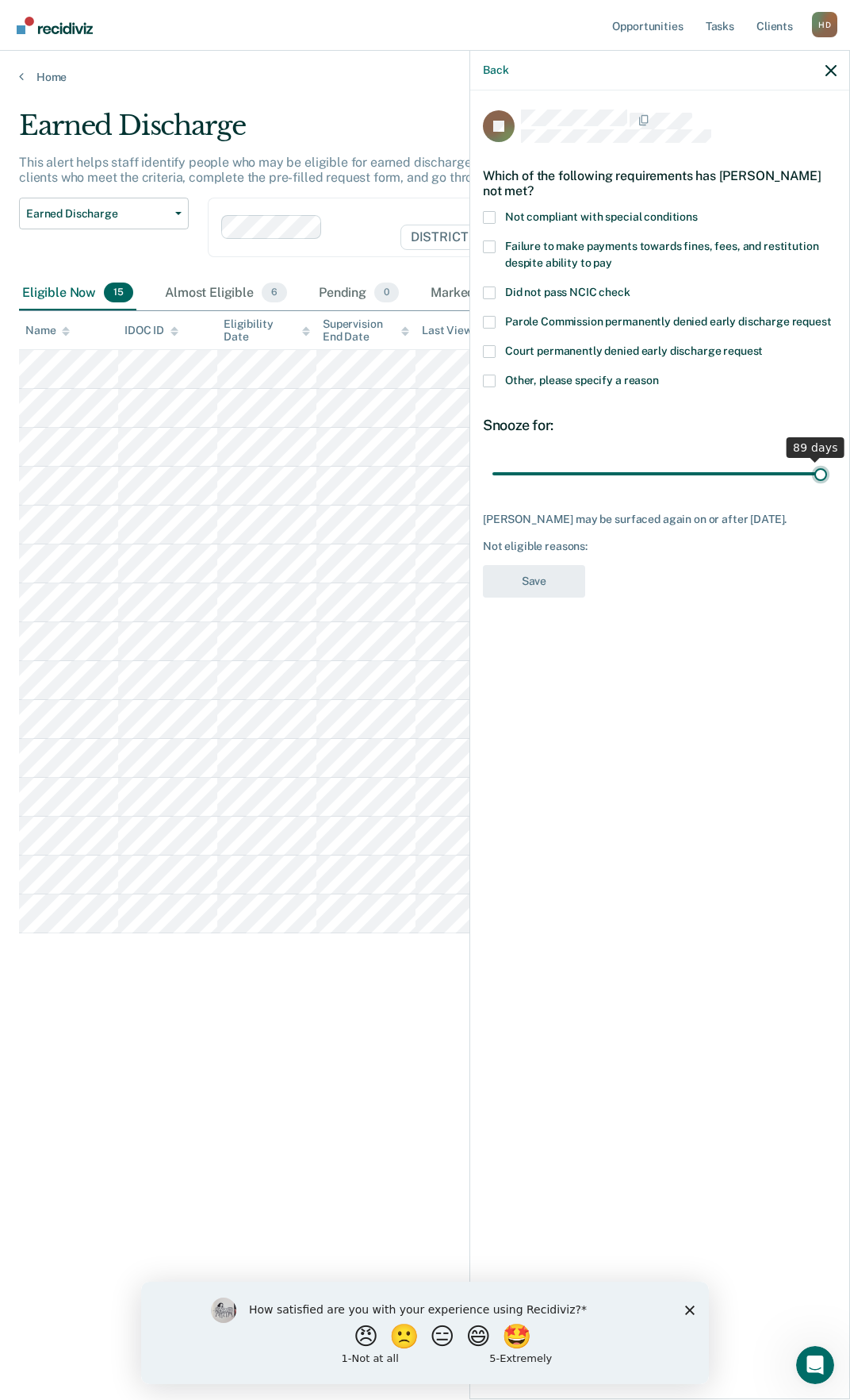
drag, startPoint x: 608, startPoint y: 473, endPoint x: 839, endPoint y: 466, distance: 231.1
type input "90"
click at [827, 466] on input "range" at bounding box center [659, 473] width 335 height 28
click at [522, 247] on span "Failure to make payments towards fines, fees, and restitution despite ability t…" at bounding box center [661, 254] width 313 height 29
click at [612, 257] on input "Failure to make payments towards fines, fees, and restitution despite ability t…" at bounding box center [612, 257] width 0 height 0
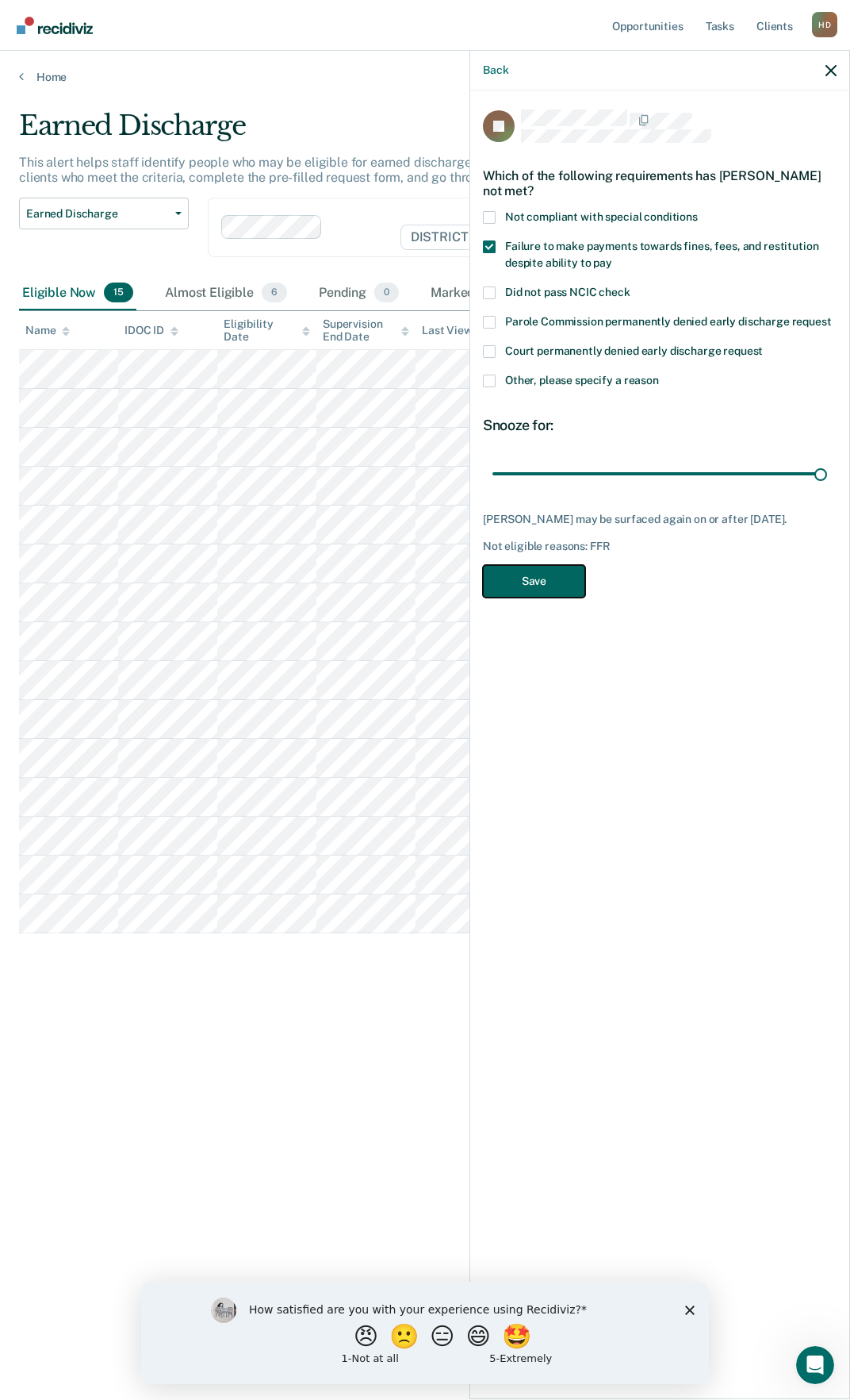
click at [539, 589] on button "Save" at bounding box center [534, 581] width 103 height 33
click at [825, 69] on div "Back" at bounding box center [659, 70] width 379 height 40
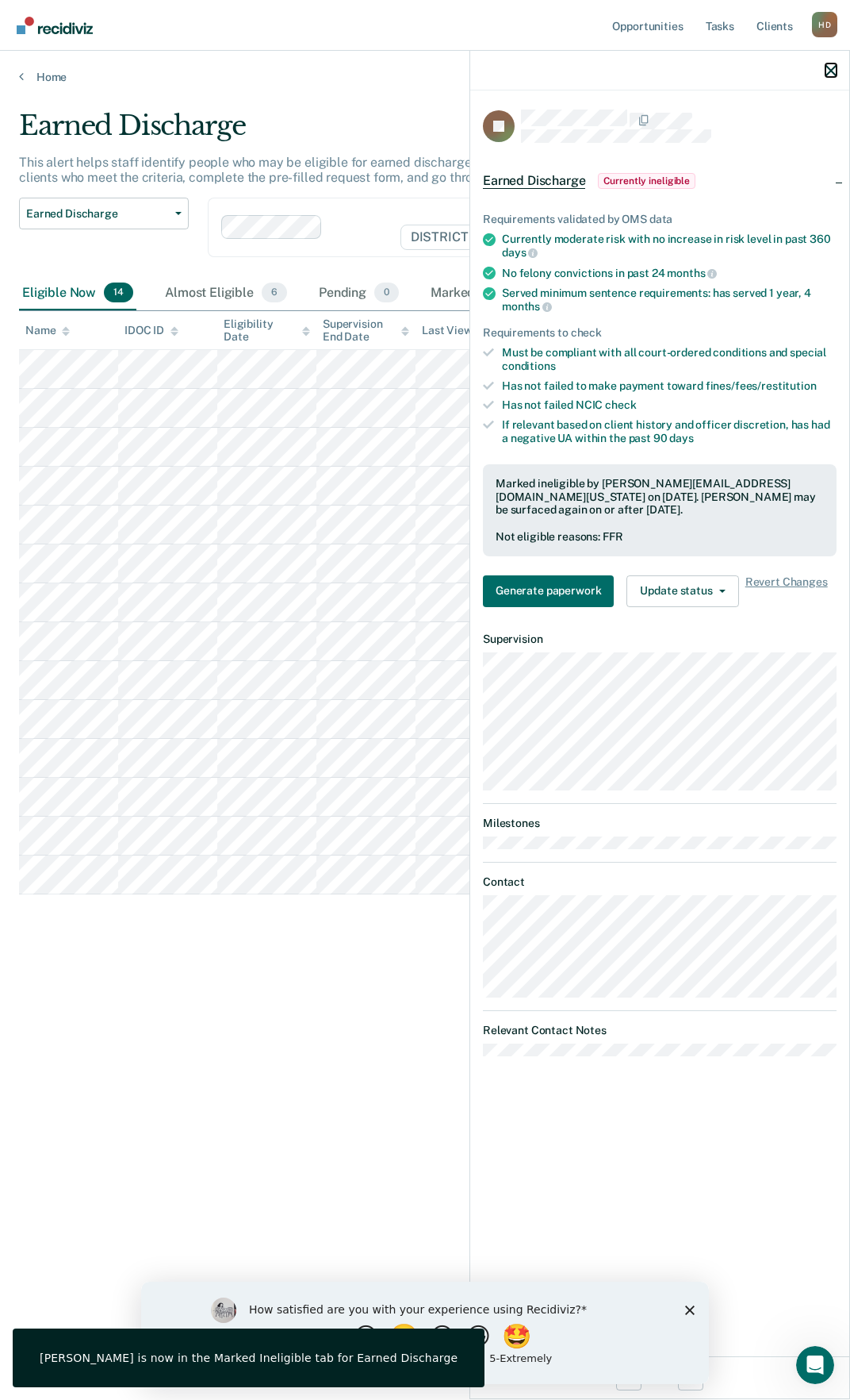
click at [831, 74] on icon "button" at bounding box center [831, 70] width 11 height 11
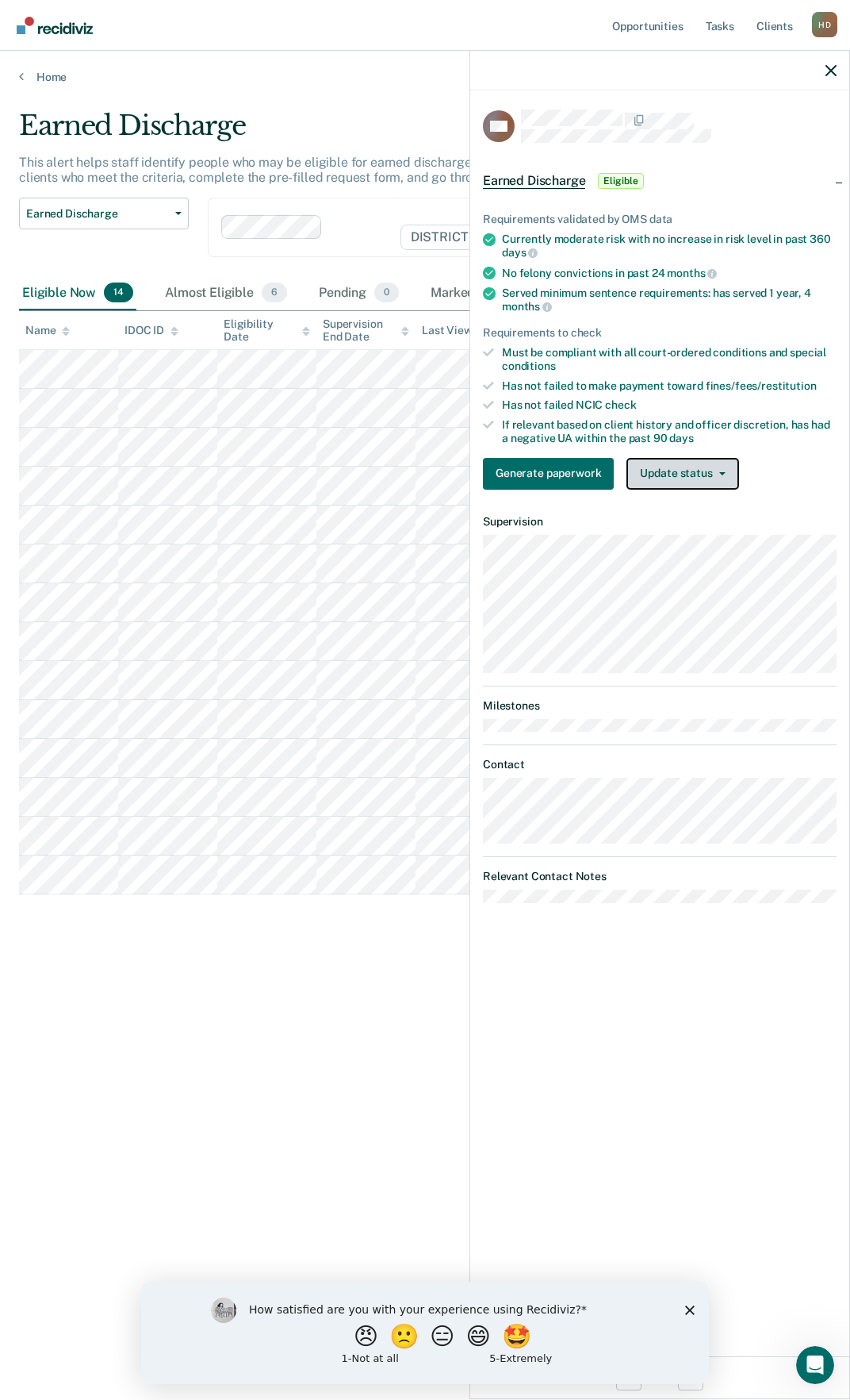
click at [686, 477] on button "Update status" at bounding box center [683, 473] width 112 height 32
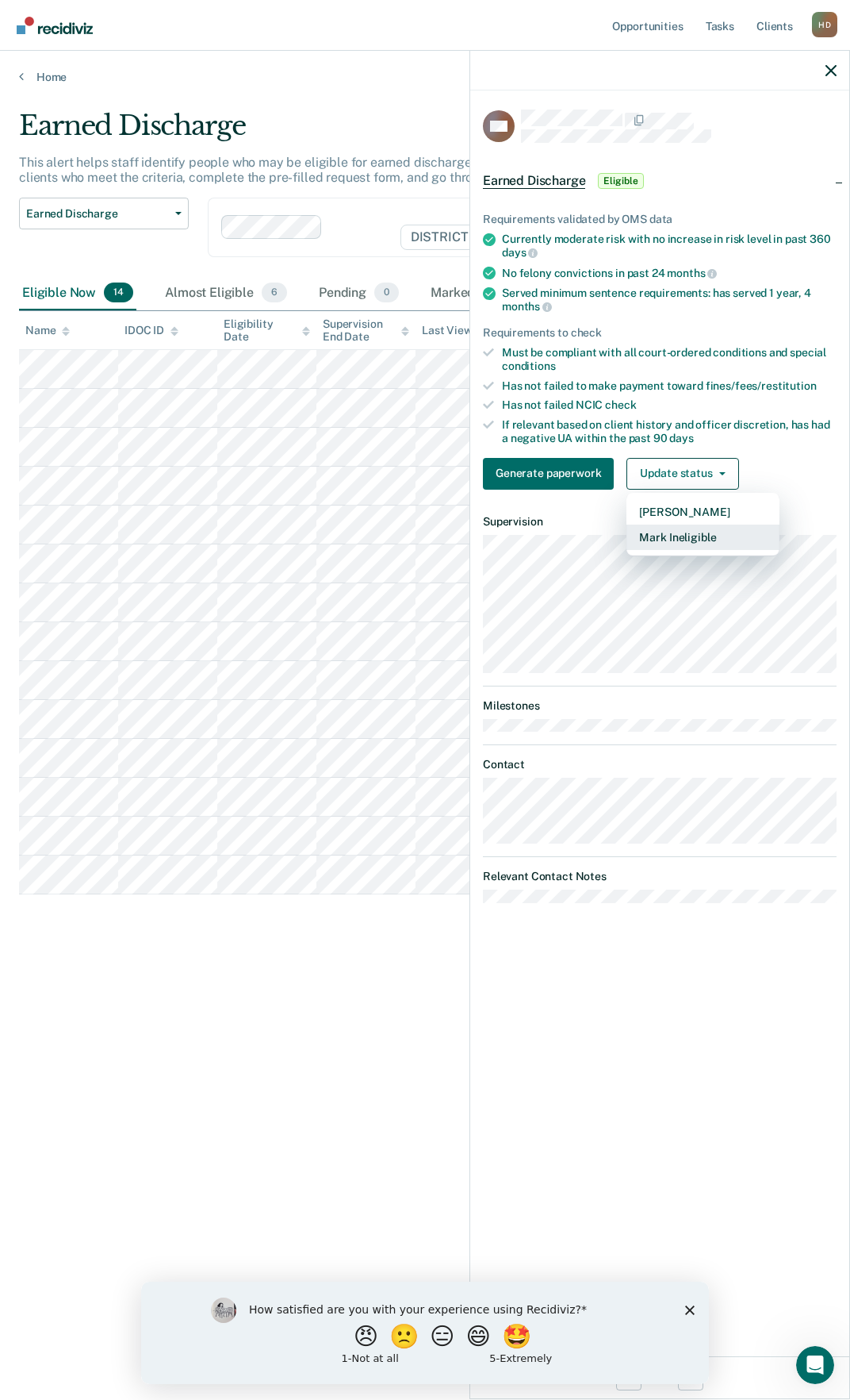
click at [681, 541] on button "Mark Ineligible" at bounding box center [703, 537] width 153 height 25
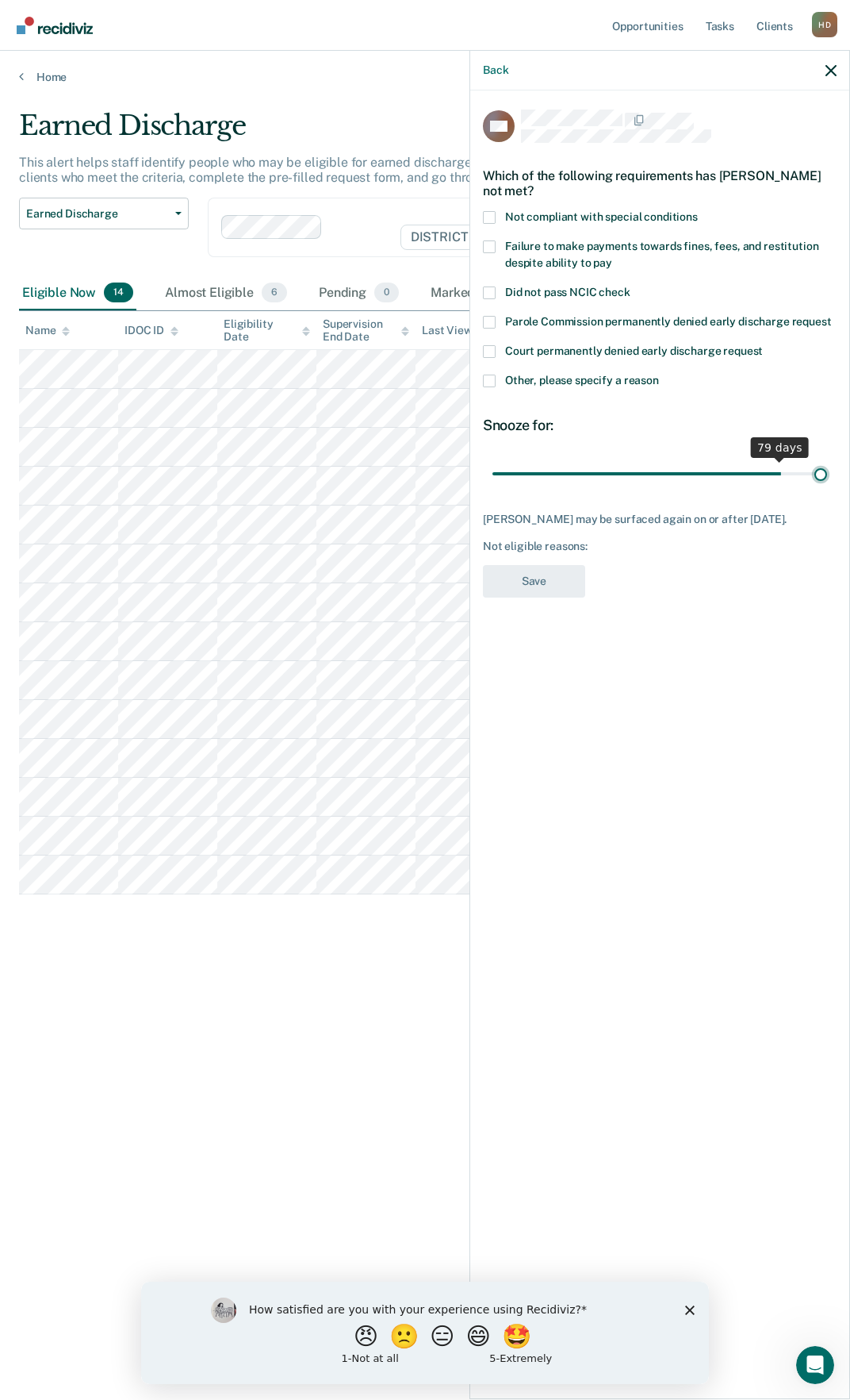
drag, startPoint x: 605, startPoint y: 472, endPoint x: 853, endPoint y: 472, distance: 248.0
type input "90"
click at [827, 472] on input "range" at bounding box center [659, 473] width 335 height 28
click at [549, 257] on span "Failure to make payments towards fines, fees, and restitution despite ability t…" at bounding box center [661, 254] width 313 height 29
click at [612, 257] on input "Failure to make payments towards fines, fees, and restitution despite ability t…" at bounding box center [612, 257] width 0 height 0
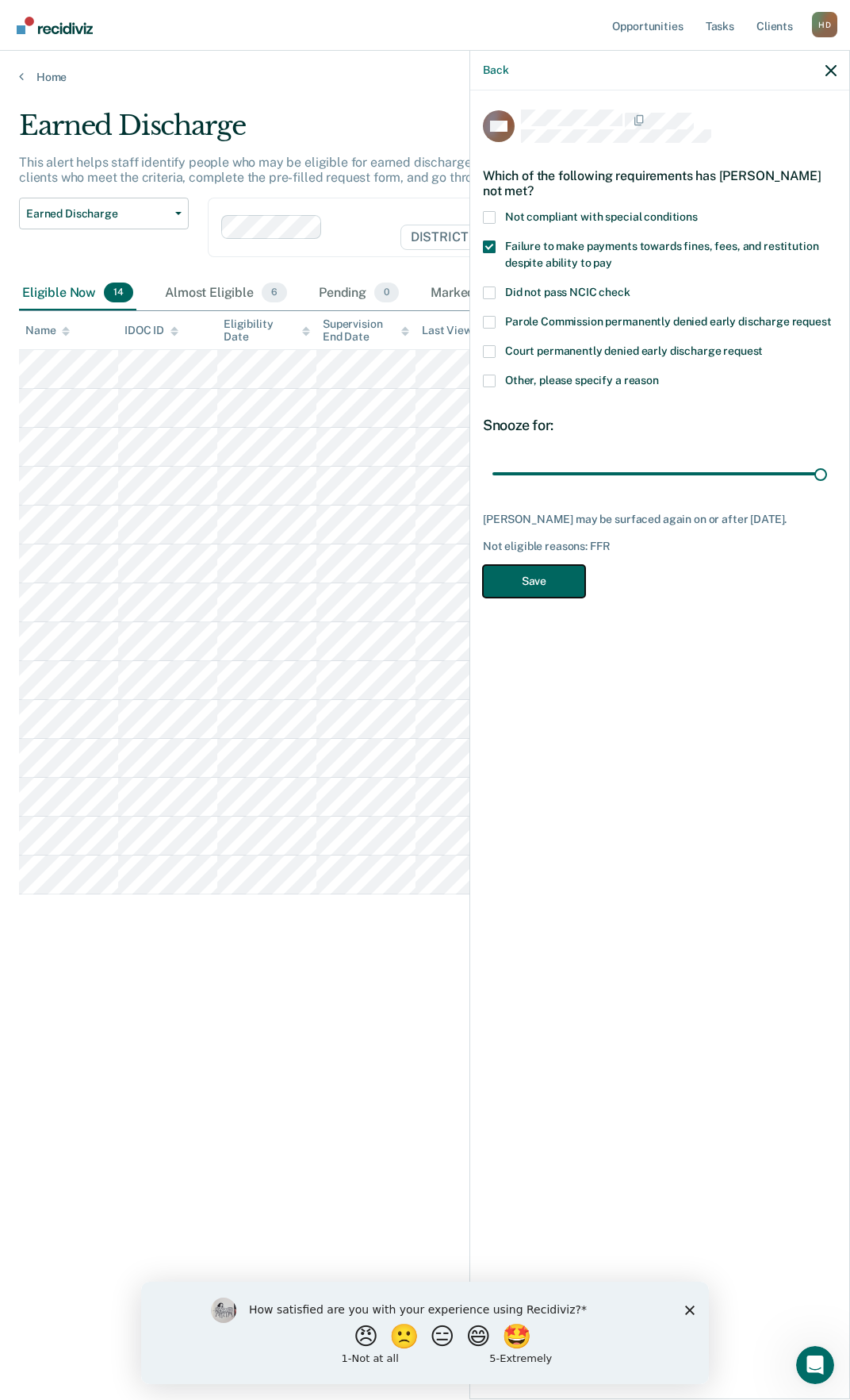
click at [541, 598] on button "Save" at bounding box center [534, 581] width 103 height 33
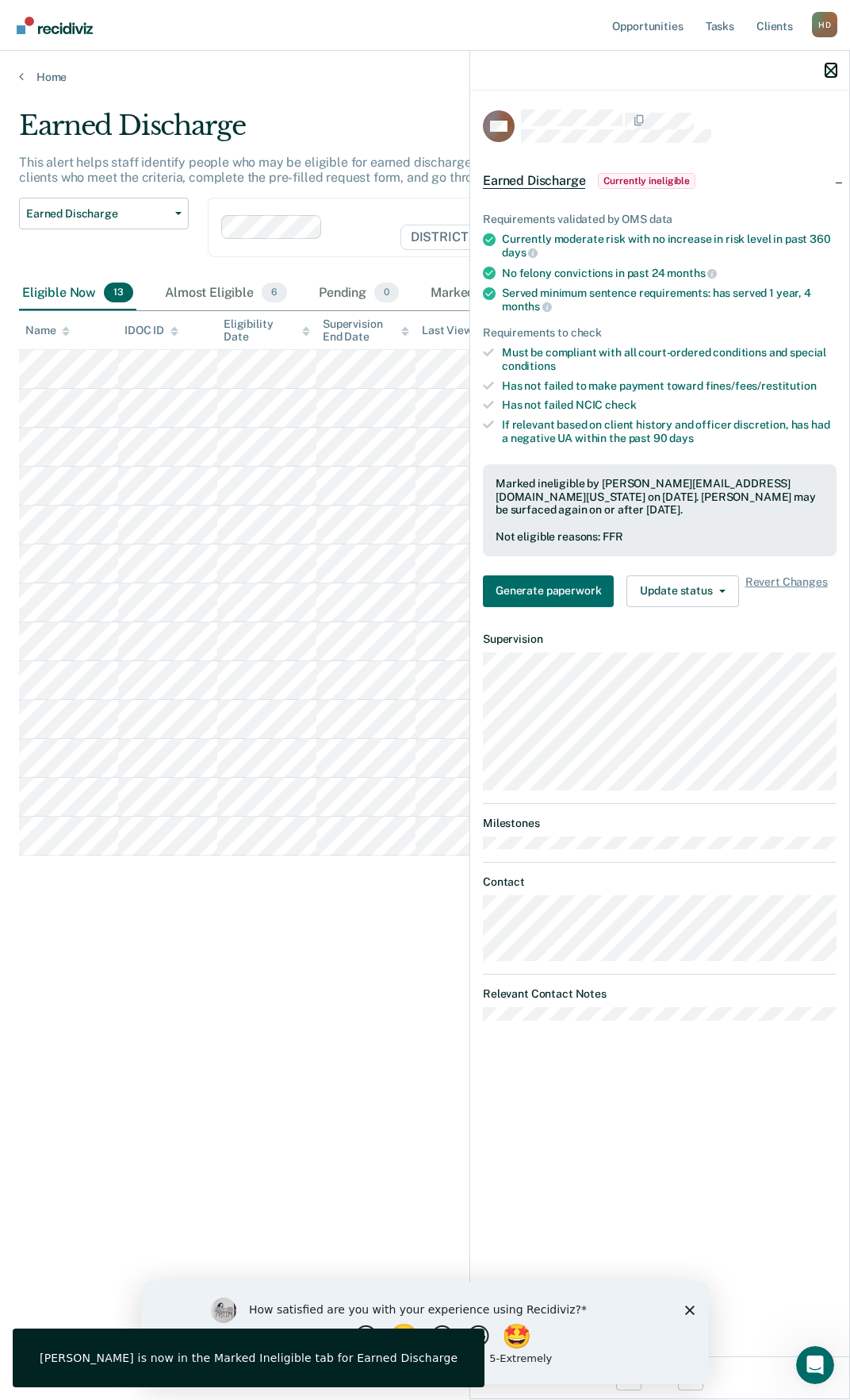
click at [827, 74] on icon "button" at bounding box center [831, 70] width 11 height 11
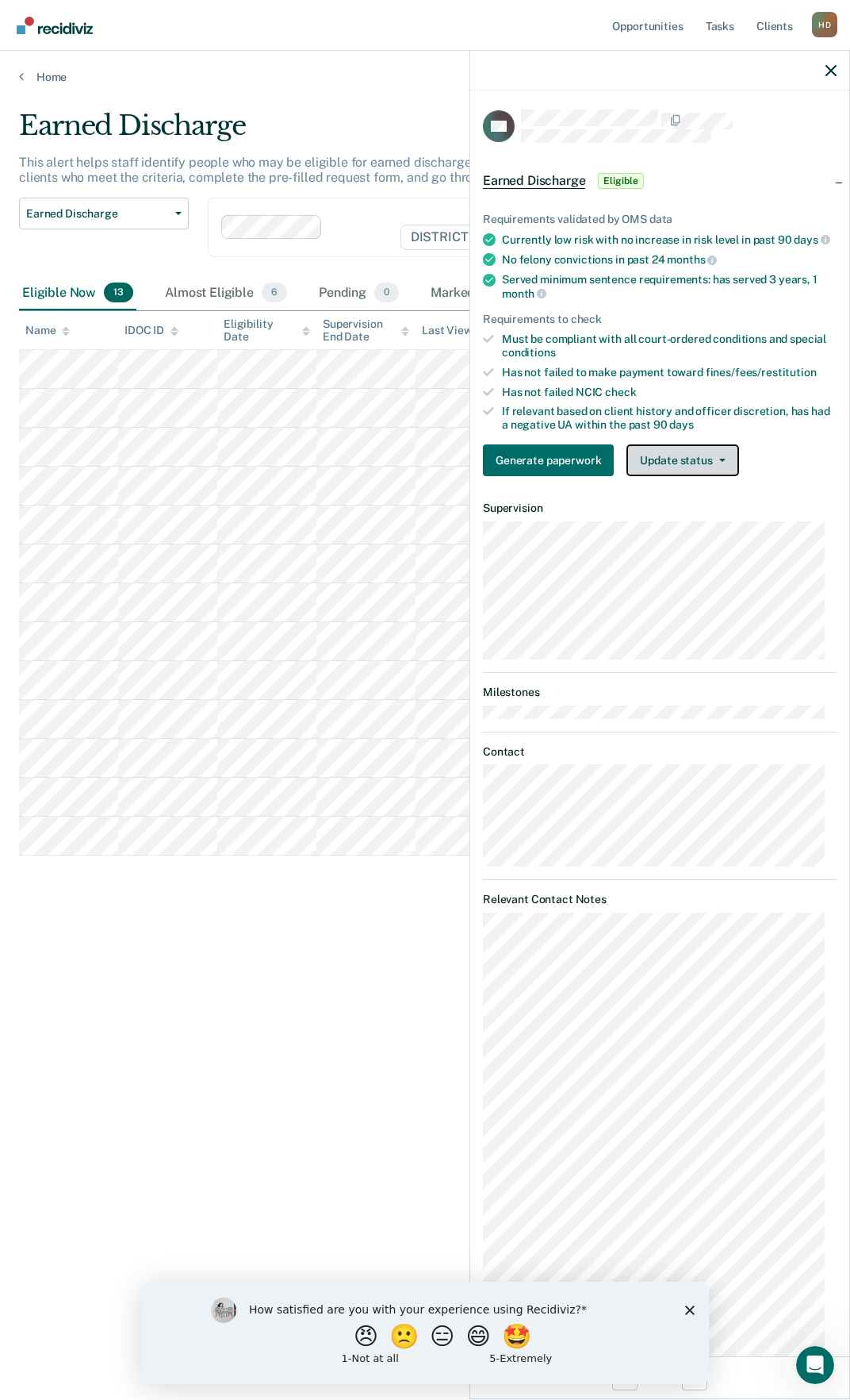
click at [670, 468] on button "Update status" at bounding box center [683, 460] width 112 height 32
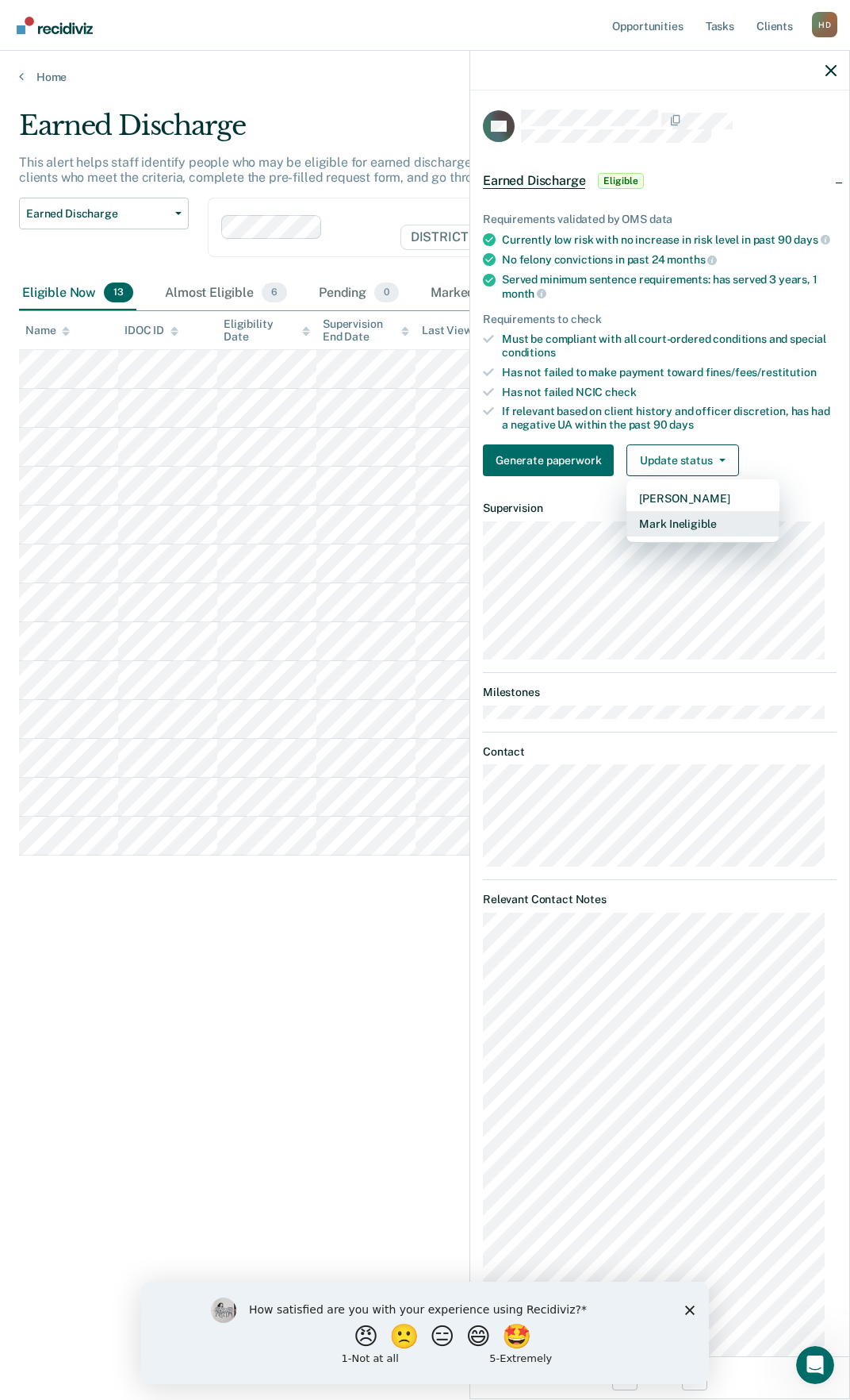
click at [656, 530] on button "Mark Ineligible" at bounding box center [703, 523] width 153 height 25
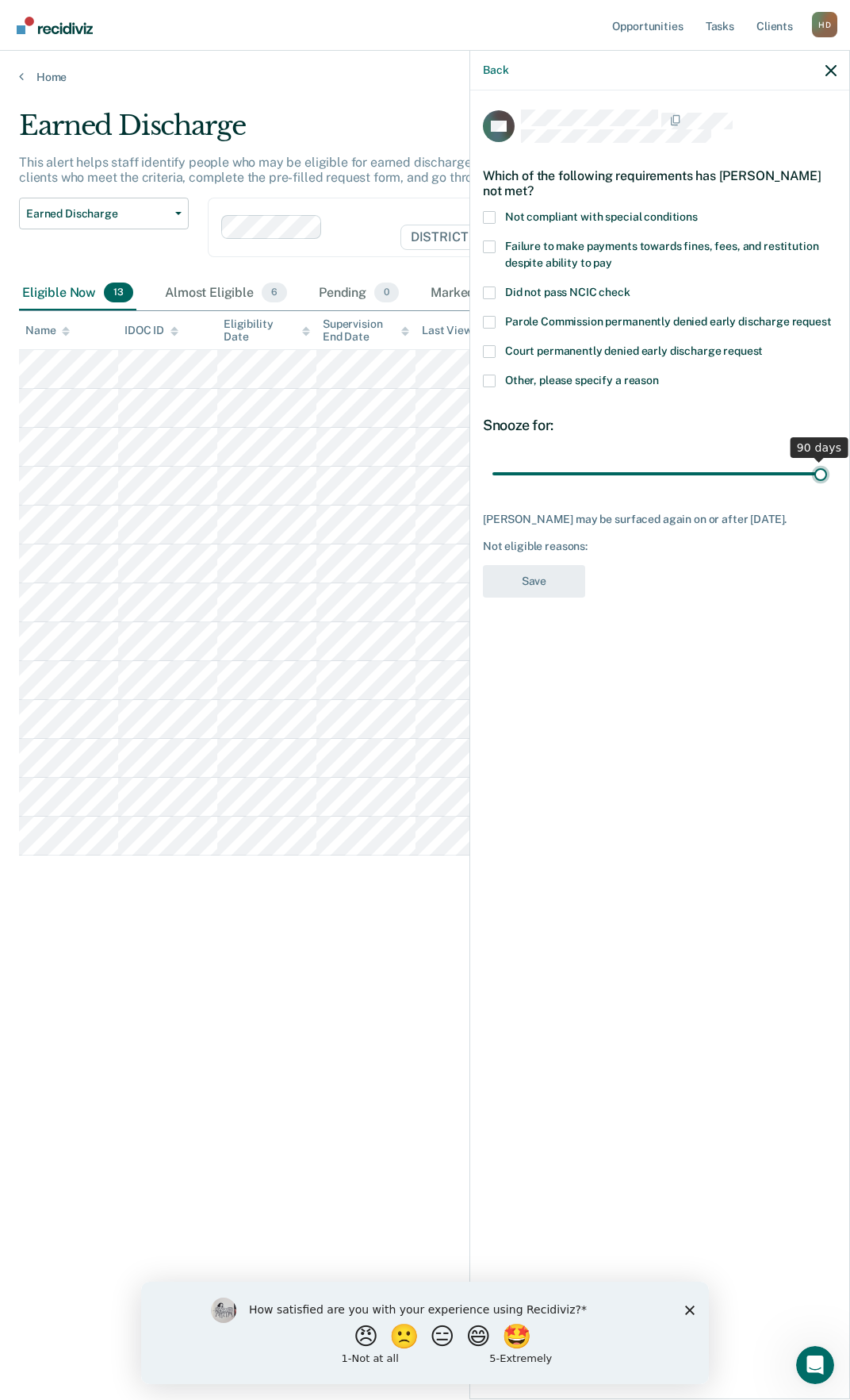
drag, startPoint x: 602, startPoint y: 476, endPoint x: 853, endPoint y: 454, distance: 252.0
type input "90"
click at [827, 460] on input "range" at bounding box center [659, 473] width 335 height 28
click at [618, 380] on span "Other, please specify a reason" at bounding box center [581, 379] width 154 height 13
click at [659, 374] on input "Other, please specify a reason" at bounding box center [659, 374] width 0 height 0
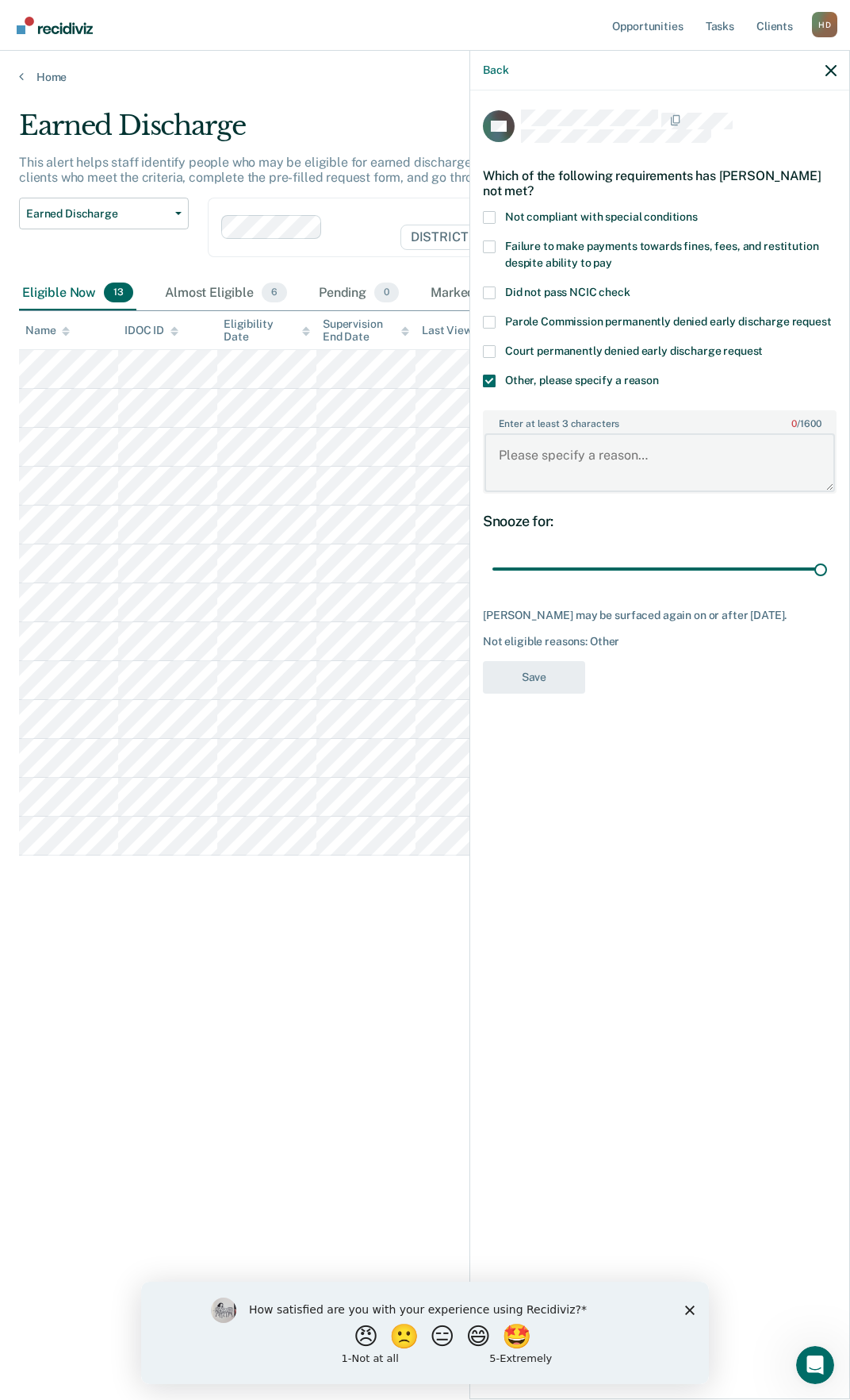
click at [611, 458] on textarea "Enter at least 3 characters 0 / 1600" at bounding box center [659, 462] width 351 height 59
click at [562, 480] on textarea "Placed back on probation [DATE]" at bounding box center [659, 462] width 351 height 59
type textarea "Placed back on probation [DATE]"
click at [557, 694] on button "Save" at bounding box center [534, 677] width 103 height 33
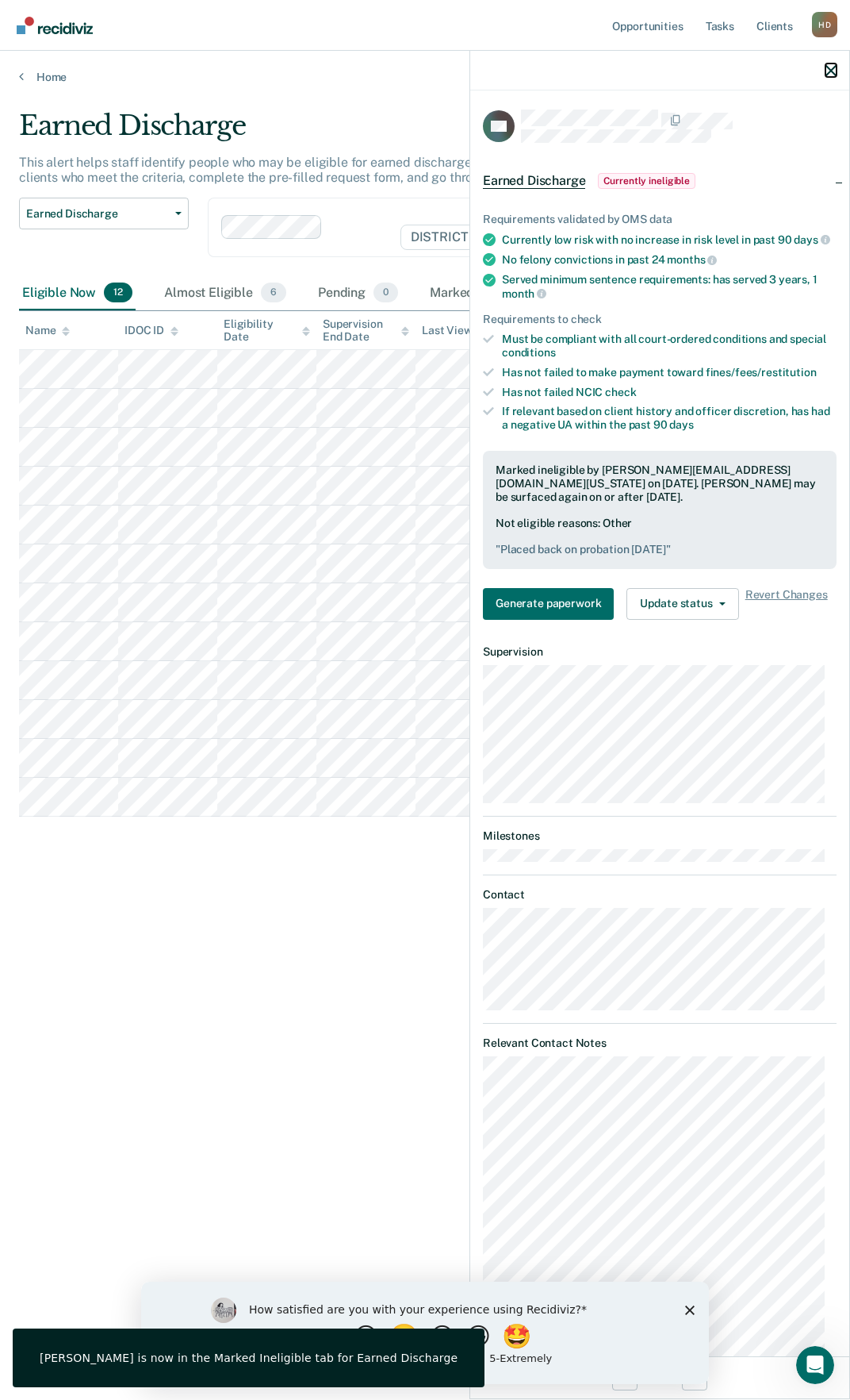
click at [831, 74] on icon "button" at bounding box center [831, 70] width 11 height 11
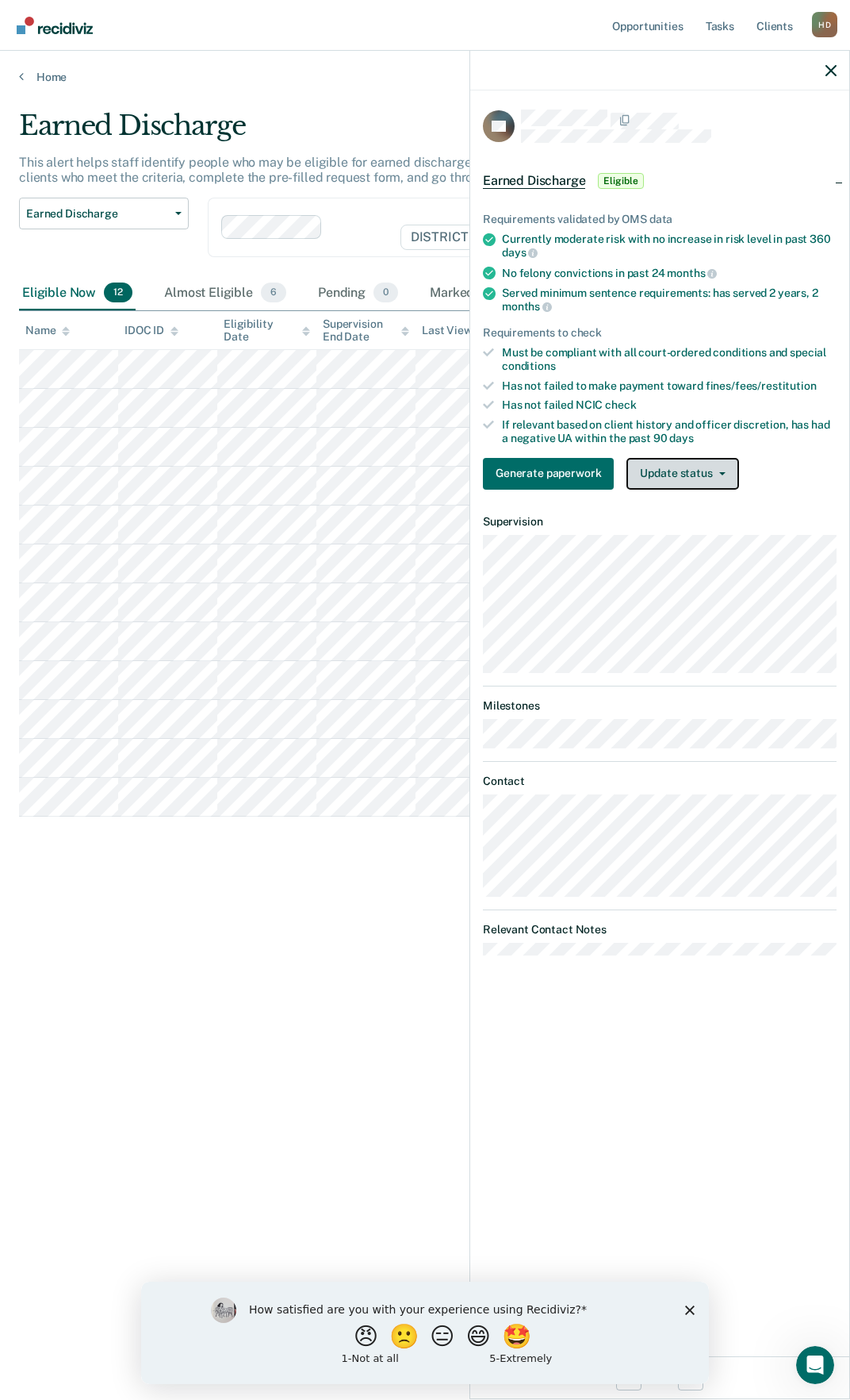
click at [663, 468] on button "Update status" at bounding box center [683, 473] width 112 height 32
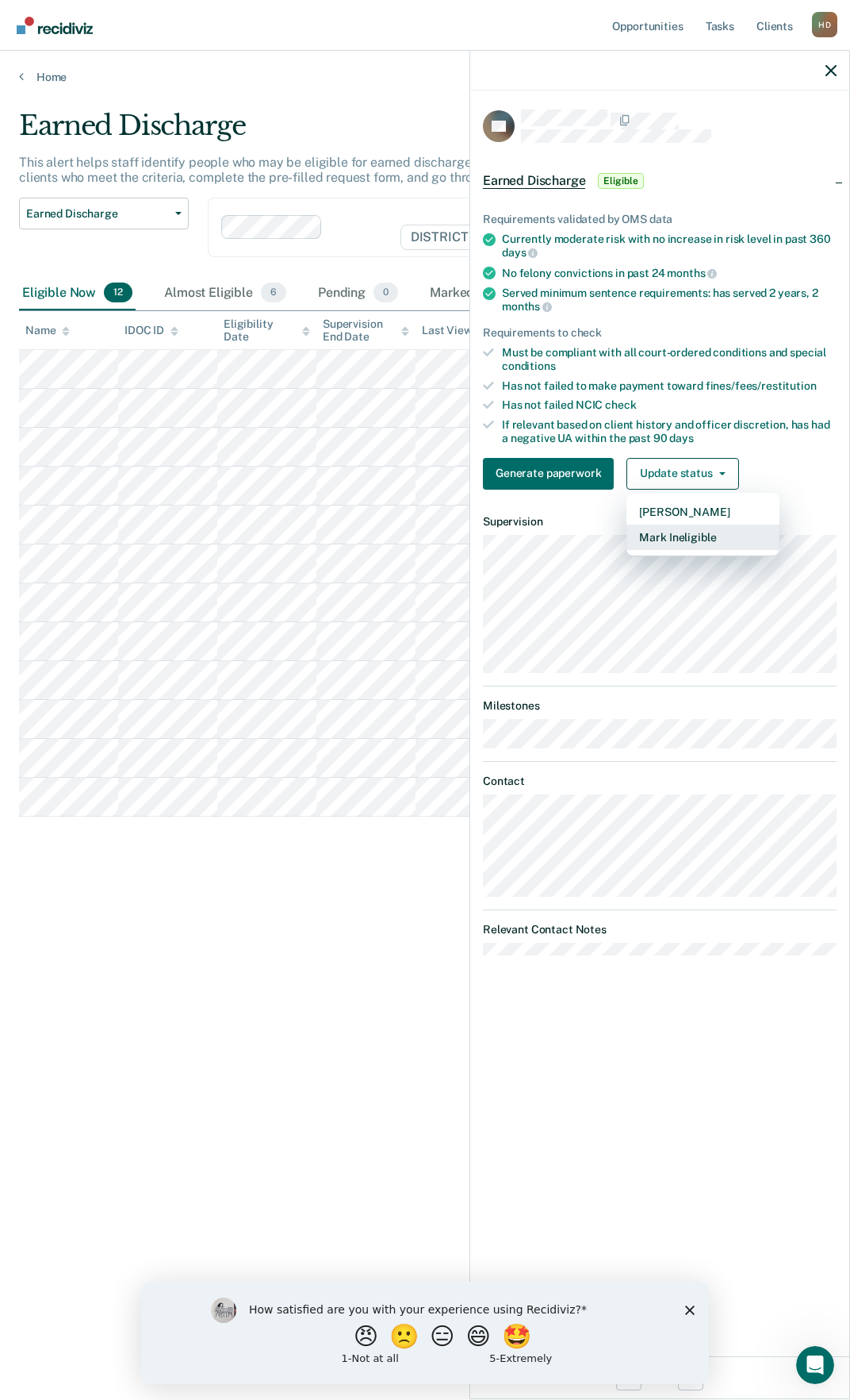
click at [681, 541] on button "Mark Ineligible" at bounding box center [703, 537] width 153 height 25
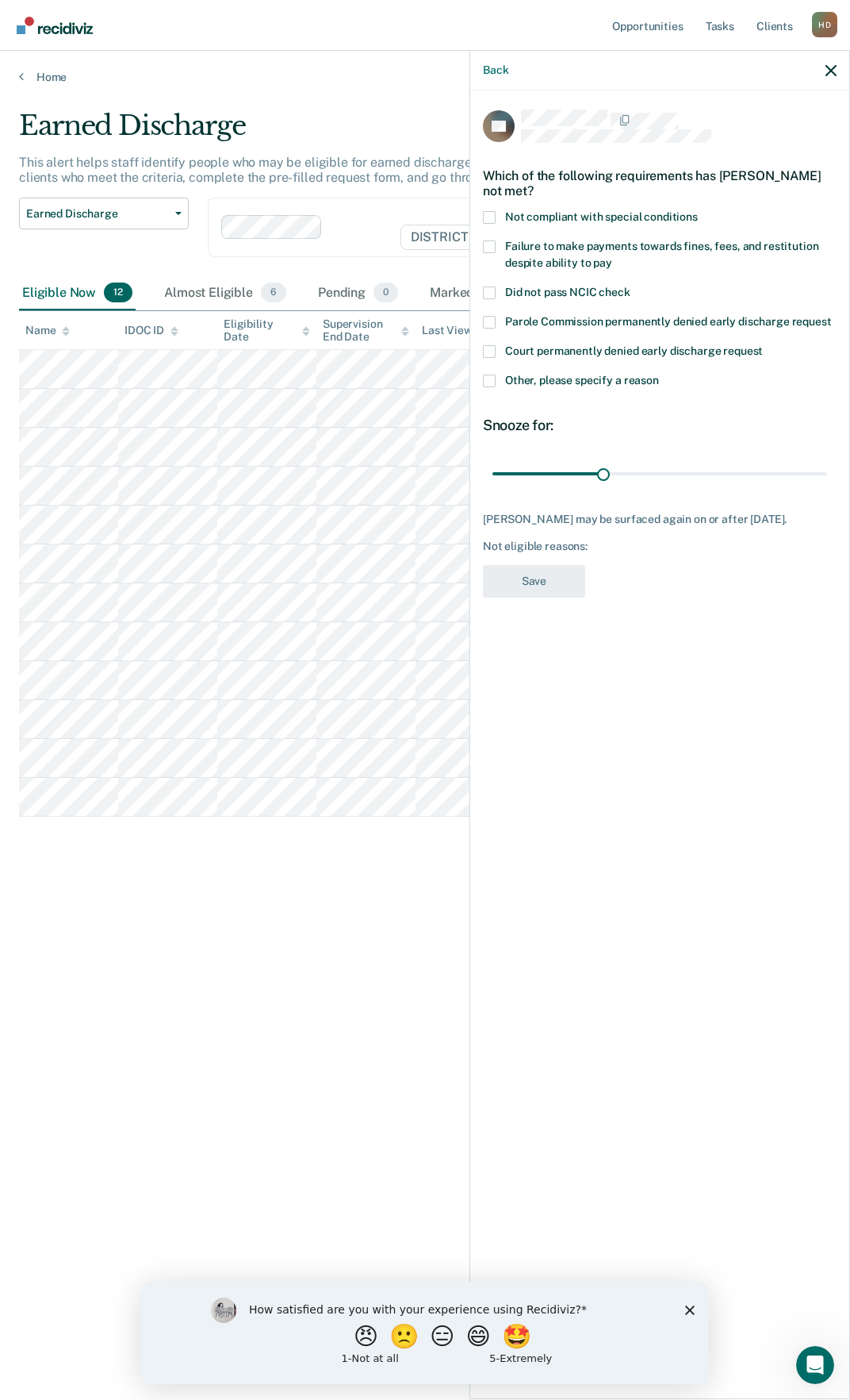
click at [568, 218] on span "Not compliant with special conditions" at bounding box center [601, 216] width 192 height 13
click at [698, 211] on input "Not compliant with special conditions" at bounding box center [698, 211] width 0 height 0
click at [606, 477] on input "range" at bounding box center [659, 473] width 335 height 28
drag, startPoint x: 606, startPoint y: 474, endPoint x: 849, endPoint y: 455, distance: 243.7
type input "90"
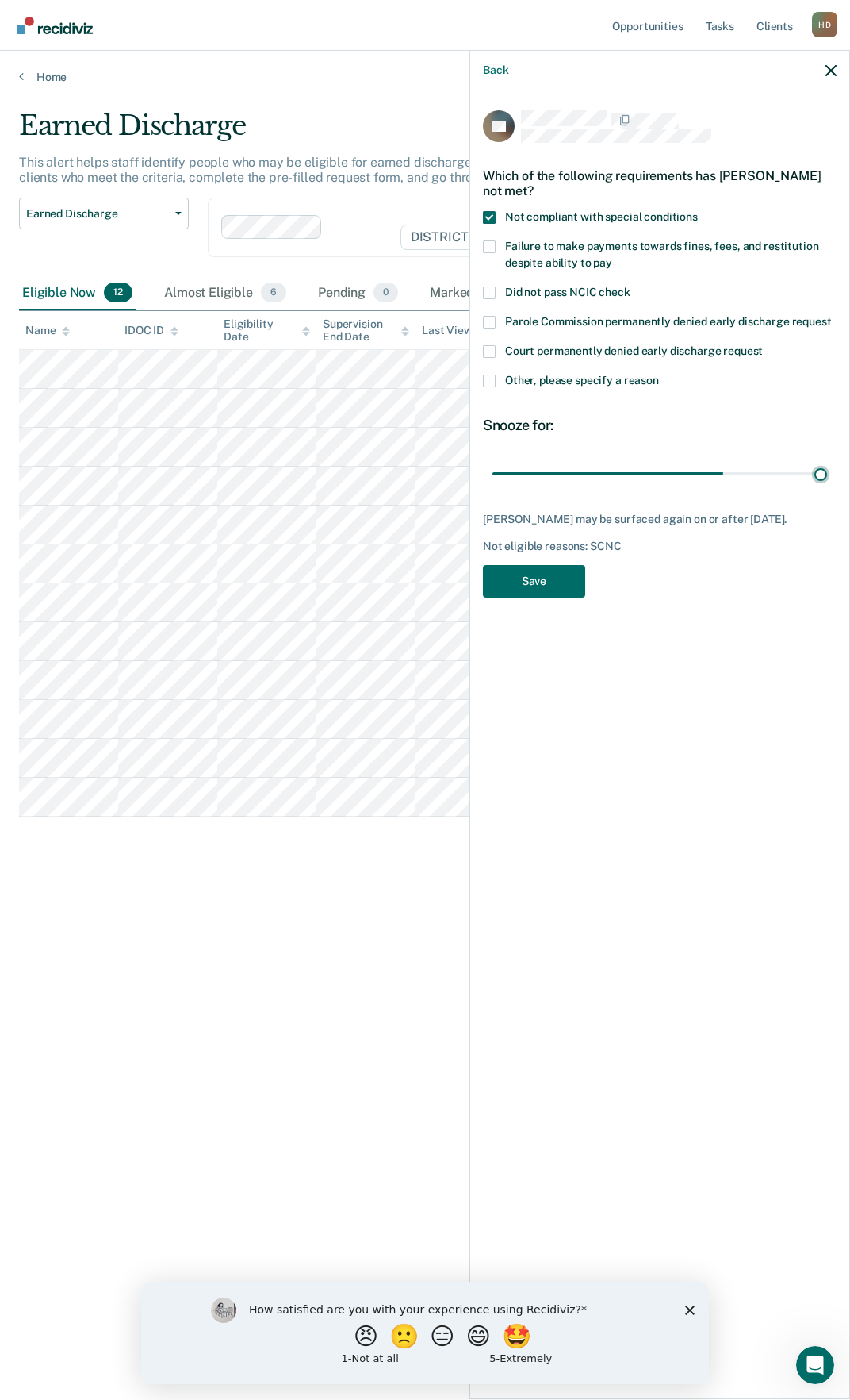
click at [827, 460] on input "range" at bounding box center [659, 473] width 335 height 28
click at [532, 584] on button "Save" at bounding box center [534, 581] width 103 height 33
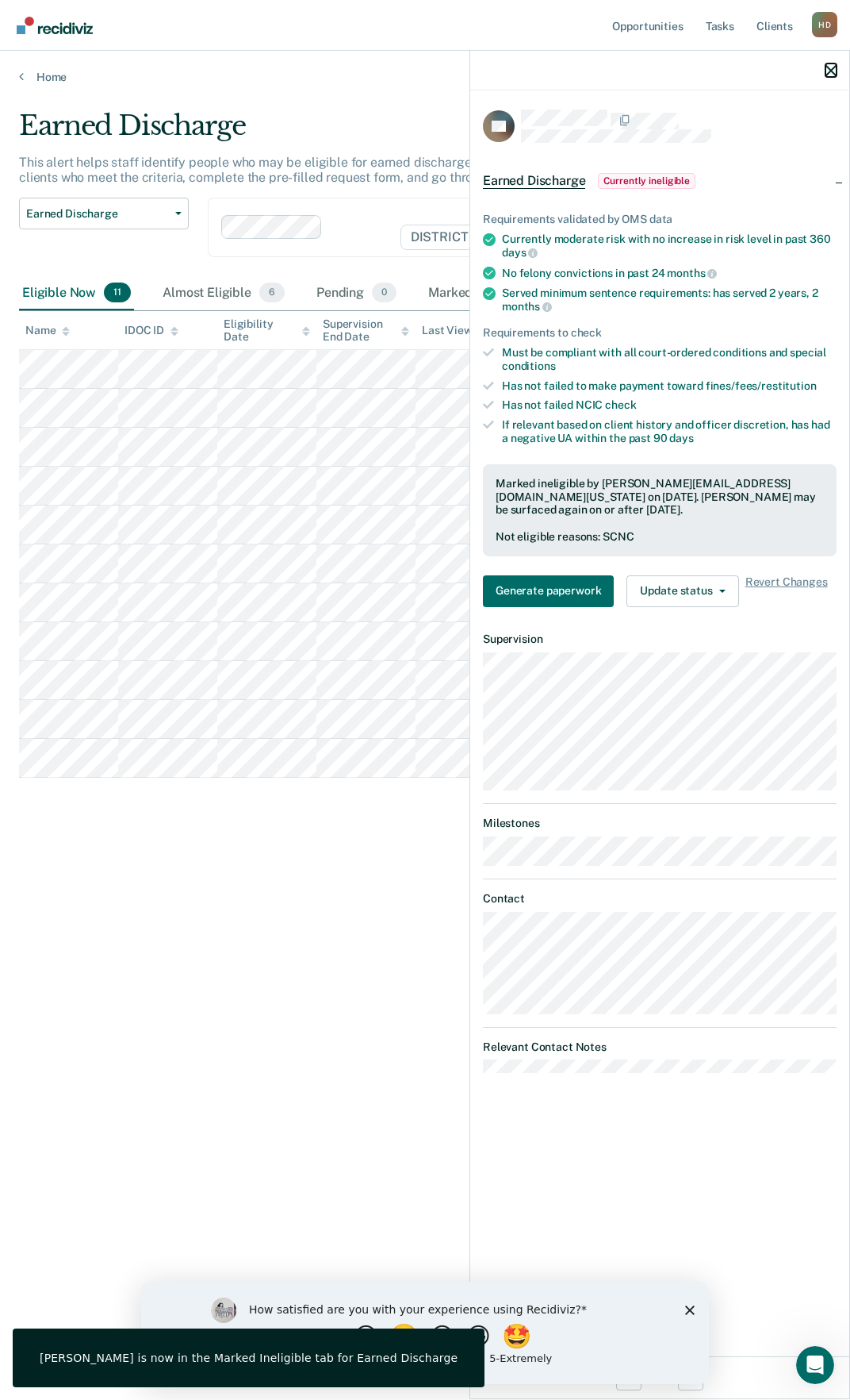
click at [835, 69] on icon "button" at bounding box center [831, 70] width 11 height 11
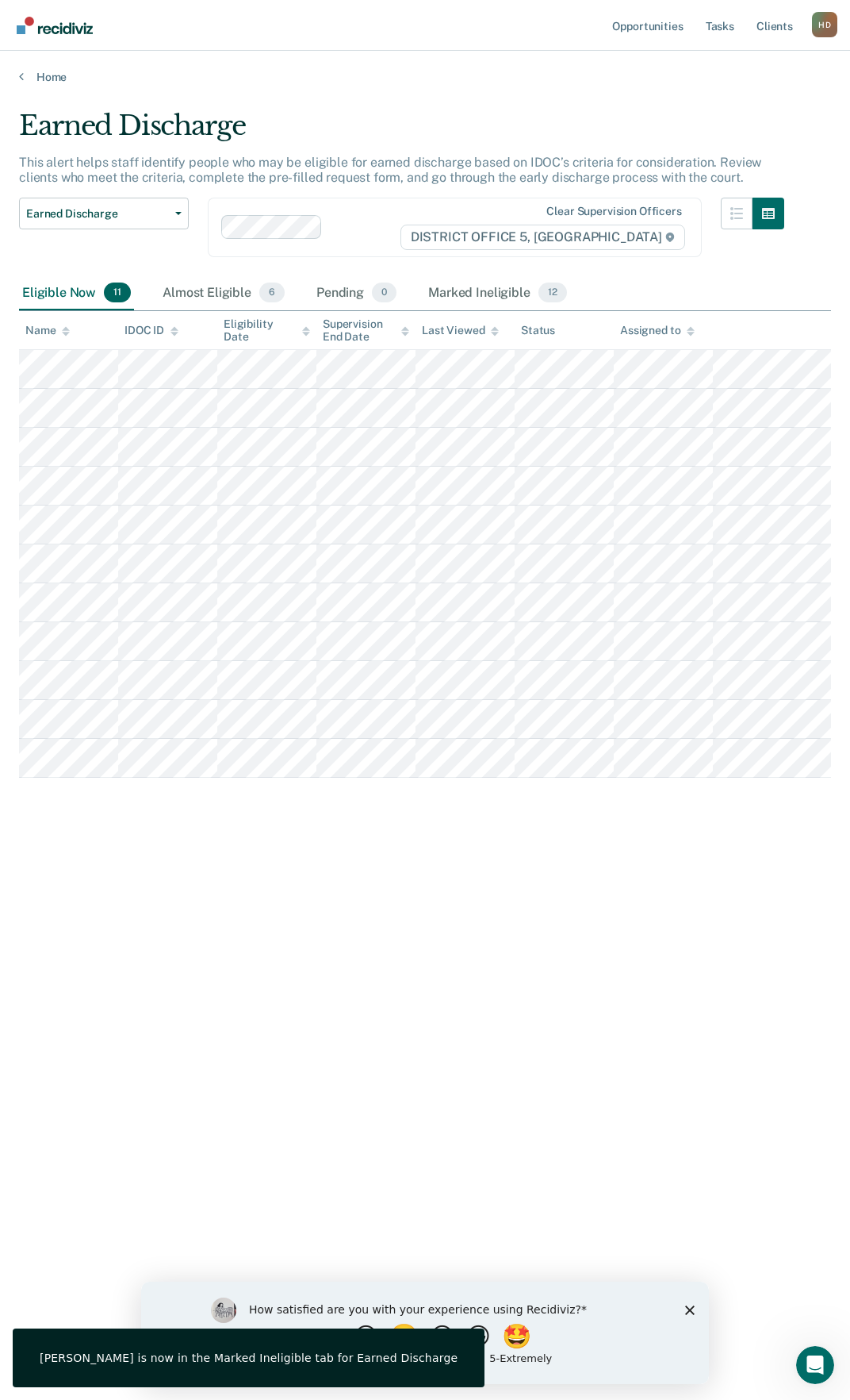
click at [366, 879] on div "Earned Discharge This alert helps staff identify people who may be eligible for…" at bounding box center [425, 695] width 812 height 1172
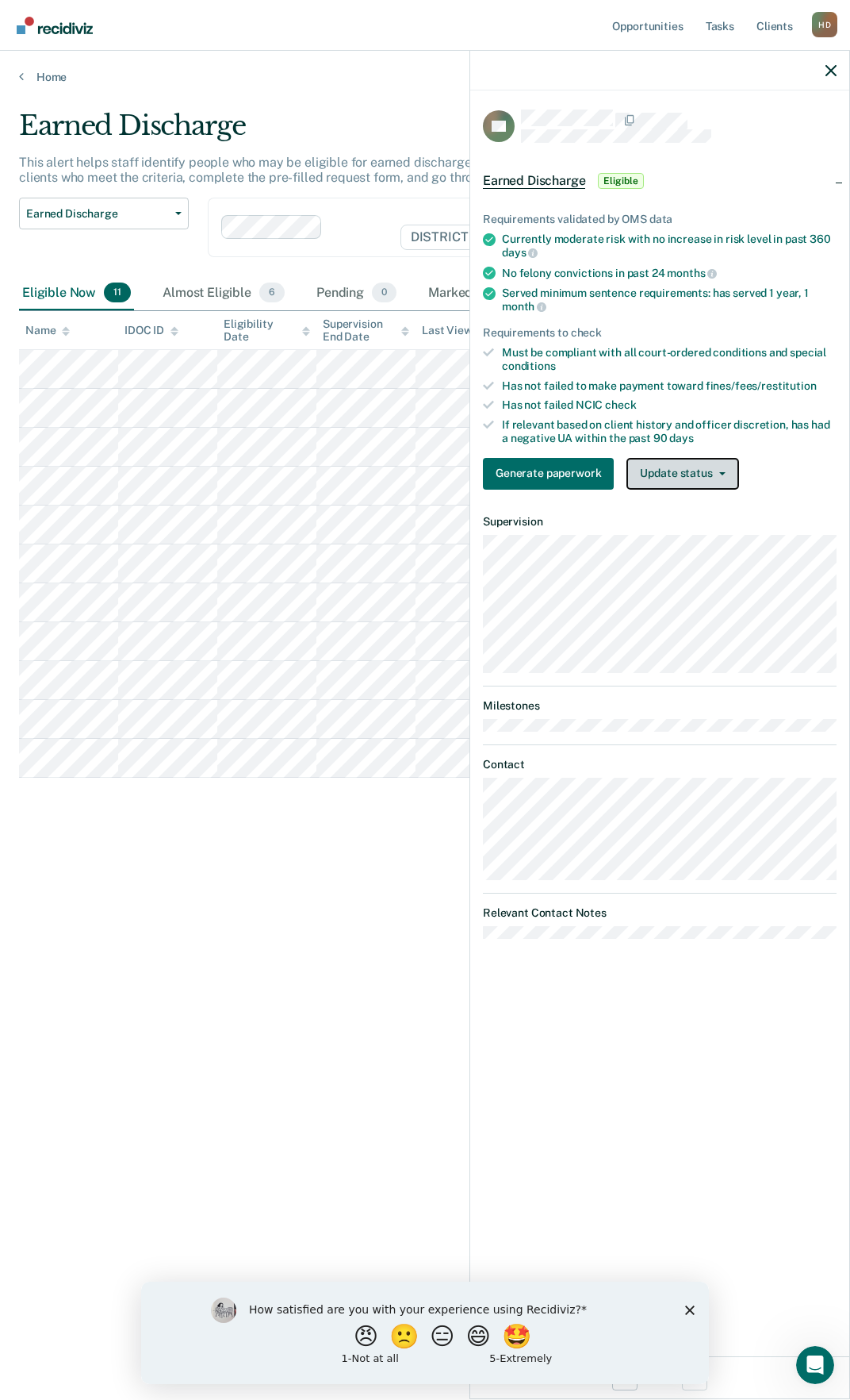
click at [660, 482] on button "Update status" at bounding box center [683, 473] width 112 height 32
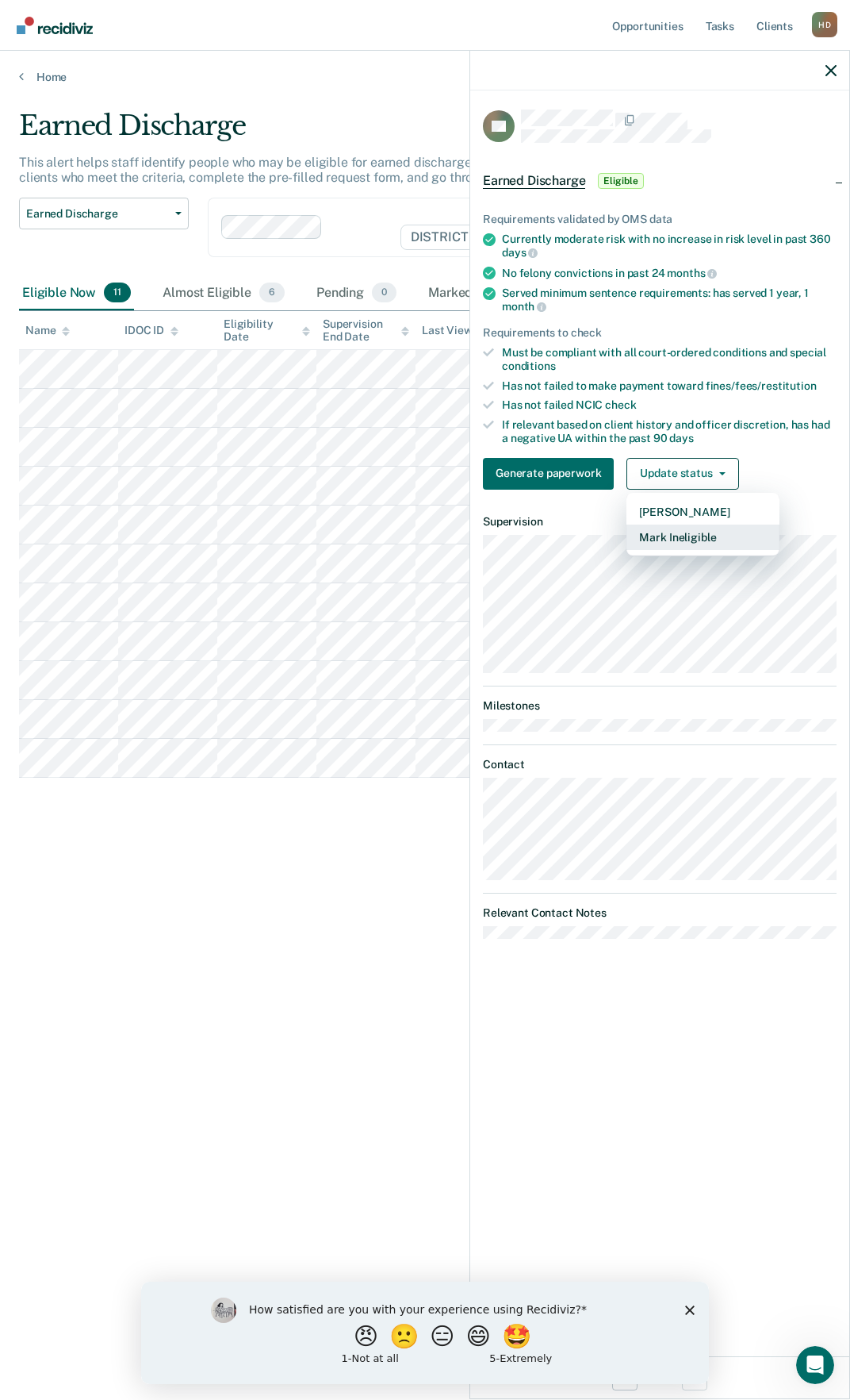
click at [676, 534] on button "Mark Ineligible" at bounding box center [703, 537] width 153 height 25
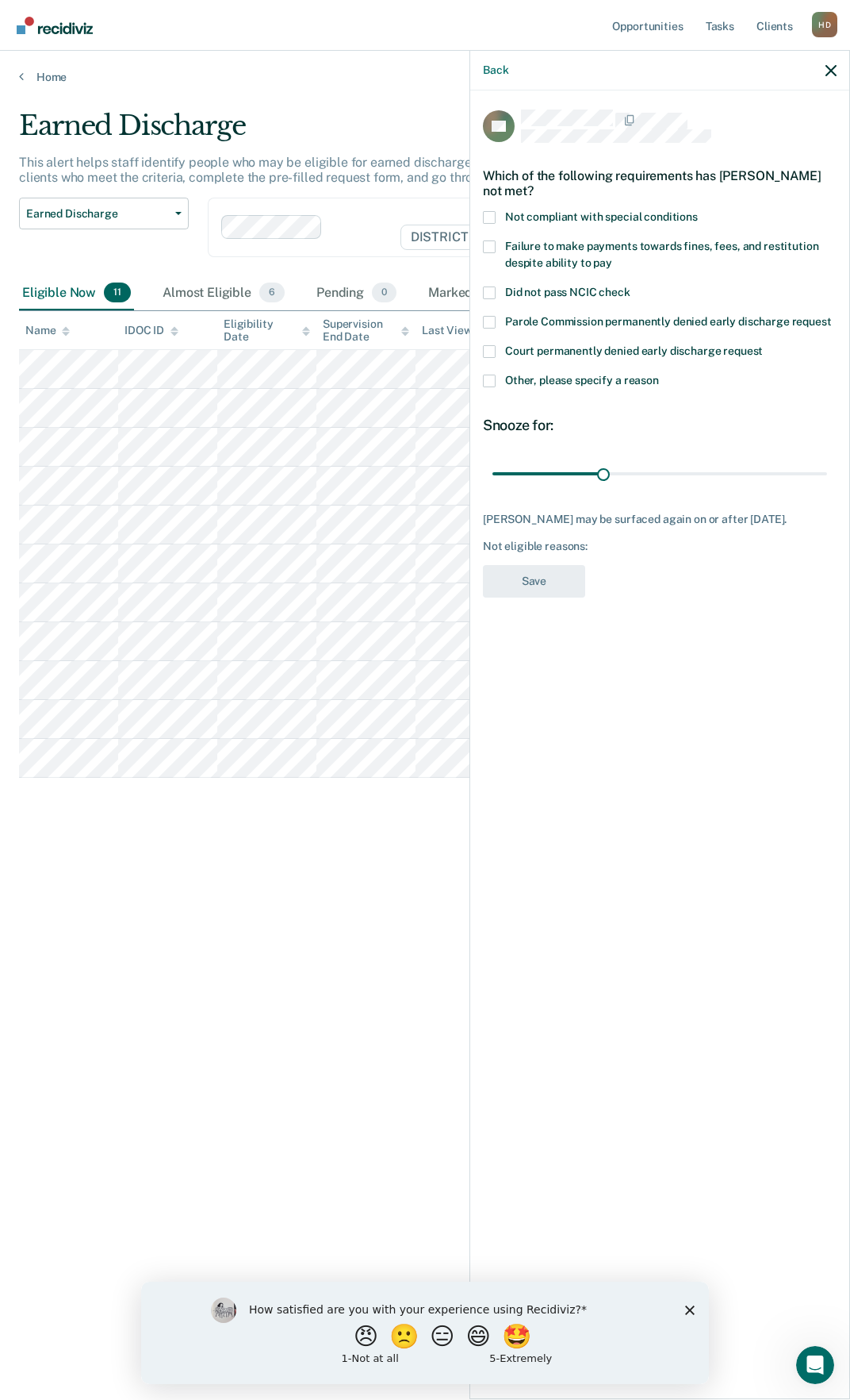
click at [585, 211] on span "Not compliant with special conditions" at bounding box center [601, 216] width 192 height 13
click at [698, 211] on input "Not compliant with special conditions" at bounding box center [698, 211] width 0 height 0
drag, startPoint x: 608, startPoint y: 466, endPoint x: 853, endPoint y: 439, distance: 246.5
type input "90"
click at [827, 460] on input "range" at bounding box center [659, 473] width 335 height 28
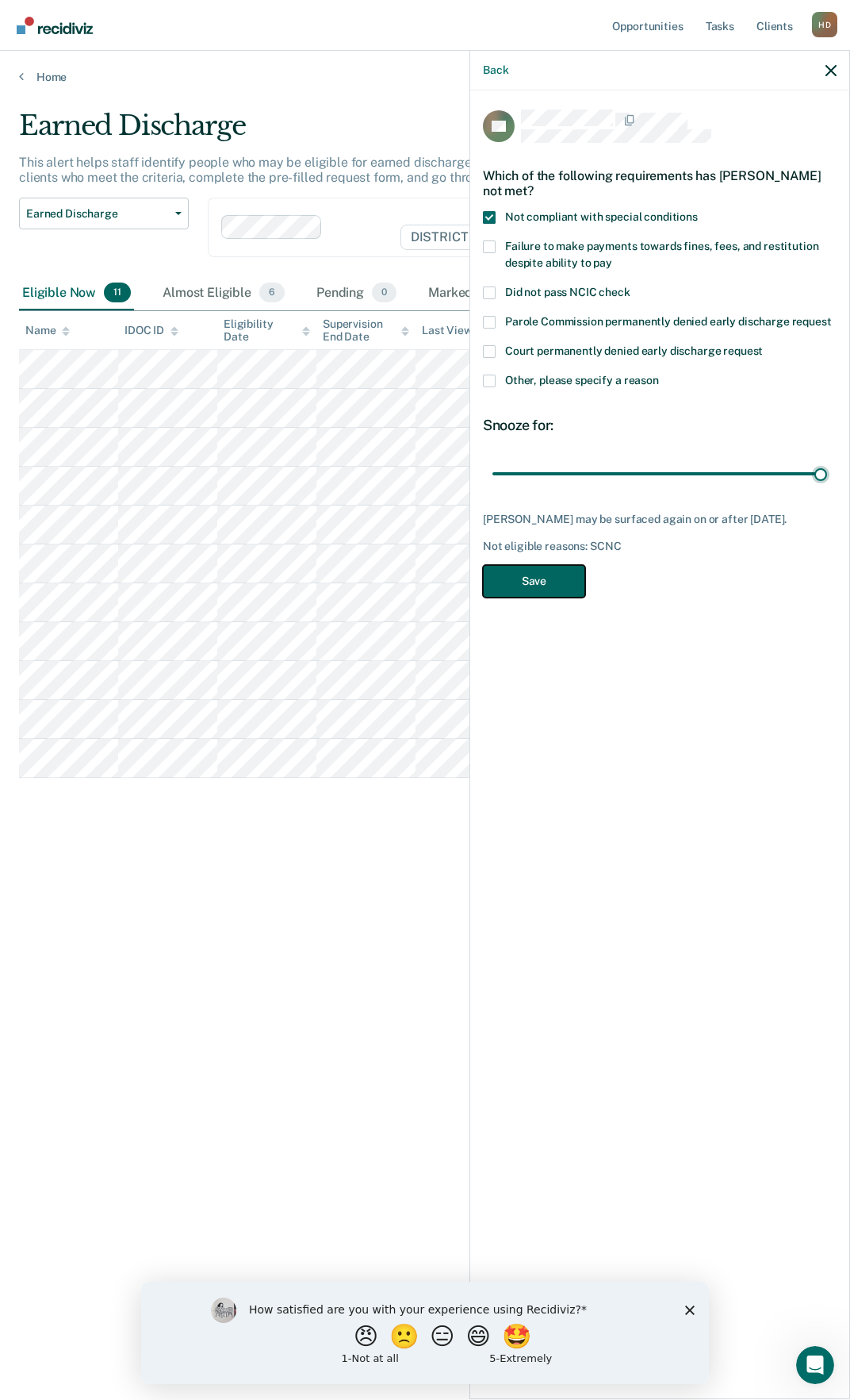
click at [556, 579] on button "Save" at bounding box center [534, 581] width 103 height 33
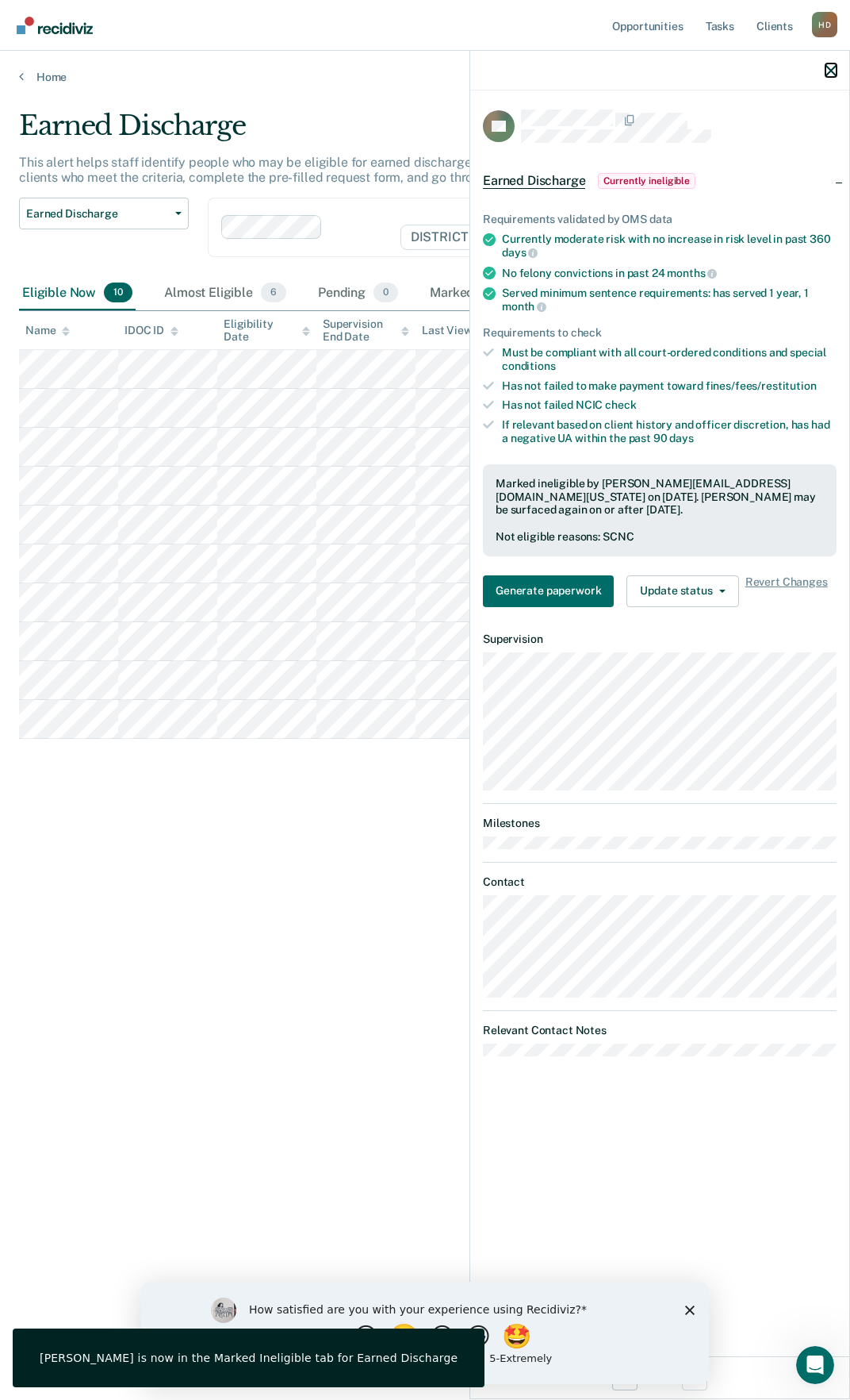
click at [831, 69] on icon "button" at bounding box center [831, 70] width 11 height 11
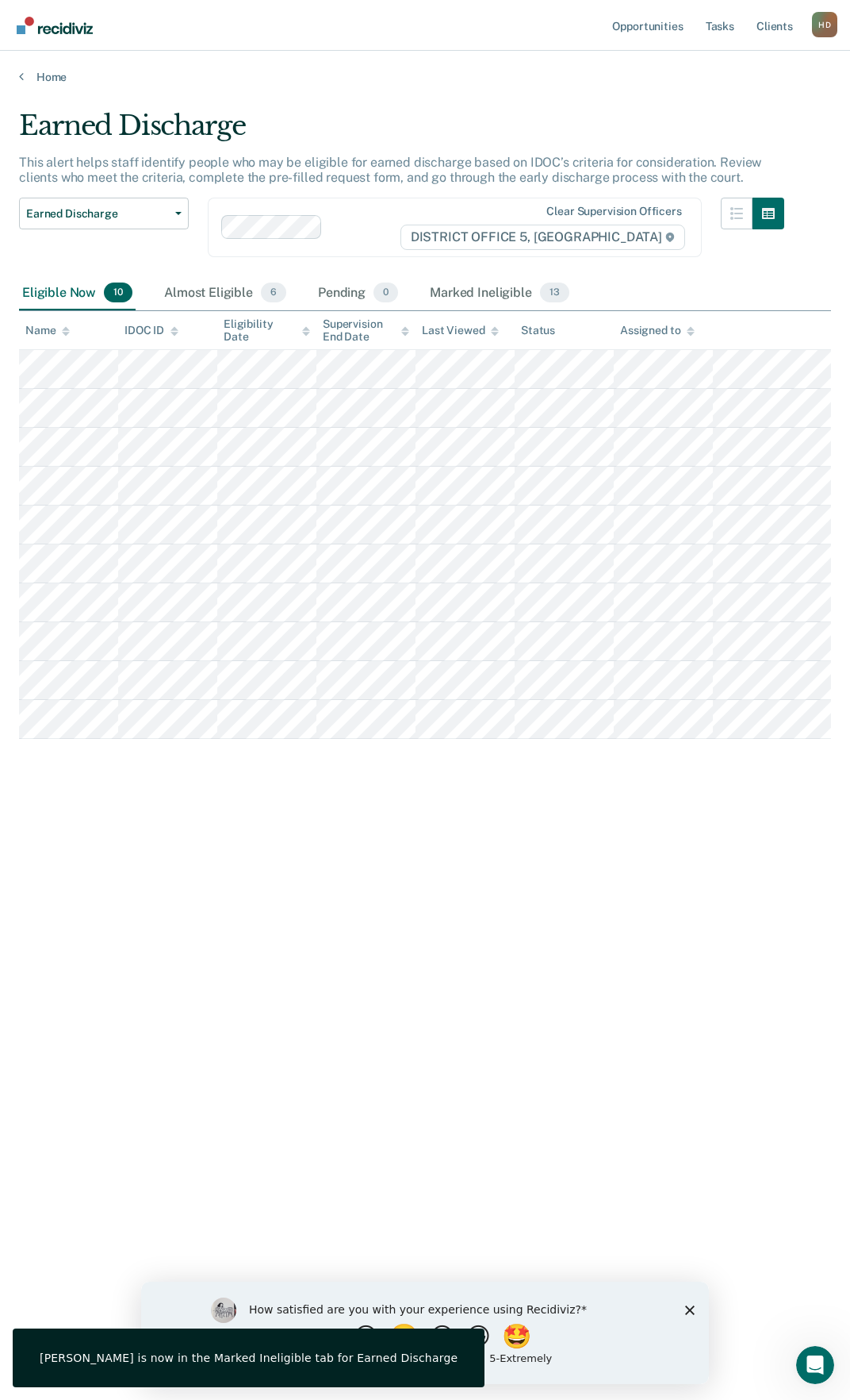
click at [391, 949] on div "Earned Discharge This alert helps staff identify people who may be eligible for…" at bounding box center [425, 695] width 812 height 1172
click at [37, 77] on link "Home" at bounding box center [425, 76] width 812 height 15
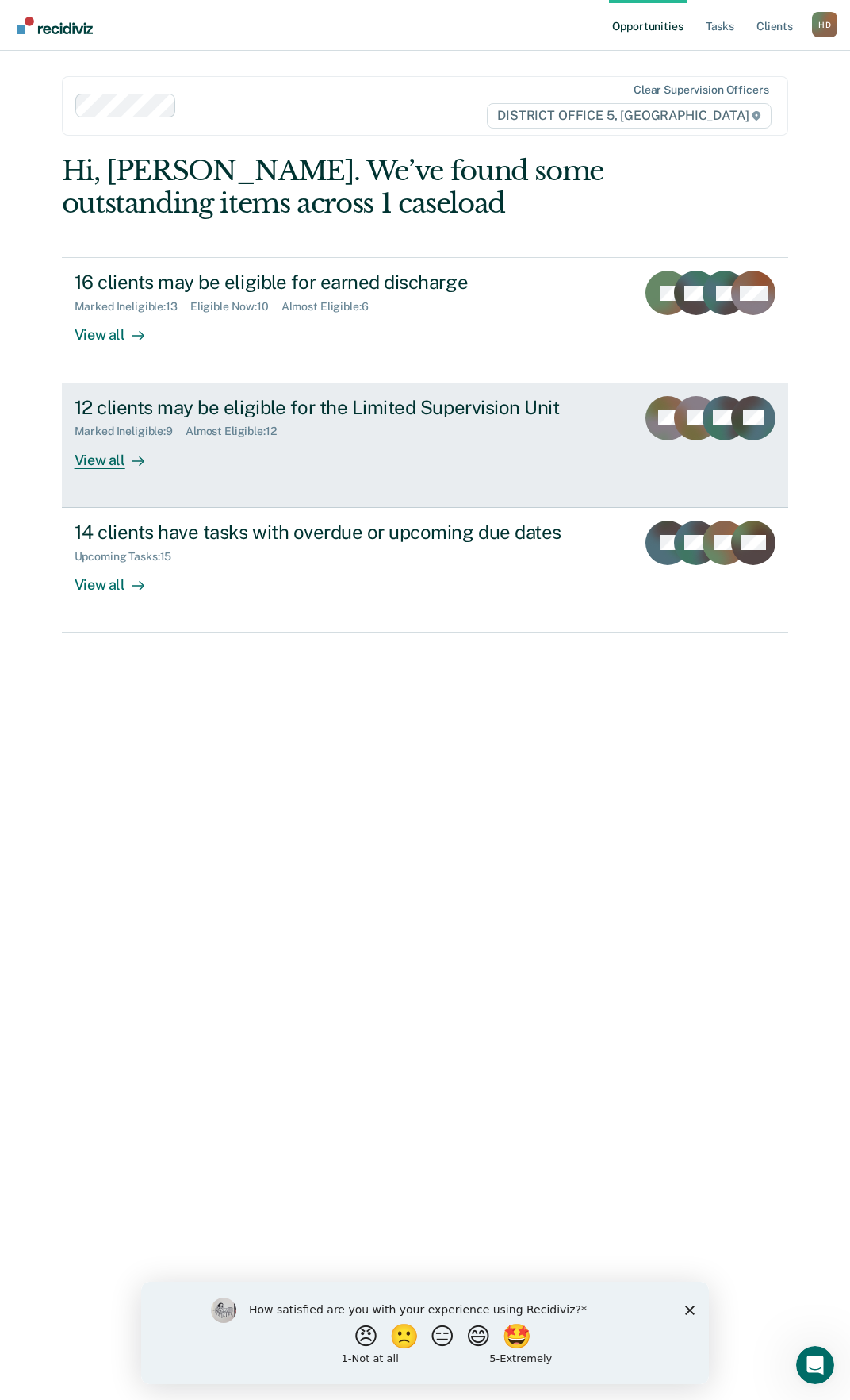
click at [129, 468] on div at bounding box center [135, 460] width 19 height 18
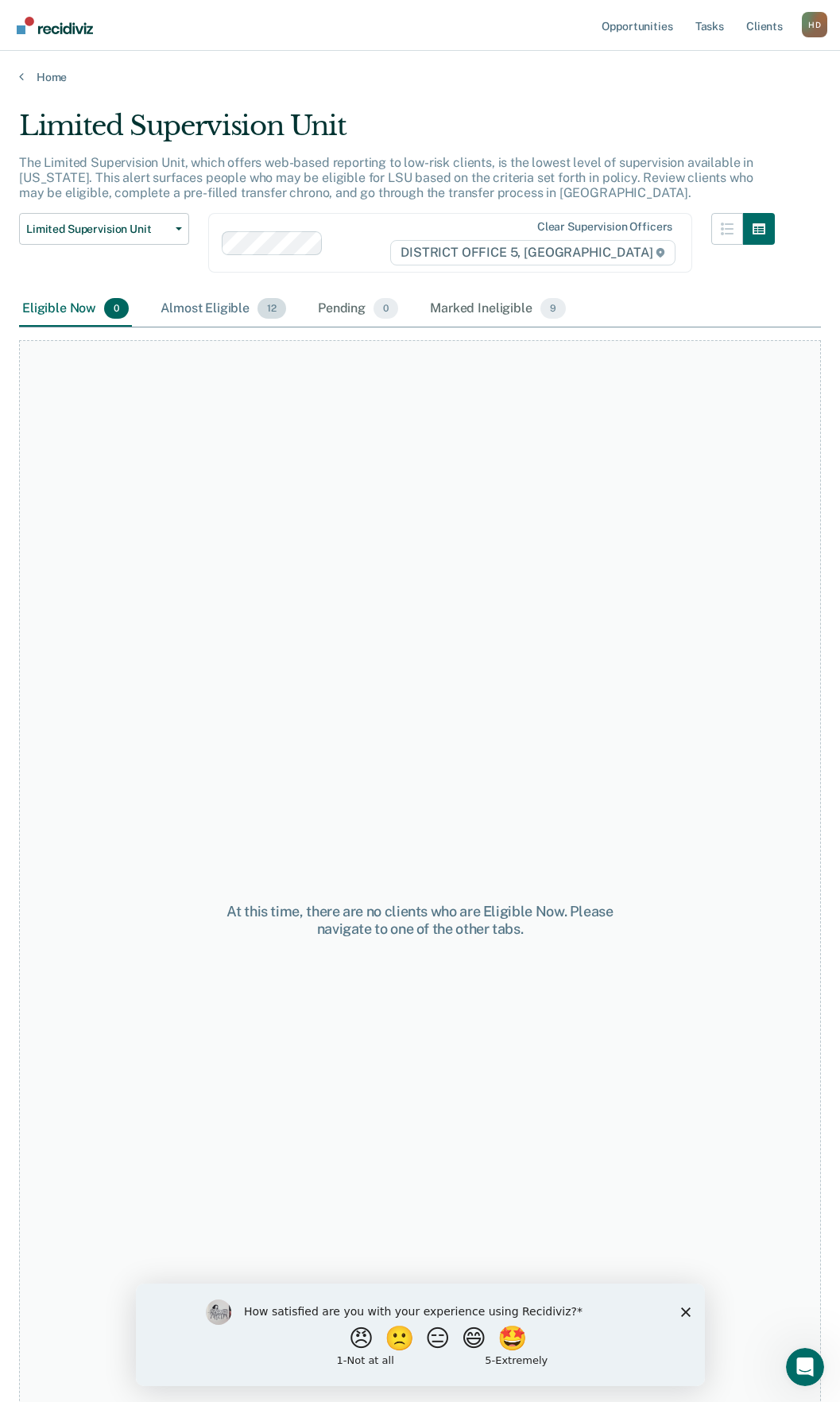
click at [251, 308] on div "Almost Eligible 12" at bounding box center [223, 309] width 132 height 35
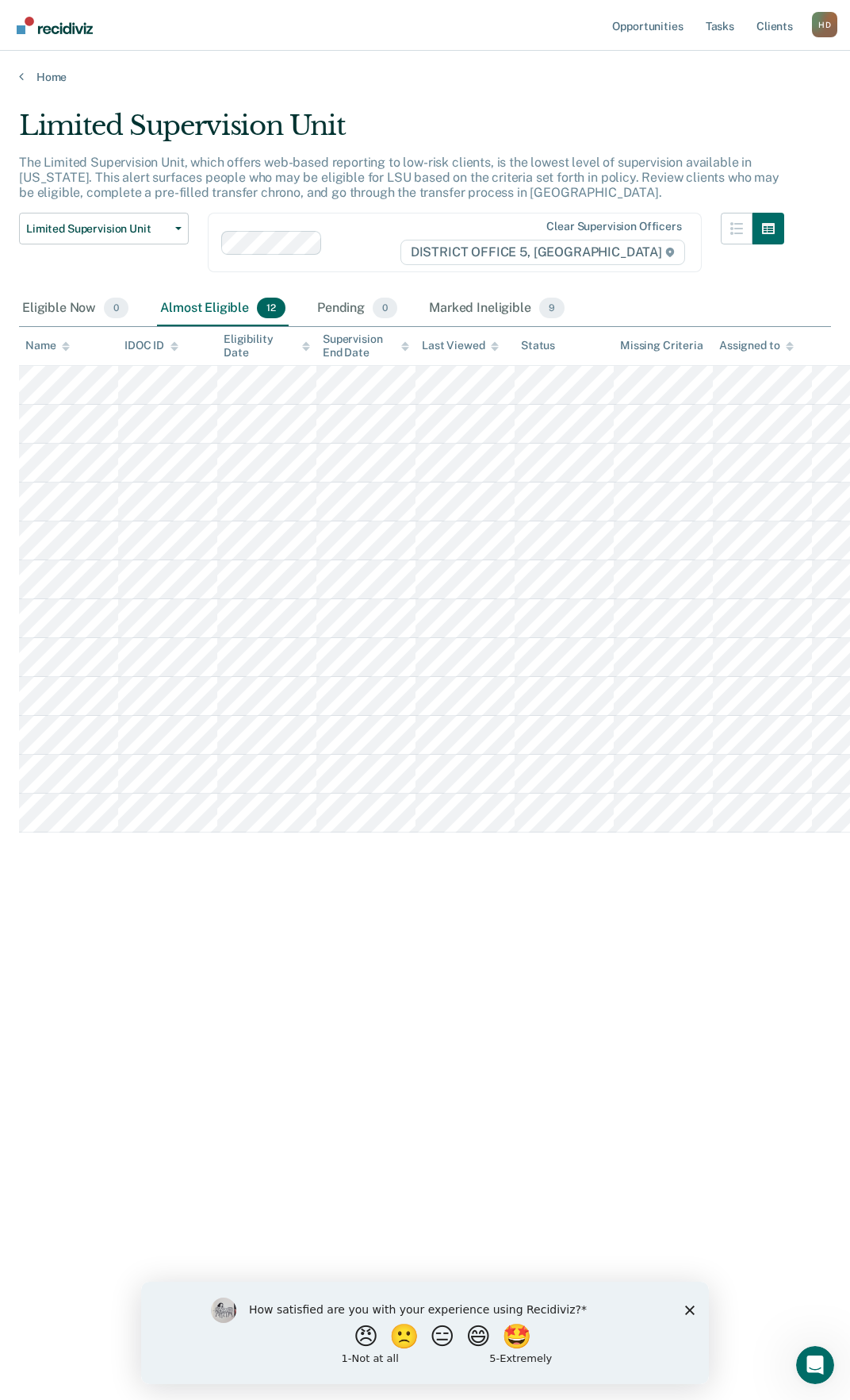
click at [46, 86] on main "Limited Supervision Unit The Limited Supervision Unit, which offers web-based r…" at bounding box center [425, 739] width 850 height 1311
click at [50, 73] on link "Home" at bounding box center [425, 76] width 812 height 15
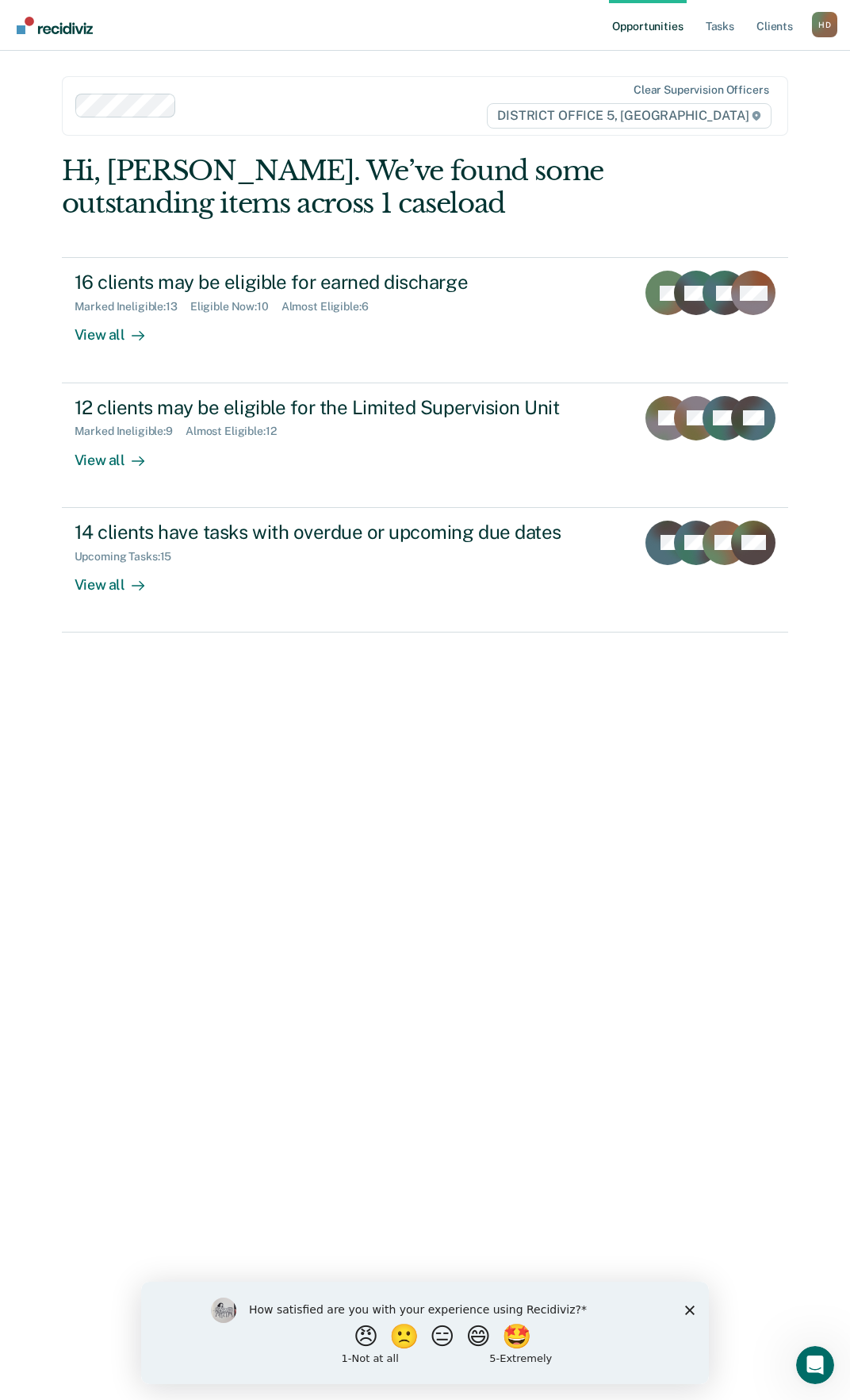
click at [285, 851] on div "Hi, [PERSON_NAME]. We’ve found some outstanding items across 1 caseload 16 clie…" at bounding box center [425, 765] width 727 height 1222
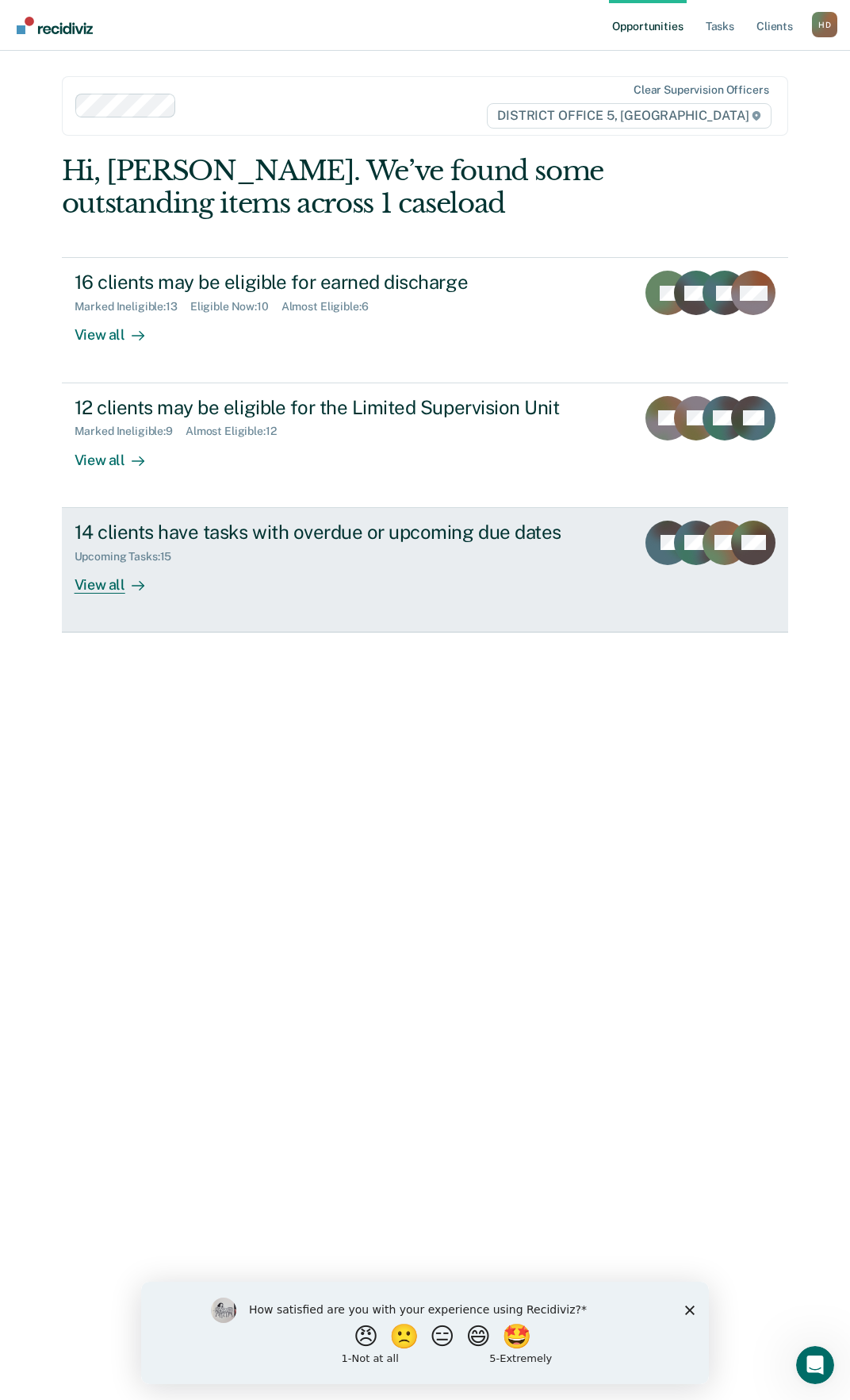
click at [123, 594] on link "14 clients have tasks with overdue or upcoming due dates Upcoming Tasks : 15 Vi…" at bounding box center [425, 570] width 727 height 125
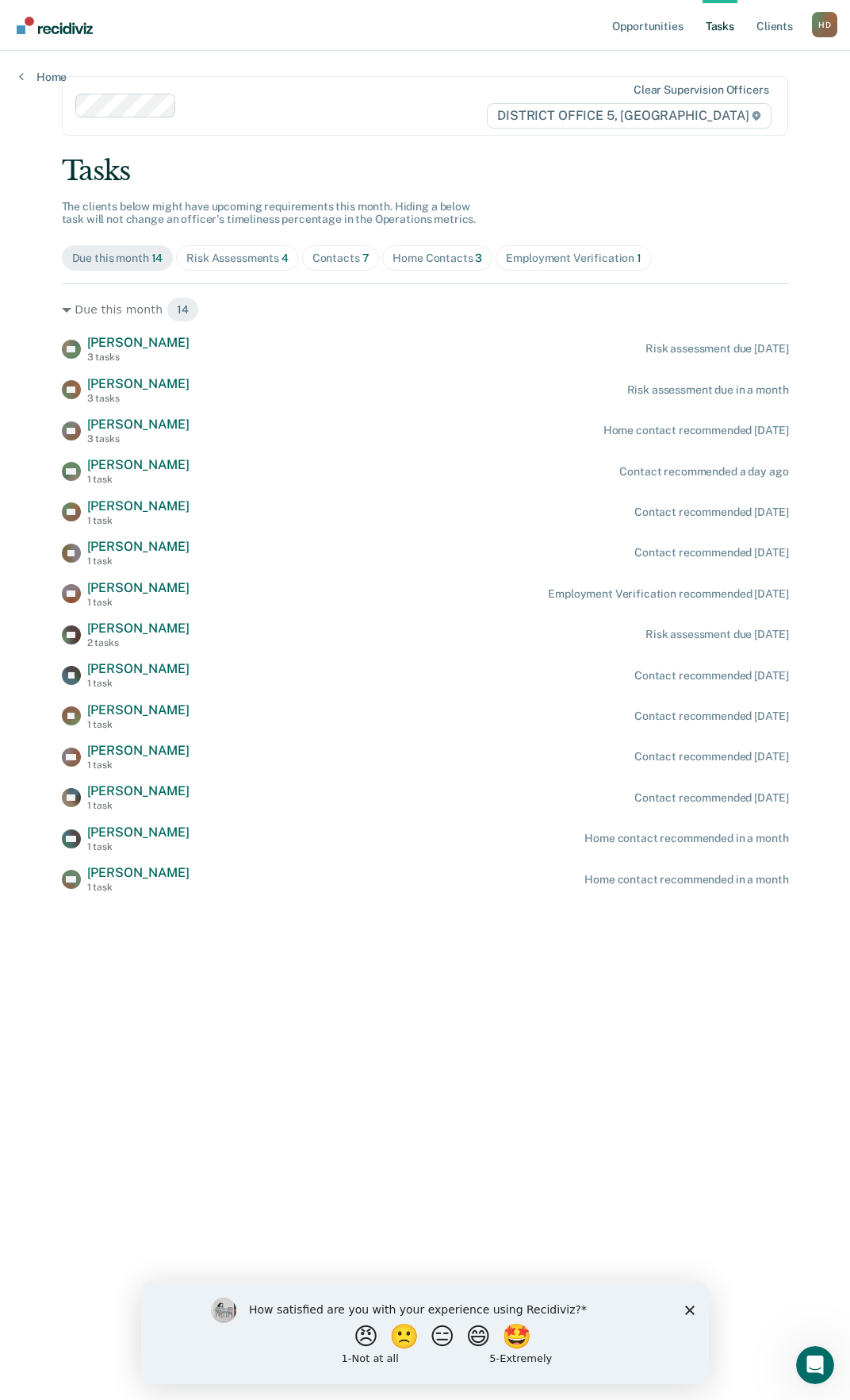
click at [50, 84] on main "Clear supervision officers DISTRICT OFFICE 5, TWIN FALLS Tasks The clients belo…" at bounding box center [425, 705] width 765 height 1311
click at [50, 74] on link "Home" at bounding box center [43, 76] width 47 height 15
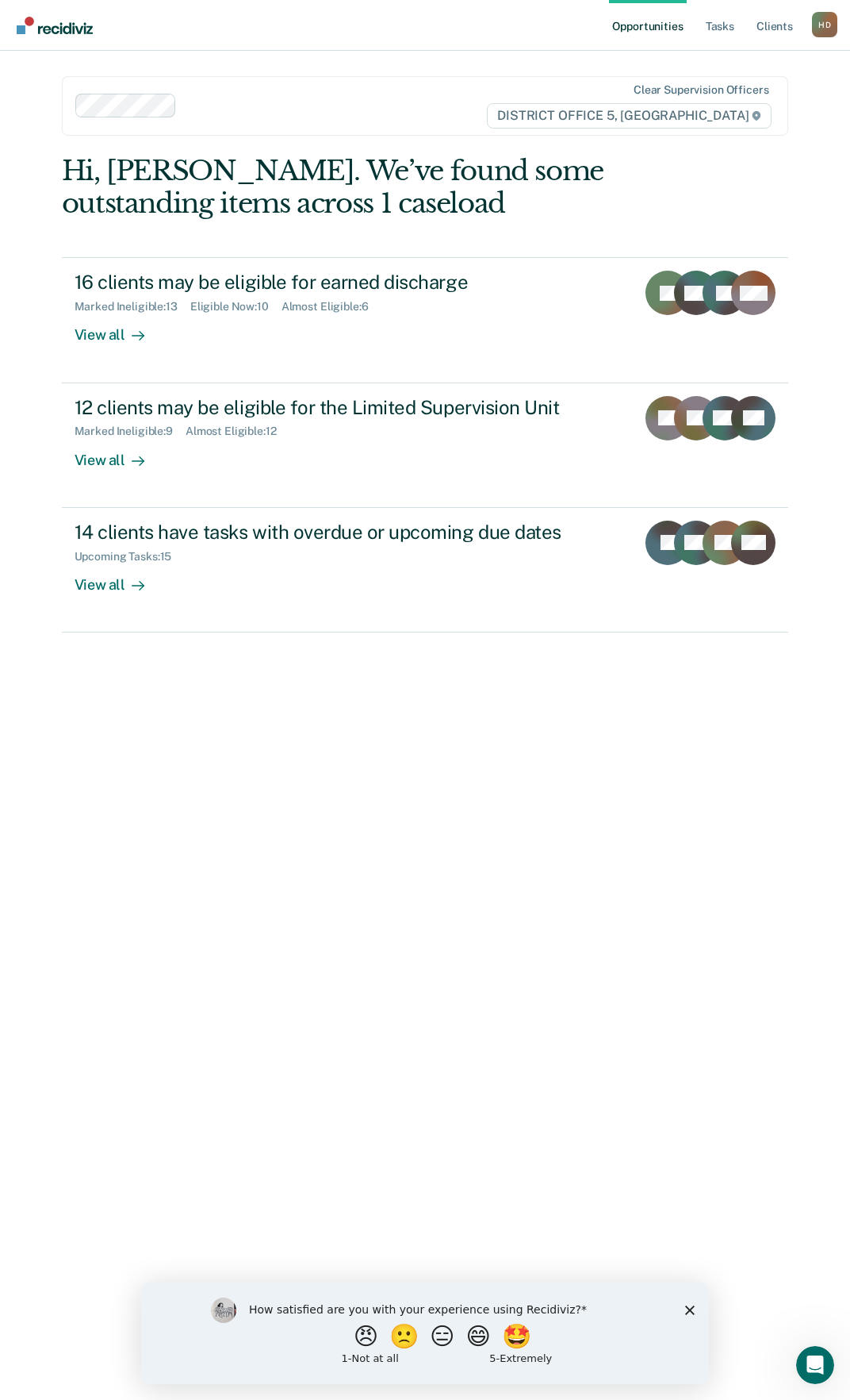
click at [621, 741] on div "Hi, [PERSON_NAME]. We’ve found some outstanding items across 1 caseload 16 clie…" at bounding box center [425, 765] width 727 height 1222
